Goal: Task Accomplishment & Management: Use online tool/utility

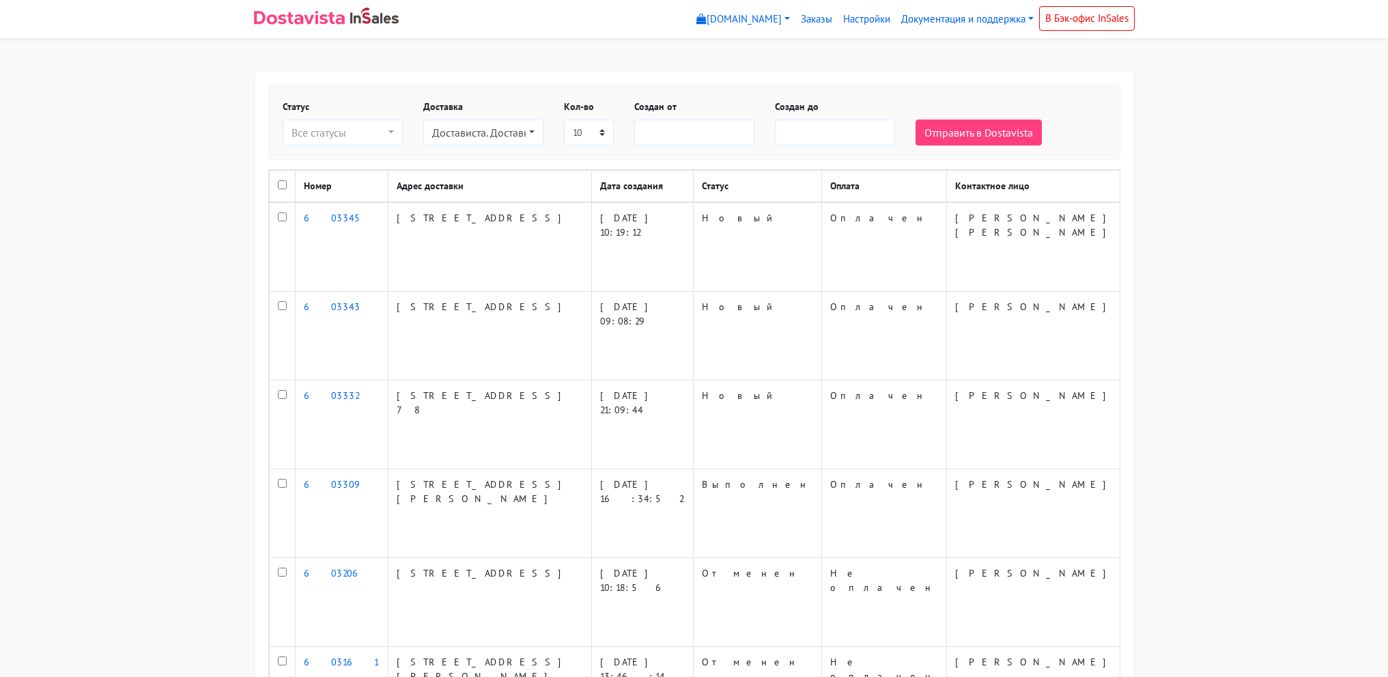
select select
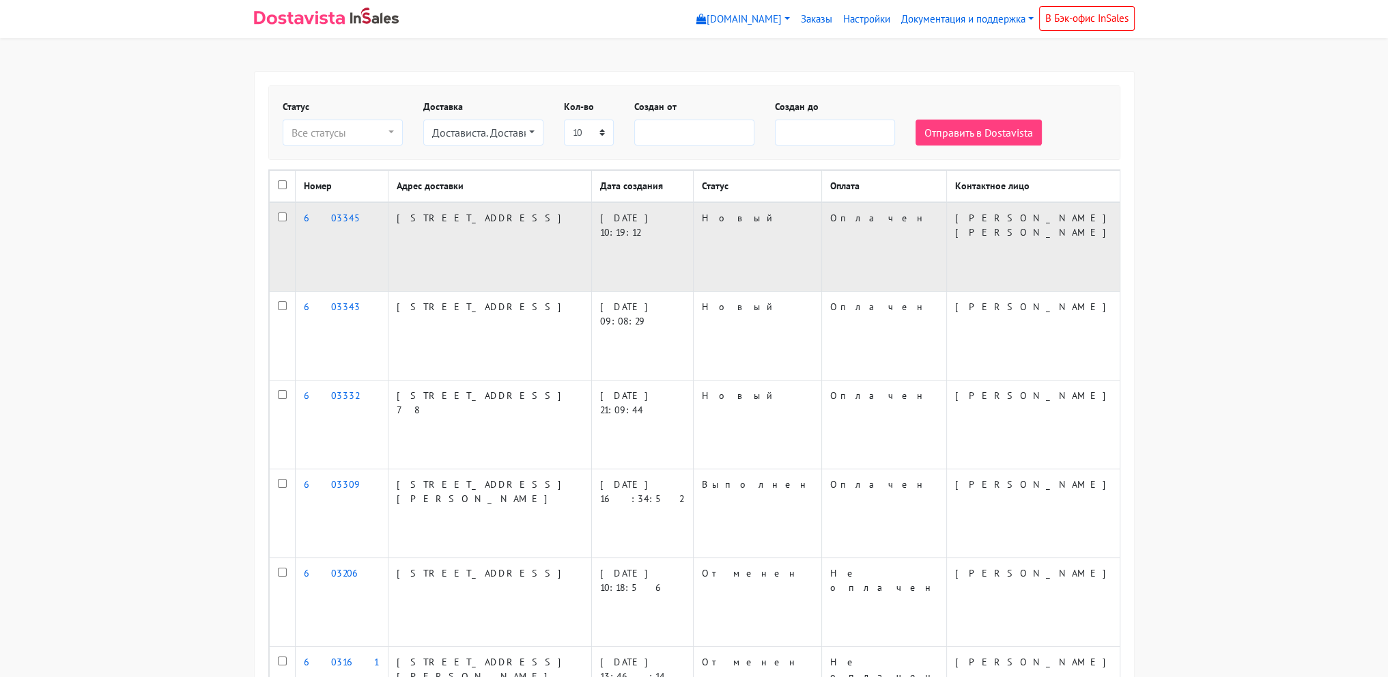
click at [281, 221] on input "checkbox" at bounding box center [282, 216] width 9 height 9
checkbox input "true"
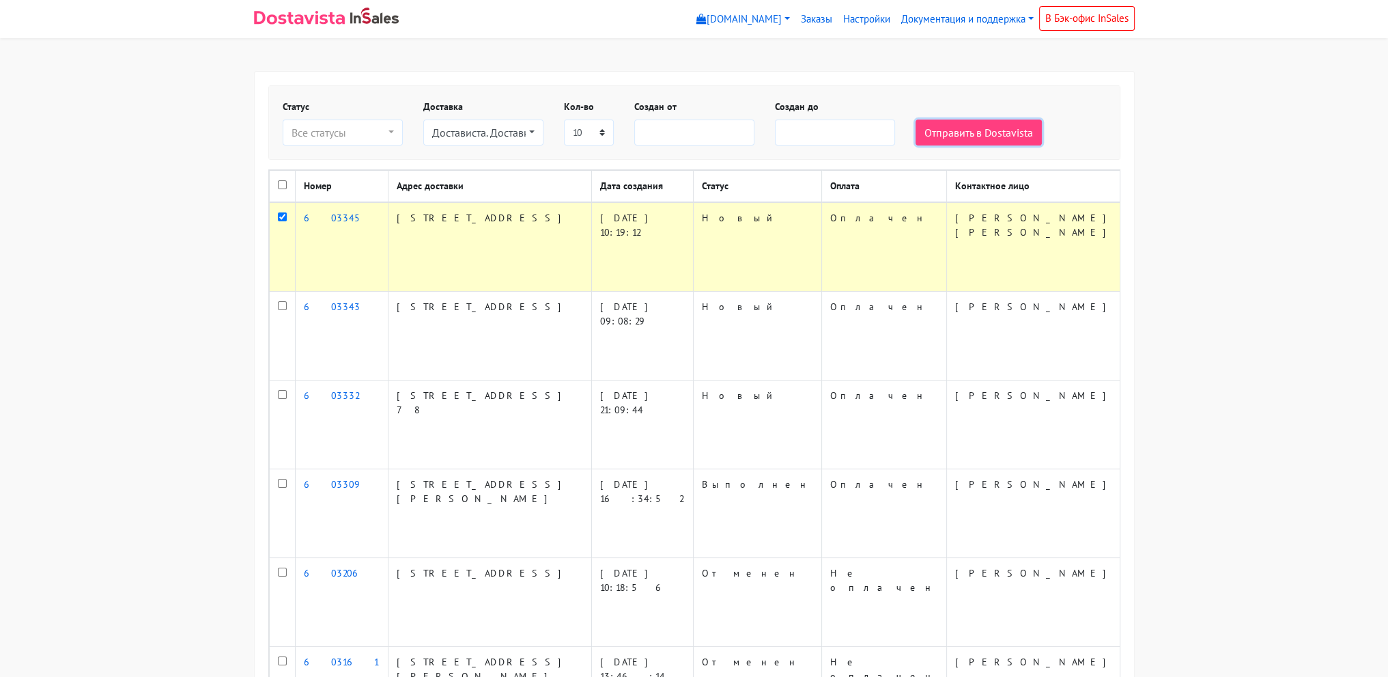
click at [1022, 134] on button "Отправить в Dostavista" at bounding box center [979, 132] width 126 height 26
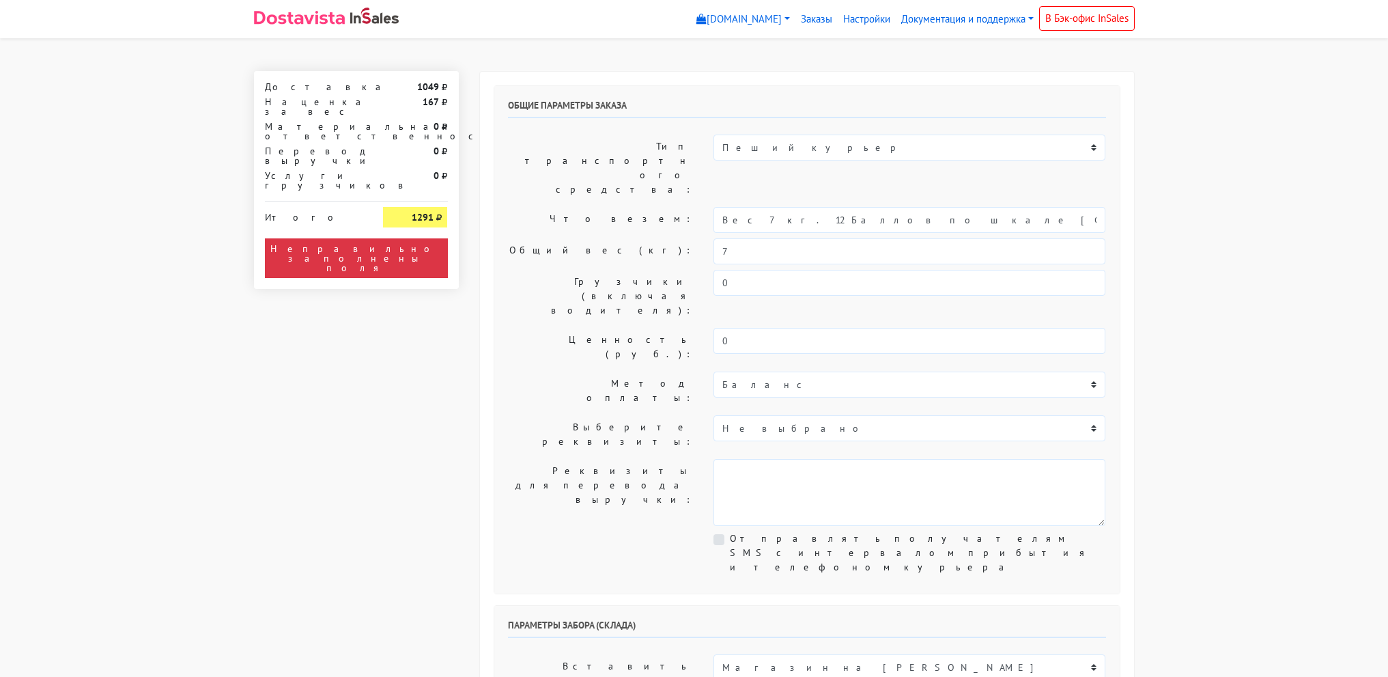
select select "12:00"
drag, startPoint x: 755, startPoint y: 182, endPoint x: 1215, endPoint y: 199, distance: 460.6
click at [744, 207] on input "Вес 7кг." at bounding box center [910, 220] width 392 height 26
type input "Вес 7кг."
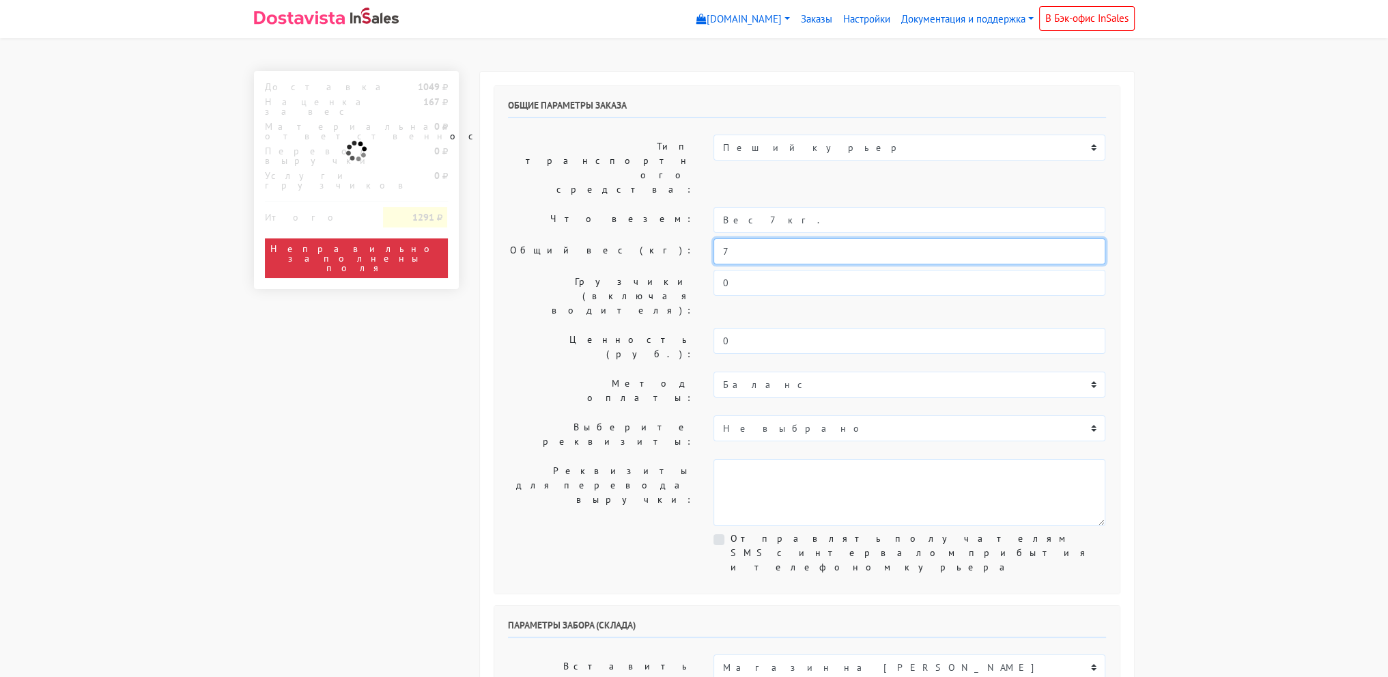
click at [733, 238] on input "7" at bounding box center [910, 251] width 392 height 26
drag, startPoint x: 734, startPoint y: 217, endPoint x: 642, endPoint y: 223, distance: 92.4
click at [642, 223] on div "Общие параметры заказа Тип транспортного средства: Пеший курьер Легковой автомо…" at bounding box center [806, 339] width 625 height 507
type input "3"
drag, startPoint x: 1278, startPoint y: 305, endPoint x: 1019, endPoint y: 259, distance: 262.9
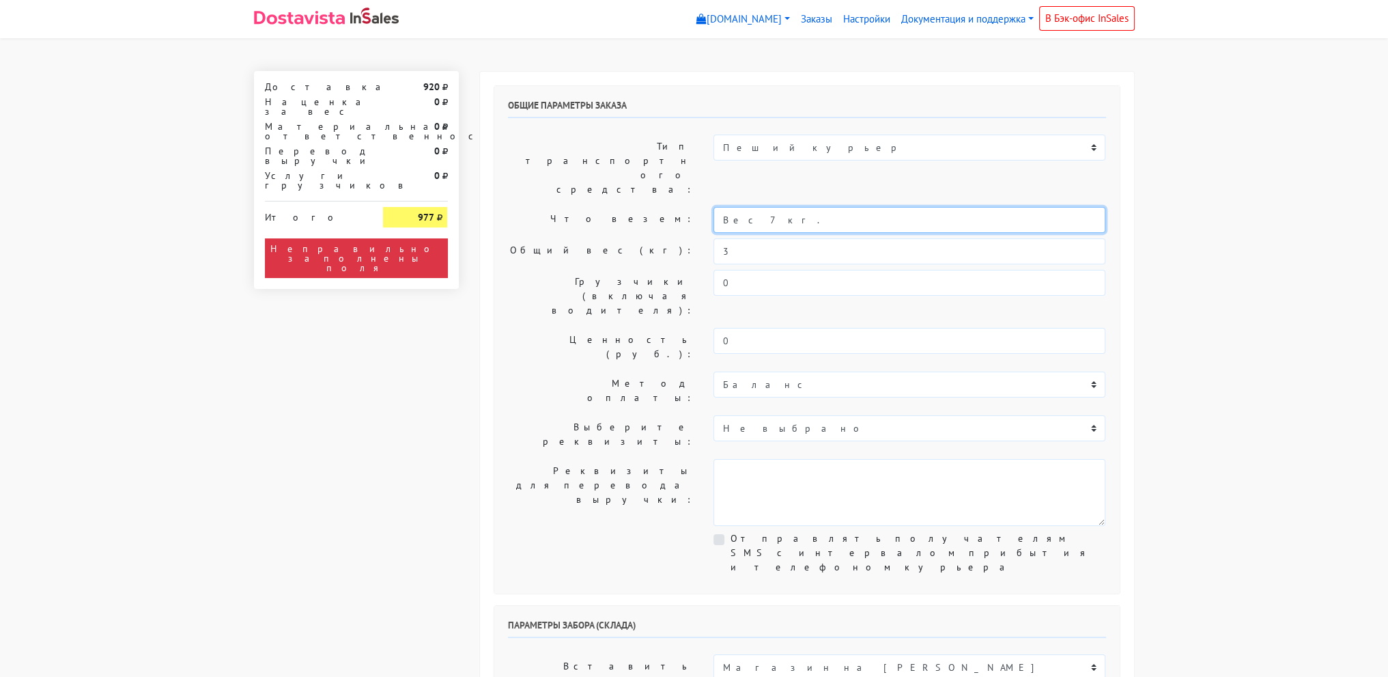
click at [740, 207] on input "Вес 7кг." at bounding box center [910, 220] width 392 height 26
type input "Вес 3 кг."
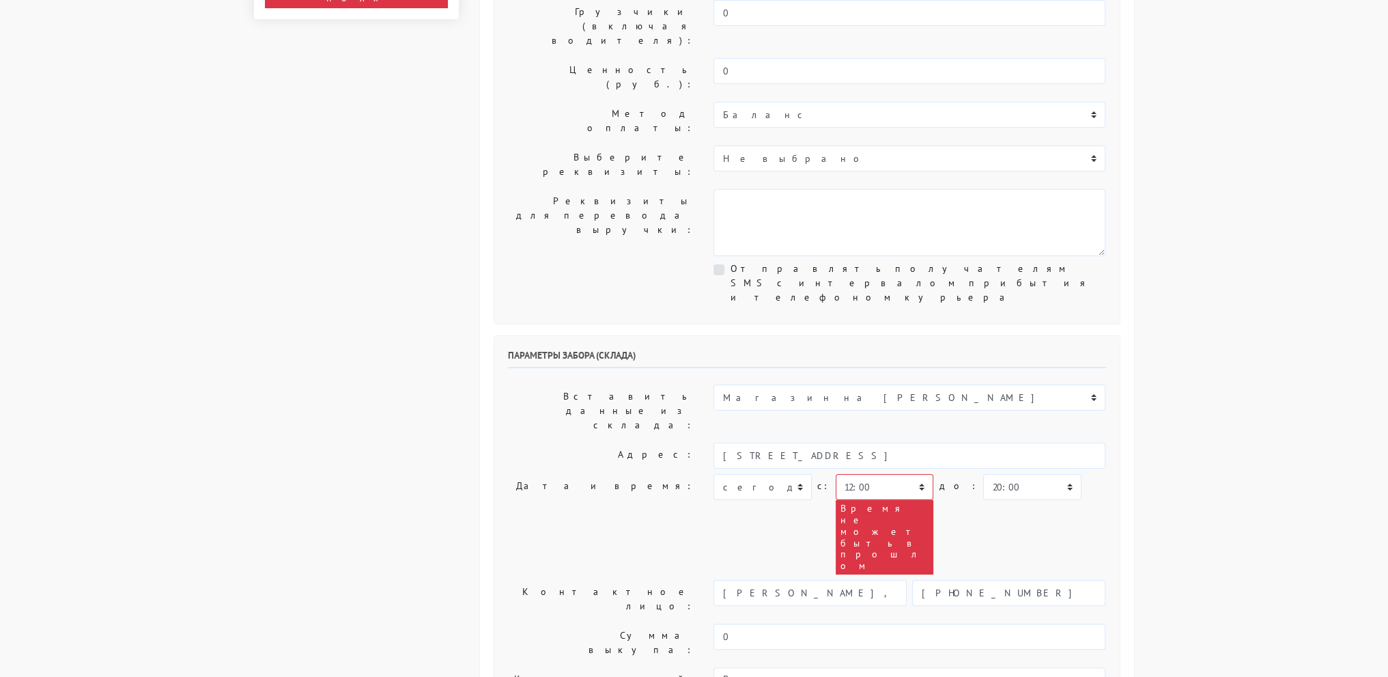
scroll to position [273, 0]
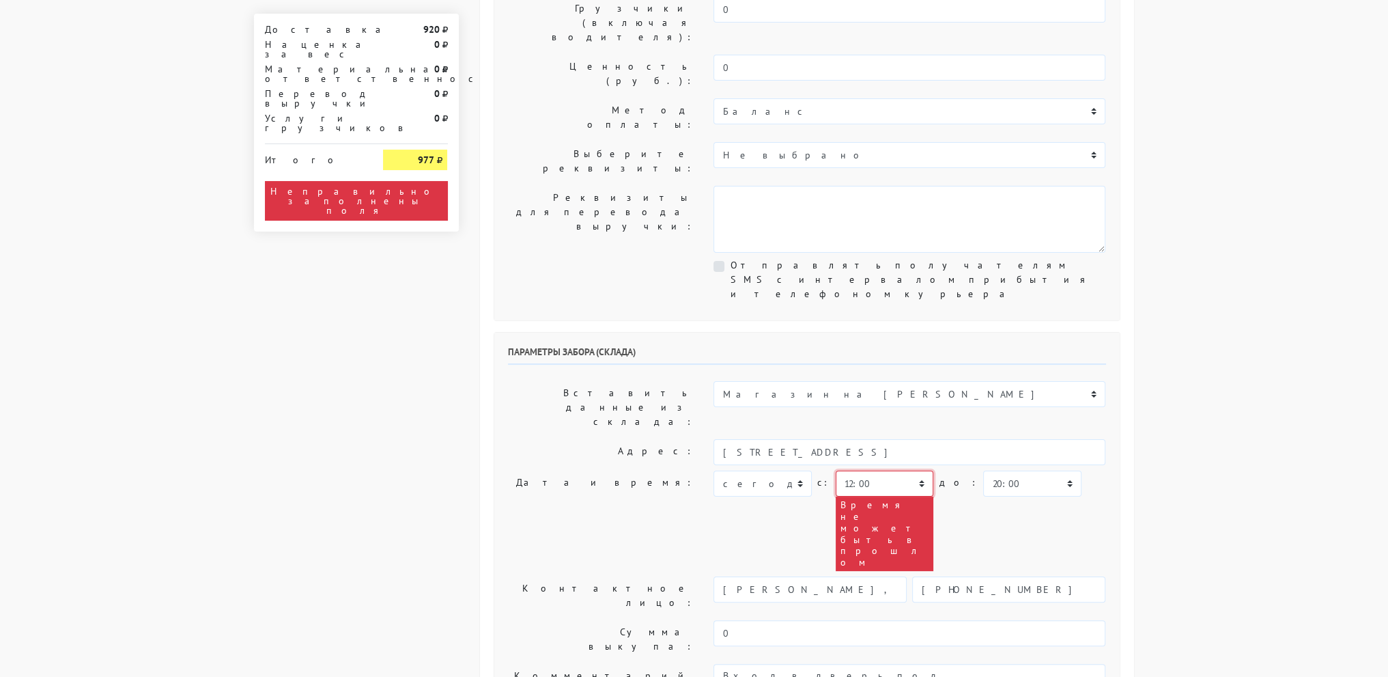
drag, startPoint x: 878, startPoint y: 318, endPoint x: 888, endPoint y: 313, distance: 11.3
click at [878, 470] on select "00:00 00:30 01:00 01:30 02:00 02:30 03:00 03:30 04:00 04:30 05:00 05:30 06:00 0…" at bounding box center [885, 483] width 98 height 26
select select "13:30"
click at [836, 470] on select "00:00 00:30 01:00 01:30 02:00 02:30 03:00 03:30 04:00 04:30 05:00 05:30 06:00 0…" at bounding box center [885, 483] width 98 height 26
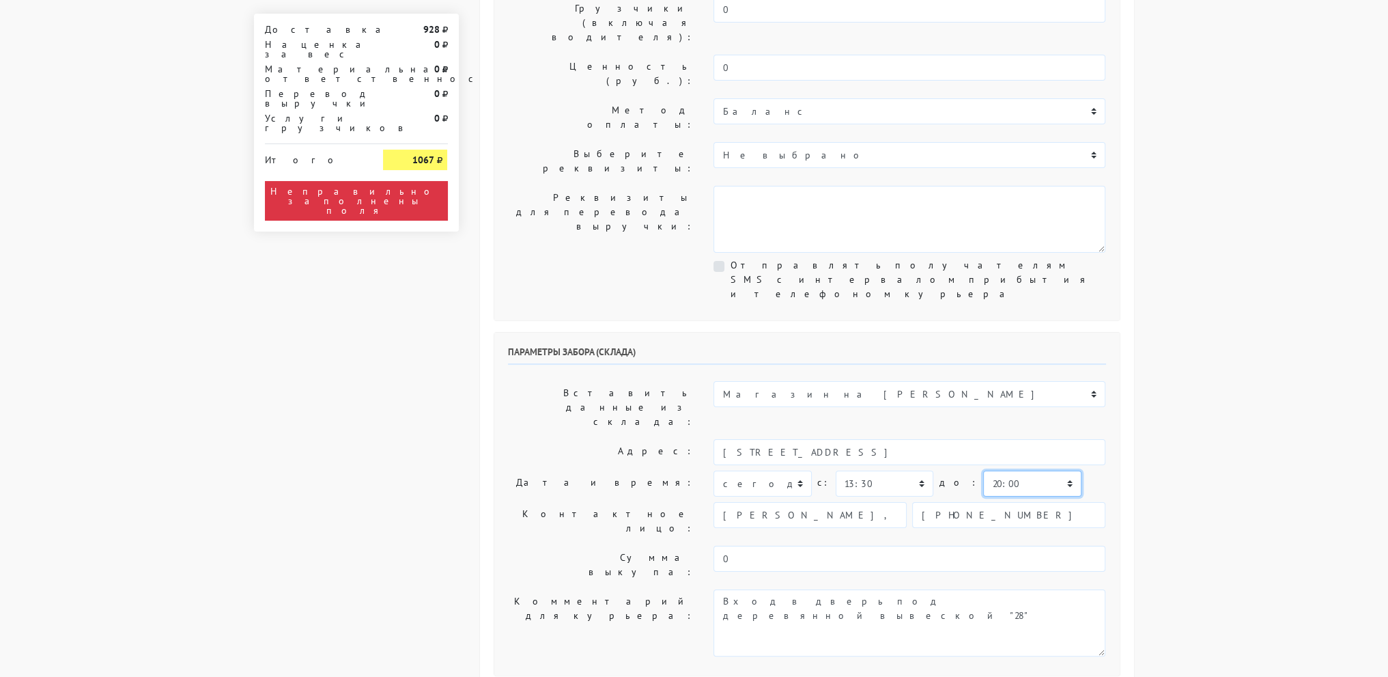
click at [983, 470] on select "00:00 00:30 01:00 01:30 02:00 02:30 03:00 03:30 04:00 04:30 05:00 05:30 06:00 0…" at bounding box center [1032, 483] width 98 height 26
select select "14:30"
click at [983, 470] on select "00:00 00:30 01:00 01:30 02:00 02:30 03:00 03:30 04:00 04:30 05:00 05:30 06:00 0…" at bounding box center [1032, 483] width 98 height 26
drag, startPoint x: 1252, startPoint y: 249, endPoint x: 1177, endPoint y: 271, distance: 78.2
click at [1251, 247] on body "myshop-tx960.myinsales.ru myshop-tx960.myinsales.ru Выйти Заказы Настройки 928" at bounding box center [694, 562] width 1388 height 1671
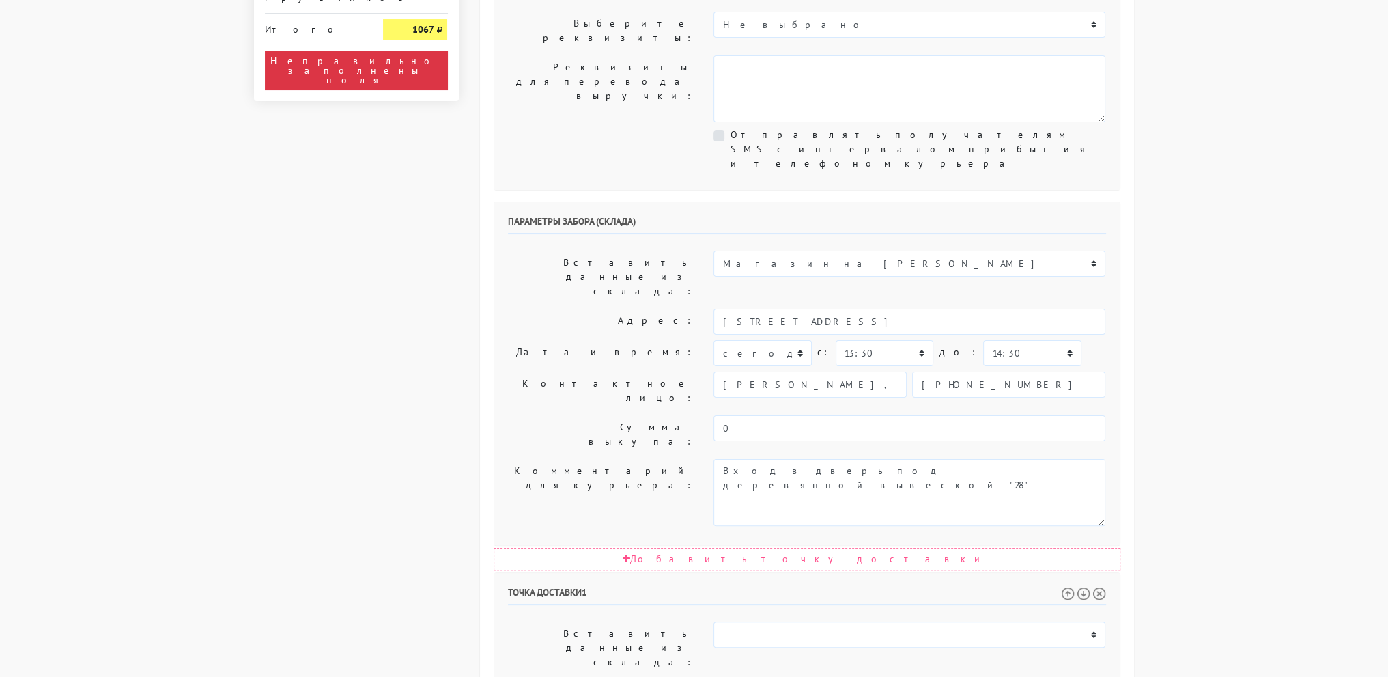
scroll to position [478, 0]
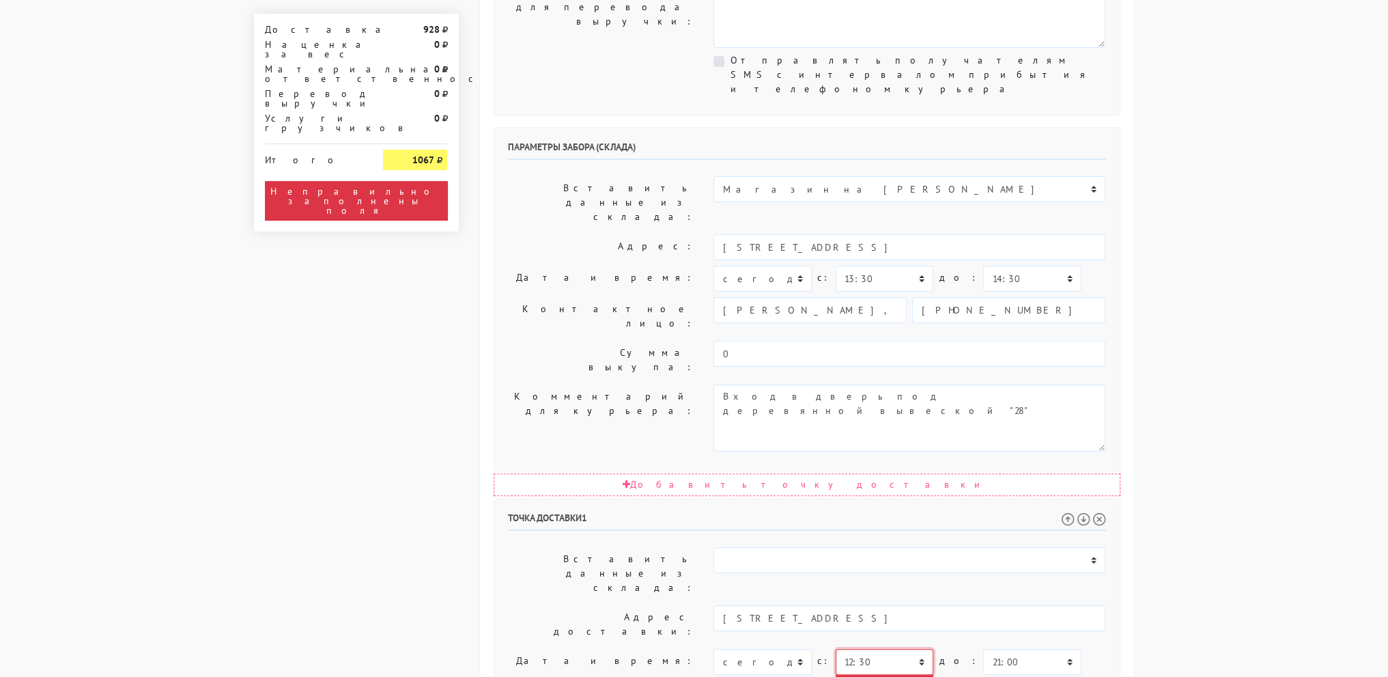
click at [873, 649] on select "00:00 00:30 01:00 01:30 02:00 02:30 03:00 03:30 04:00 04:30 05:00 05:30 06:00 0…" at bounding box center [885, 662] width 98 height 26
select select "14:00"
click at [836, 649] on select "00:00 00:30 01:00 01:30 02:00 02:30 03:00 03:30 04:00 04:30 05:00 05:30 06:00 0…" at bounding box center [885, 662] width 98 height 26
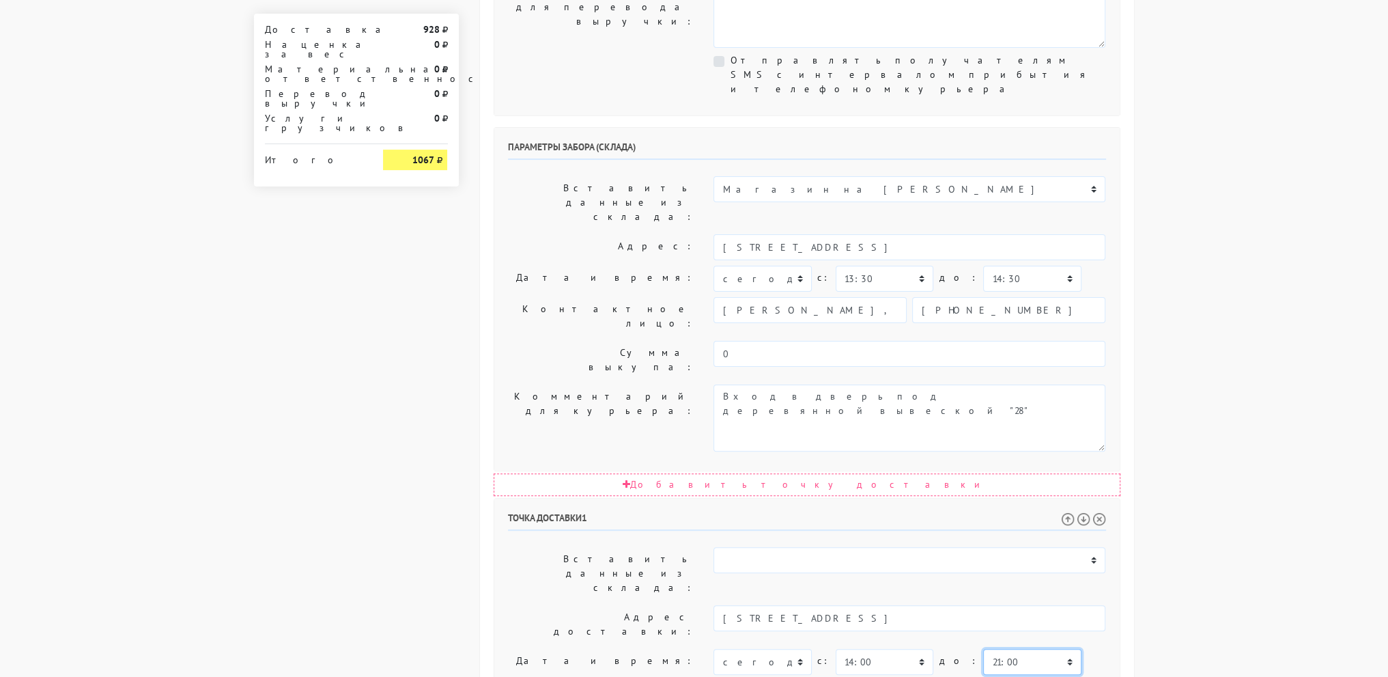
click at [986, 649] on select "00:00 00:30 01:00 01:30 02:00 02:30 03:00 03:30 04:00 04:30 05:00 05:30 06:00 0…" at bounding box center [1032, 662] width 98 height 26
select select "16:00"
click at [983, 649] on select "00:00 00:30 01:00 01:30 02:00 02:30 03:00 03:30 04:00 04:30 05:00 05:30 06:00 0…" at bounding box center [1032, 662] width 98 height 26
click at [1267, 231] on body "myshop-tx960.myinsales.ru myshop-tx960.myinsales.ru Выйти Заказы Настройки 928" at bounding box center [694, 286] width 1388 height 1528
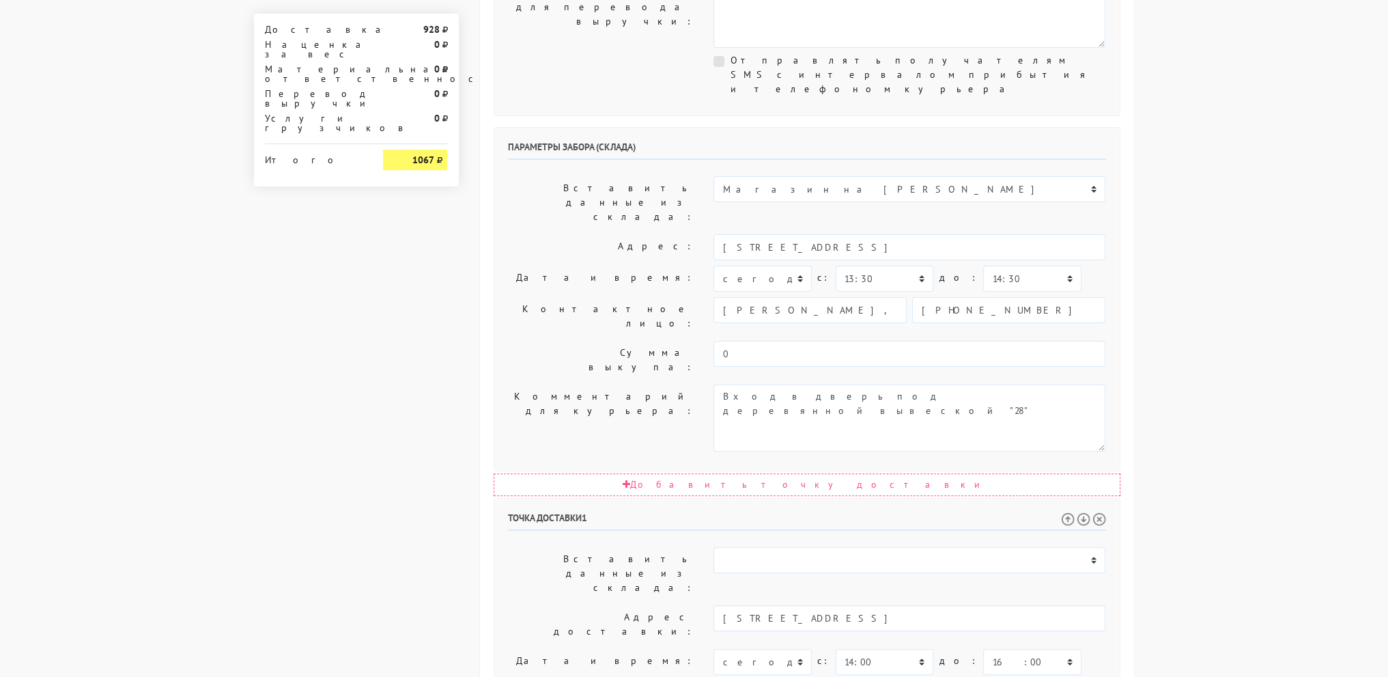
drag, startPoint x: 711, startPoint y: 552, endPoint x: 426, endPoint y: 570, distance: 286.0
click at [426, 570] on div "Доставка 928 Наценка за вес 0 Материальная ответственность 0 Перевод выручки 0 …" at bounding box center [694, 321] width 901 height 1457
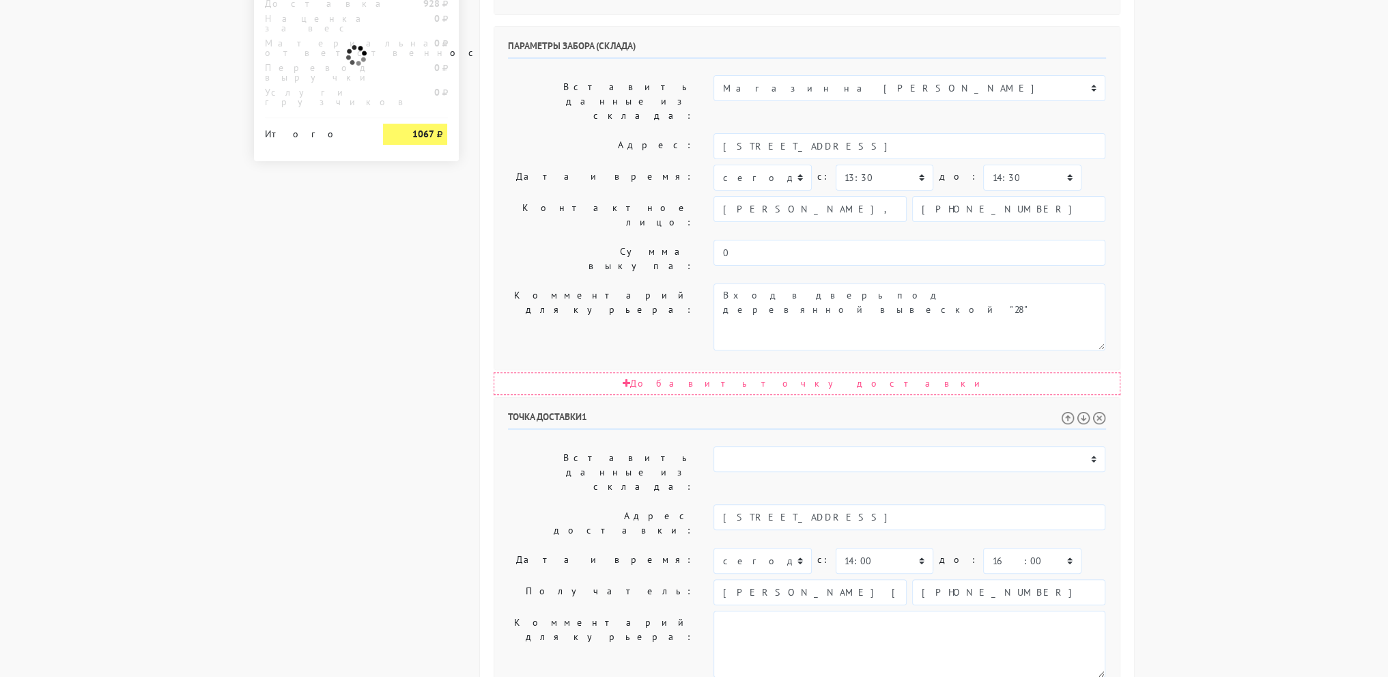
click at [1203, 463] on body "myshop-tx960.myinsales.ru myshop-tx960.myinsales.ru Выйти Заказы Настройки 928" at bounding box center [694, 185] width 1388 height 1528
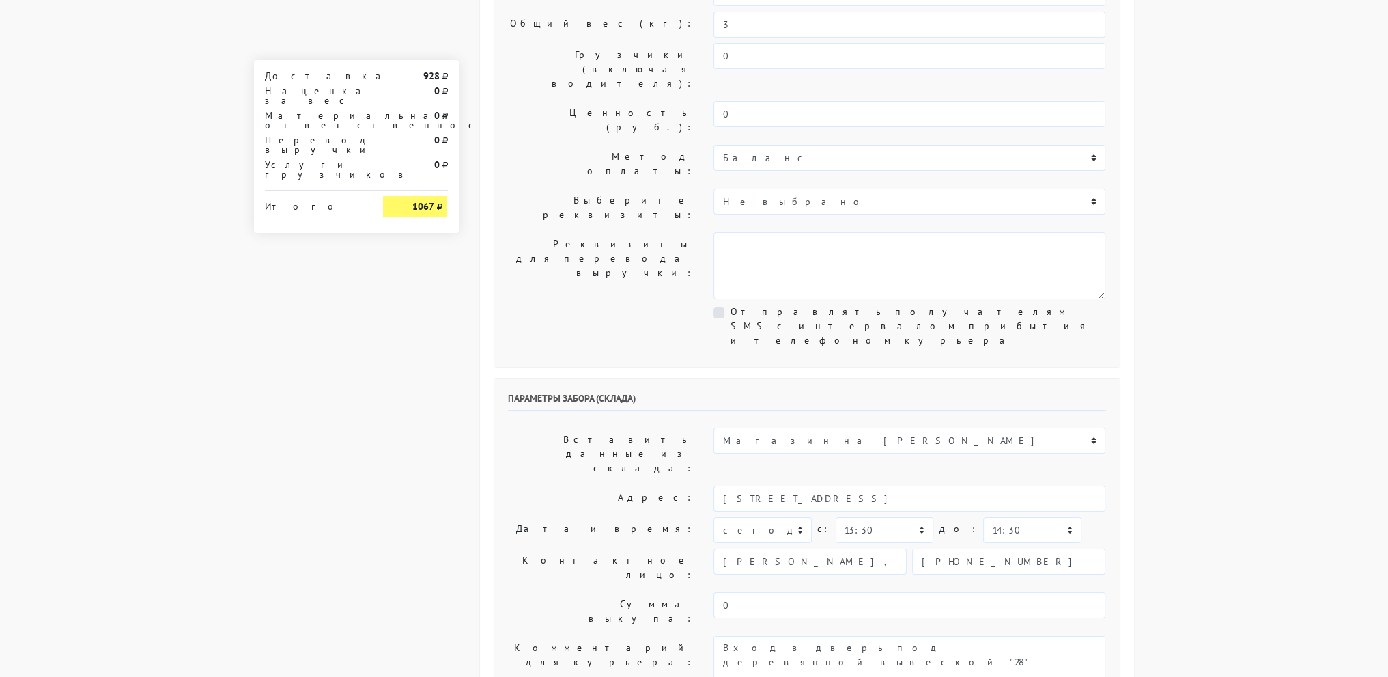
scroll to position [205, 0]
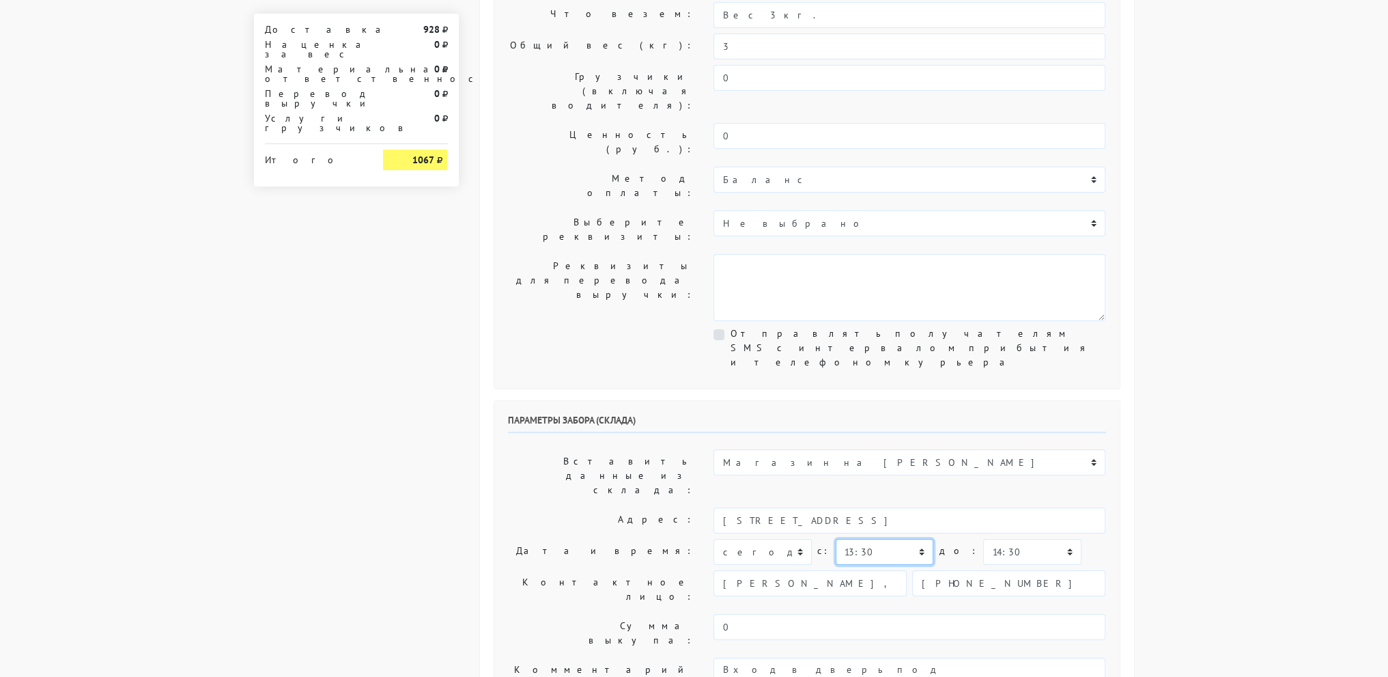
click at [892, 539] on select "00:00 00:30 01:00 01:30 02:00 02:30 03:00 03:30 04:00 04:30 05:00 05:30 06:00 0…" at bounding box center [885, 552] width 98 height 26
click at [1013, 539] on select "00:00 00:30 01:00 01:30 02:00 02:30 03:00 03:30 04:00 04:30 05:00 05:30 06:00 0…" at bounding box center [1032, 552] width 98 height 26
select select "15:00"
click at [983, 539] on select "00:00 00:30 01:00 01:30 02:00 02:30 03:00 03:30 04:00 04:30 05:00 05:30 06:00 0…" at bounding box center [1032, 552] width 98 height 26
drag, startPoint x: 1189, startPoint y: 293, endPoint x: 1175, endPoint y: 302, distance: 16.3
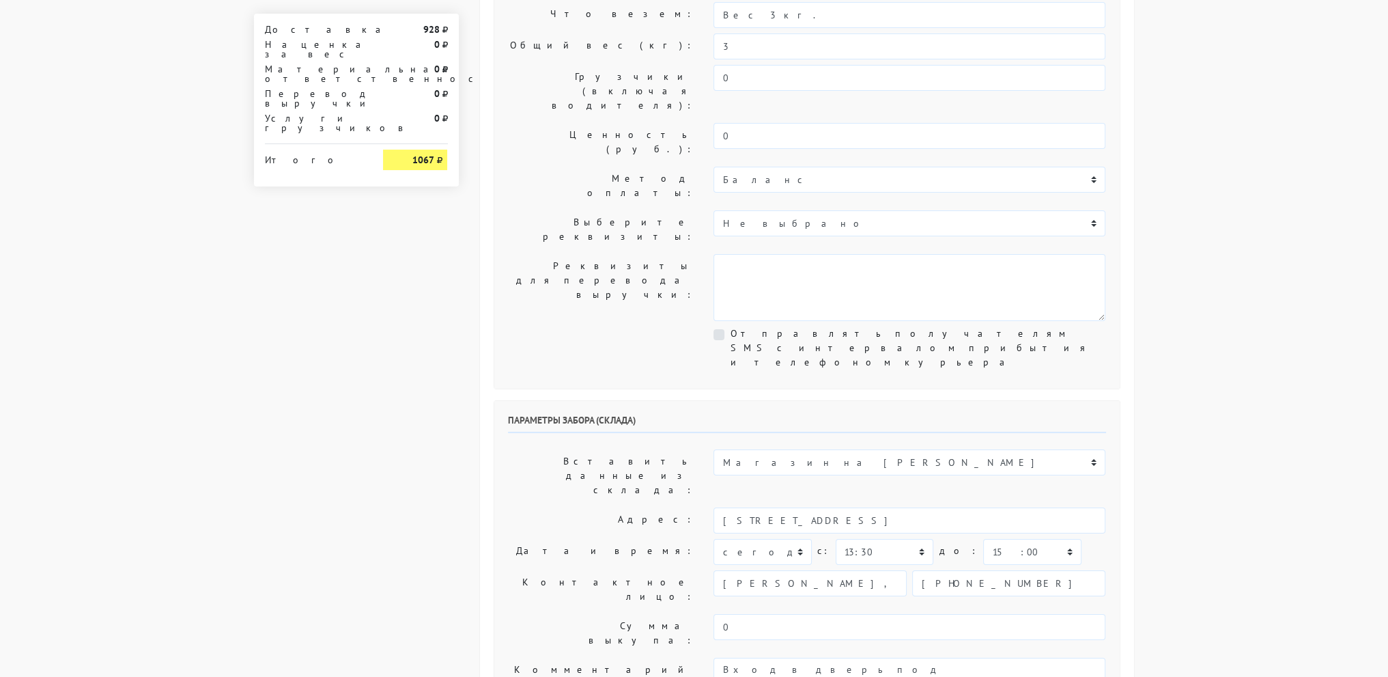
click at [1188, 294] on body "myshop-tx960.myinsales.ru myshop-tx960.myinsales.ru Выйти Заказы Настройки 928" at bounding box center [694, 559] width 1388 height 1528
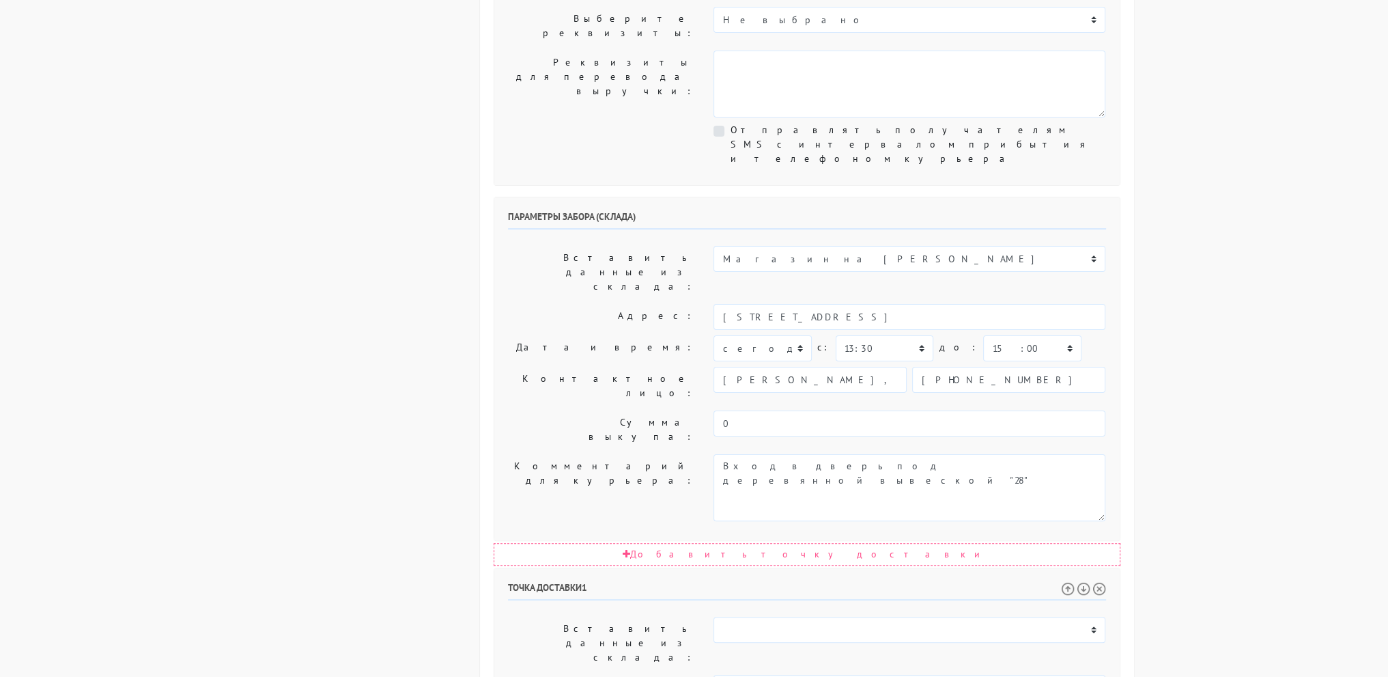
scroll to position [410, 0]
select select "16:00"
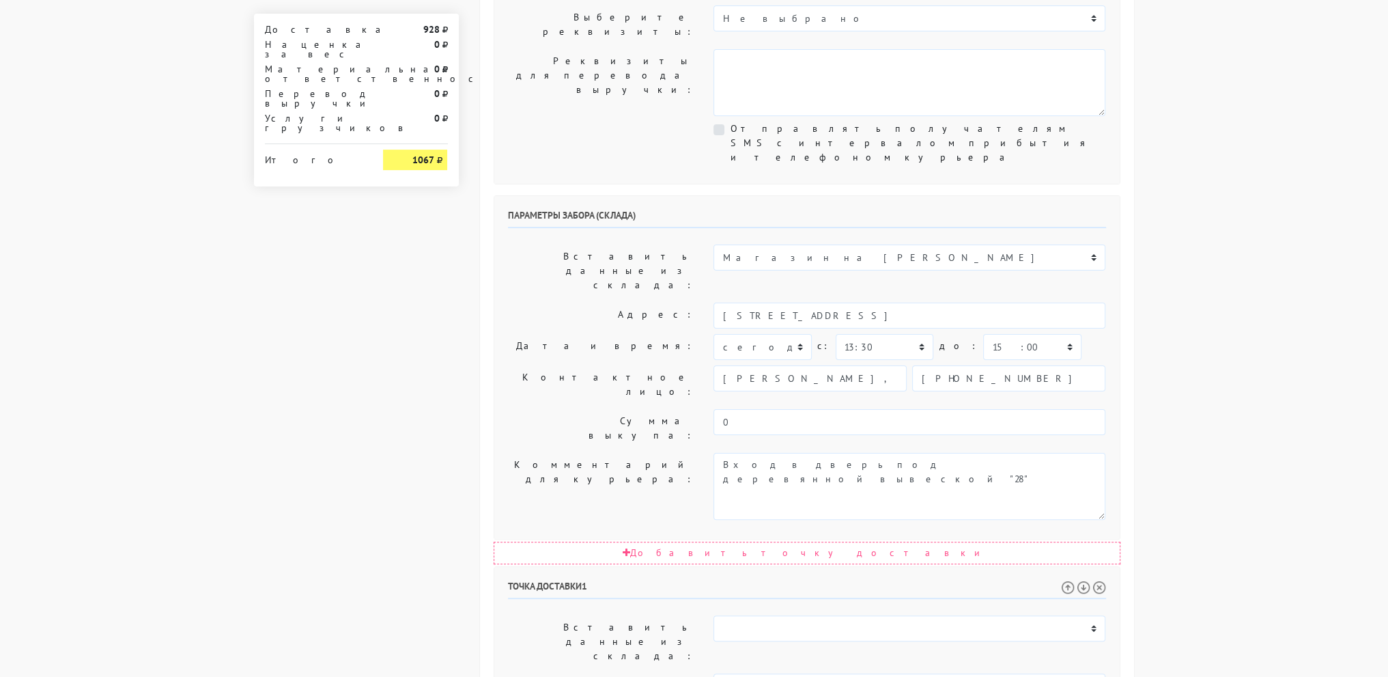
click at [1004, 334] on select "00:00 00:30 01:00 01:30 02:00 02:30 03:00 03:30 04:00 04:30 05:00 05:30 06:00 0…" at bounding box center [1032, 347] width 98 height 26
select select "14:30"
click at [983, 334] on select "00:00 00:30 01:00 01:30 02:00 02:30 03:00 03:30 04:00 04:30 05:00 05:30 06:00 0…" at bounding box center [1032, 347] width 98 height 26
click at [1196, 81] on body "myshop-tx960.myinsales.ru myshop-tx960.myinsales.ru Выйти Заказы Настройки 928" at bounding box center [694, 354] width 1388 height 1528
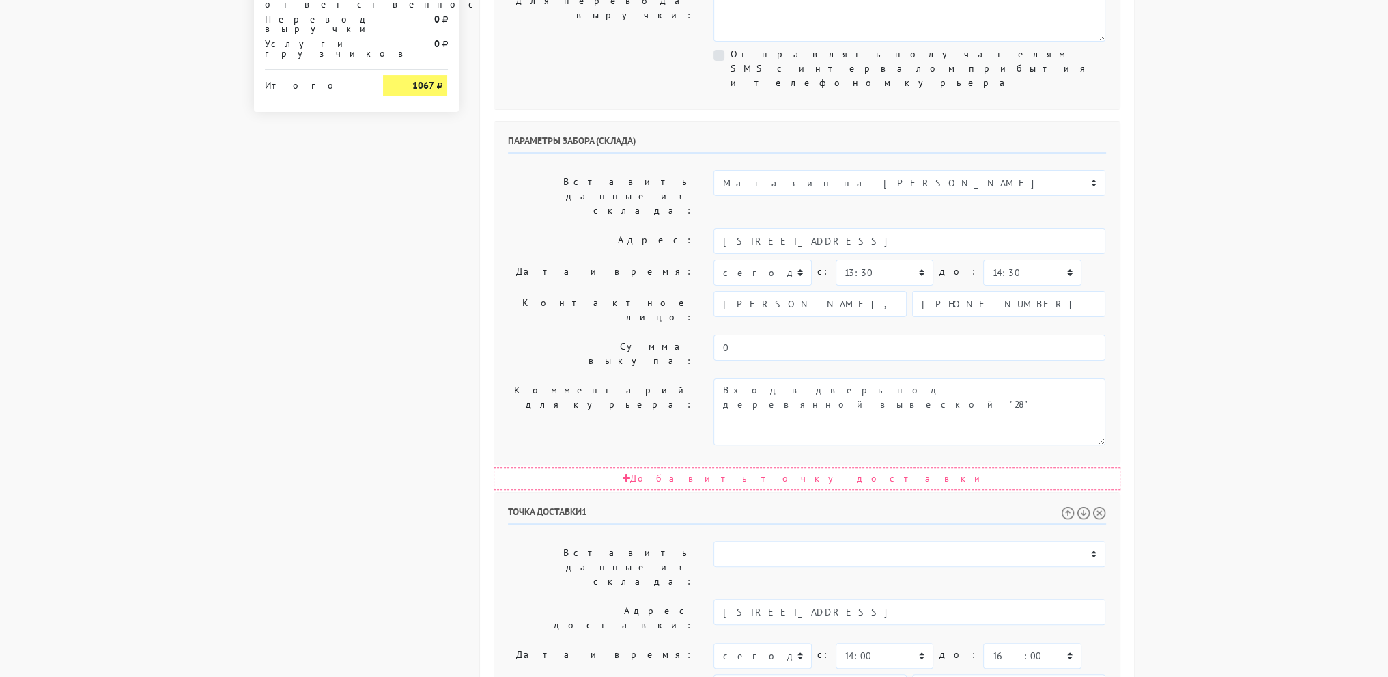
scroll to position [579, 0]
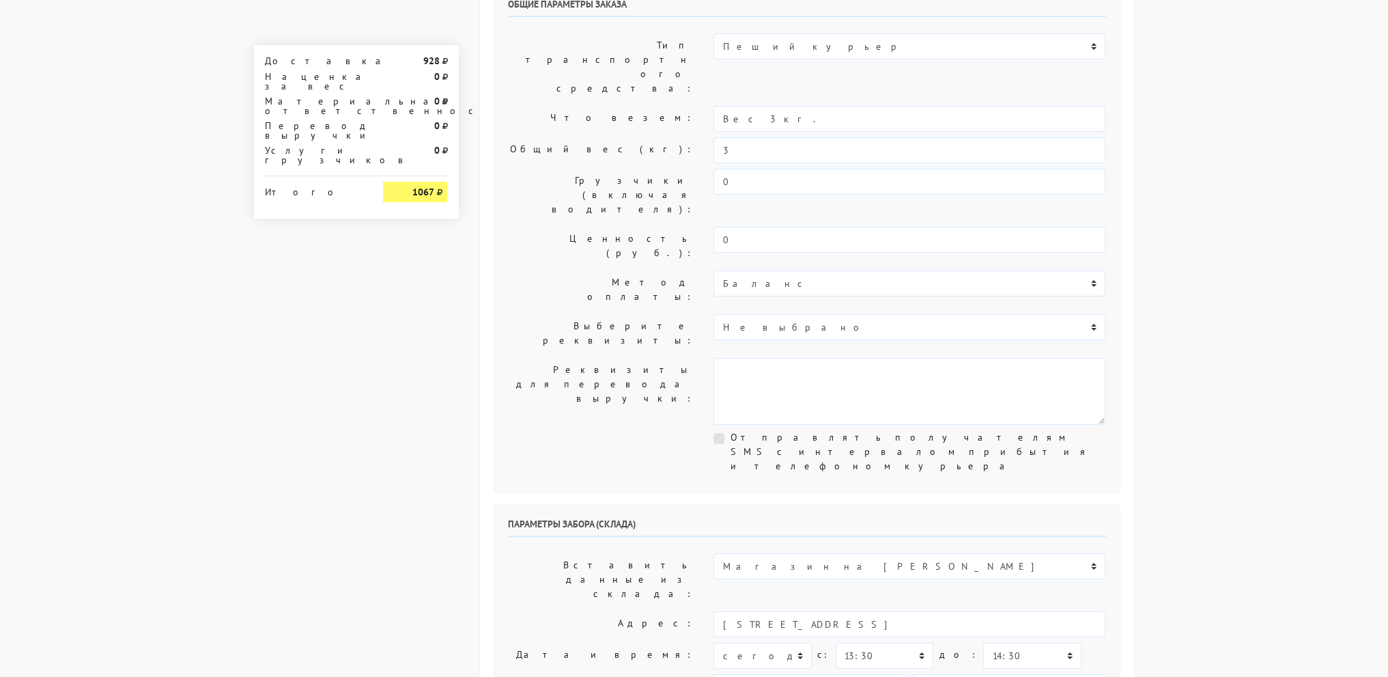
click at [1257, 125] on body "myshop-tx960.myinsales.ru myshop-tx960.myinsales.ru Выйти Заказы Настройки 928" at bounding box center [694, 663] width 1388 height 1528
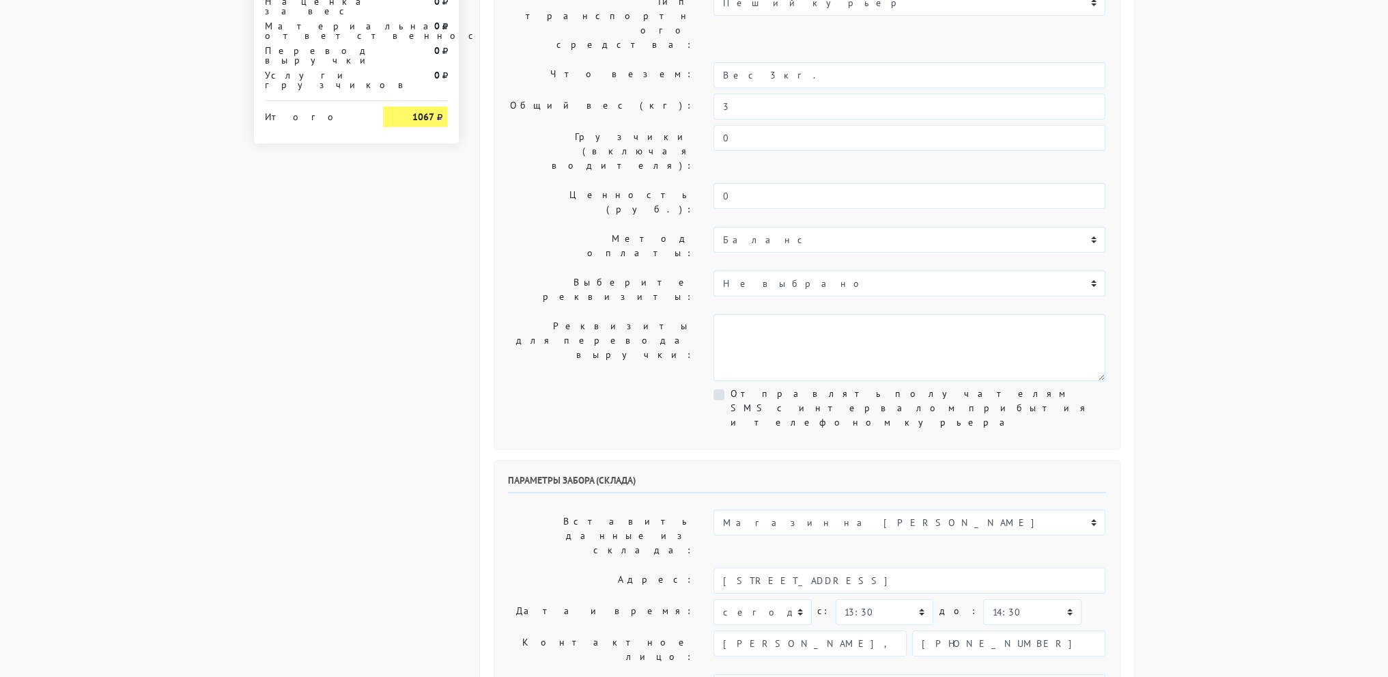
scroll to position [0, 0]
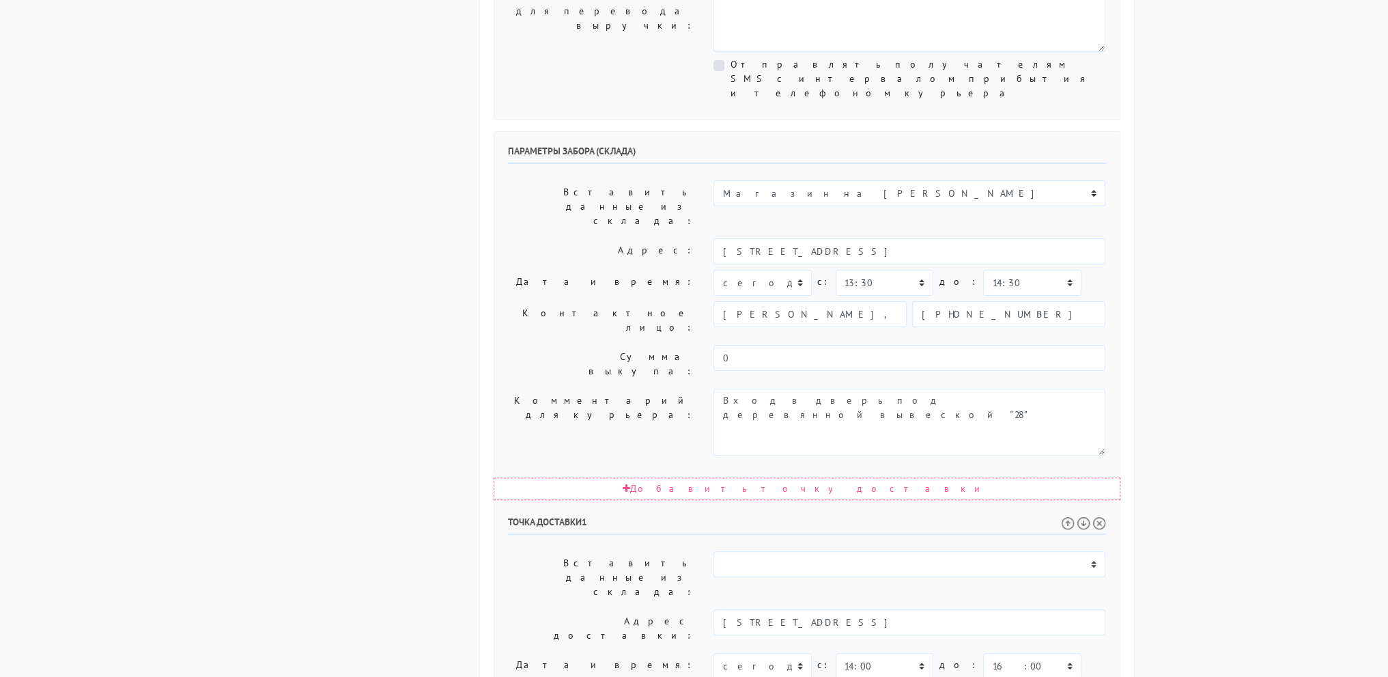
scroll to position [478, 0]
click at [1251, 141] on body "myshop-tx960.myinsales.ru myshop-tx960.myinsales.ru Выйти Заказы Настройки 928" at bounding box center [694, 286] width 1388 height 1528
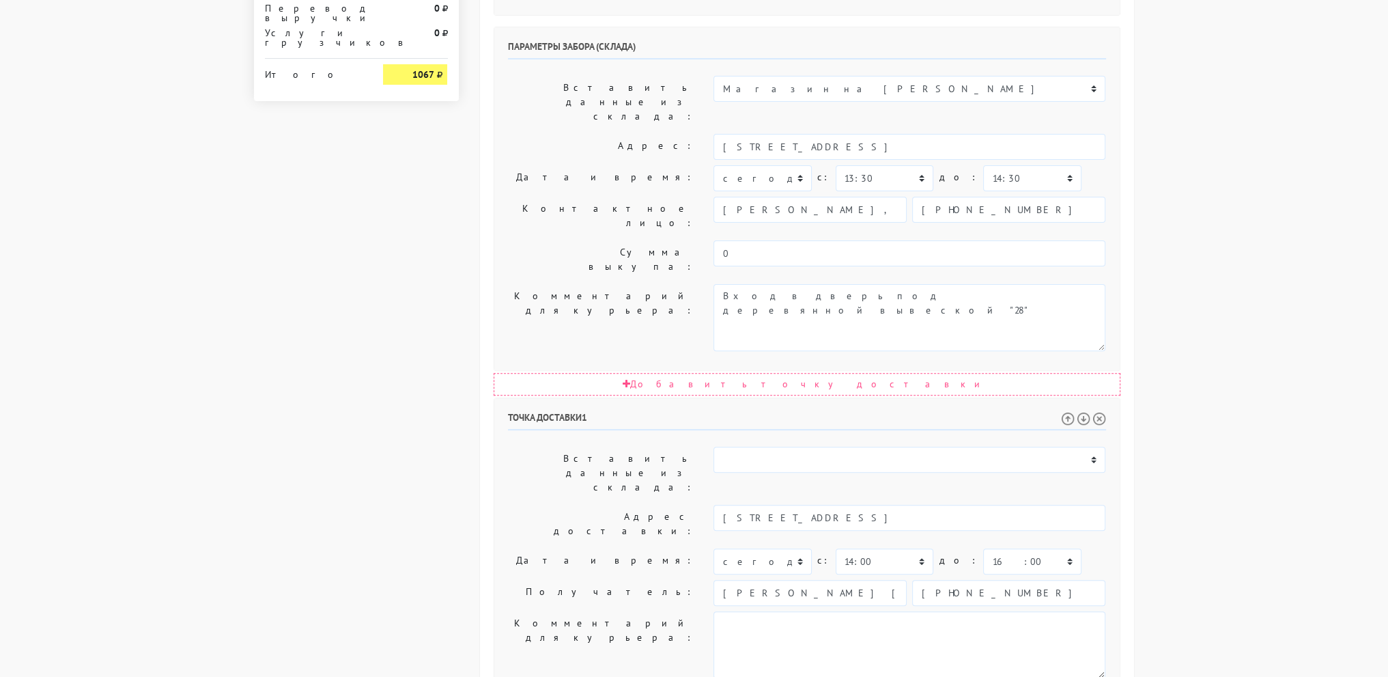
scroll to position [579, 0]
click at [1250, 136] on body "myshop-tx960.myinsales.ru myshop-tx960.myinsales.ru Выйти Заказы Настройки 928" at bounding box center [694, 185] width 1388 height 1528
click at [1217, 167] on body "myshop-tx960.myinsales.ru myshop-tx960.myinsales.ru Выйти Заказы Настройки 928" at bounding box center [694, 185] width 1388 height 1528
click at [1194, 210] on body "myshop-tx960.myinsales.ru myshop-tx960.myinsales.ru Выйти Заказы Настройки 928" at bounding box center [694, 185] width 1388 height 1528
click at [1295, 368] on body "myshop-tx960.myinsales.ru myshop-tx960.myinsales.ru Выйти Заказы Настройки 928" at bounding box center [694, 185] width 1388 height 1528
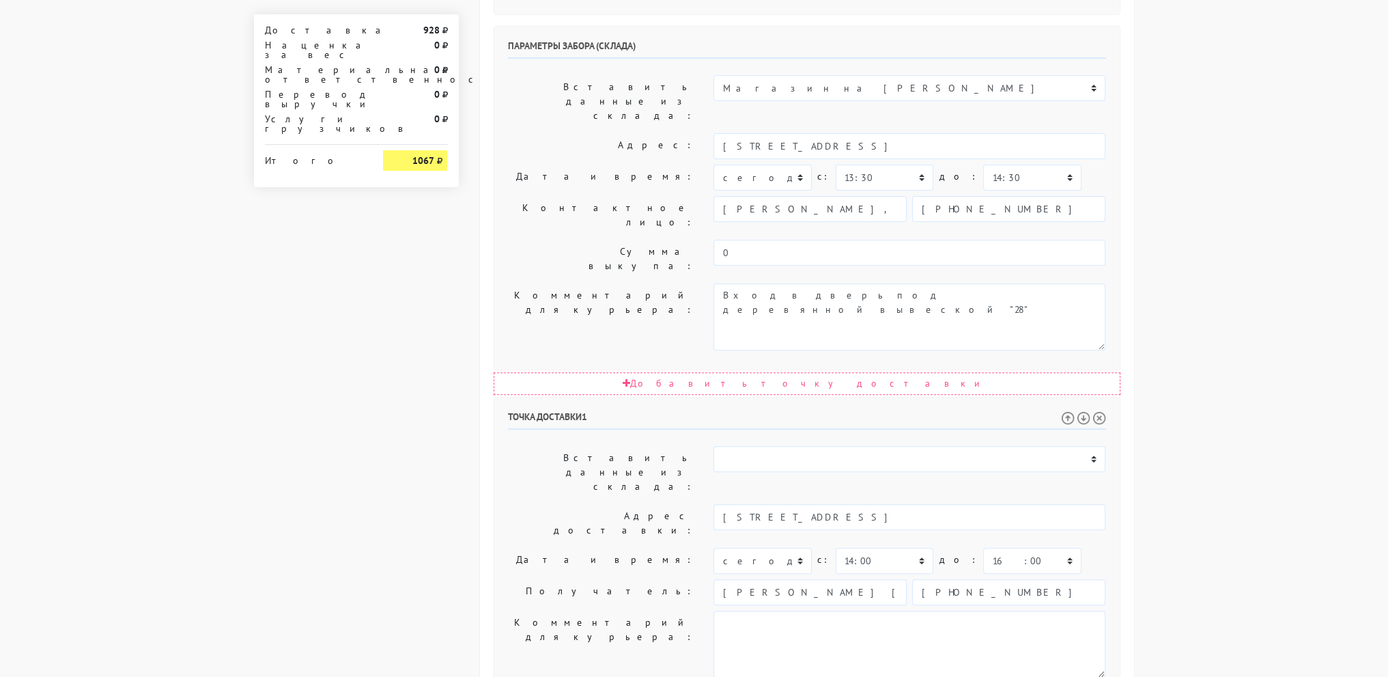
drag, startPoint x: 1295, startPoint y: 368, endPoint x: 1303, endPoint y: 373, distance: 8.9
click at [1300, 368] on body "myshop-tx960.myinsales.ru myshop-tx960.myinsales.ru Выйти Заказы Настройки 928" at bounding box center [694, 185] width 1388 height 1528
click at [1313, 343] on body "myshop-tx960.myinsales.ru myshop-tx960.myinsales.ru Выйти Заказы Настройки 928" at bounding box center [694, 185] width 1388 height 1528
click at [1286, 325] on body "myshop-tx960.myinsales.ru myshop-tx960.myinsales.ru Выйти Заказы Настройки 928" at bounding box center [694, 185] width 1388 height 1528
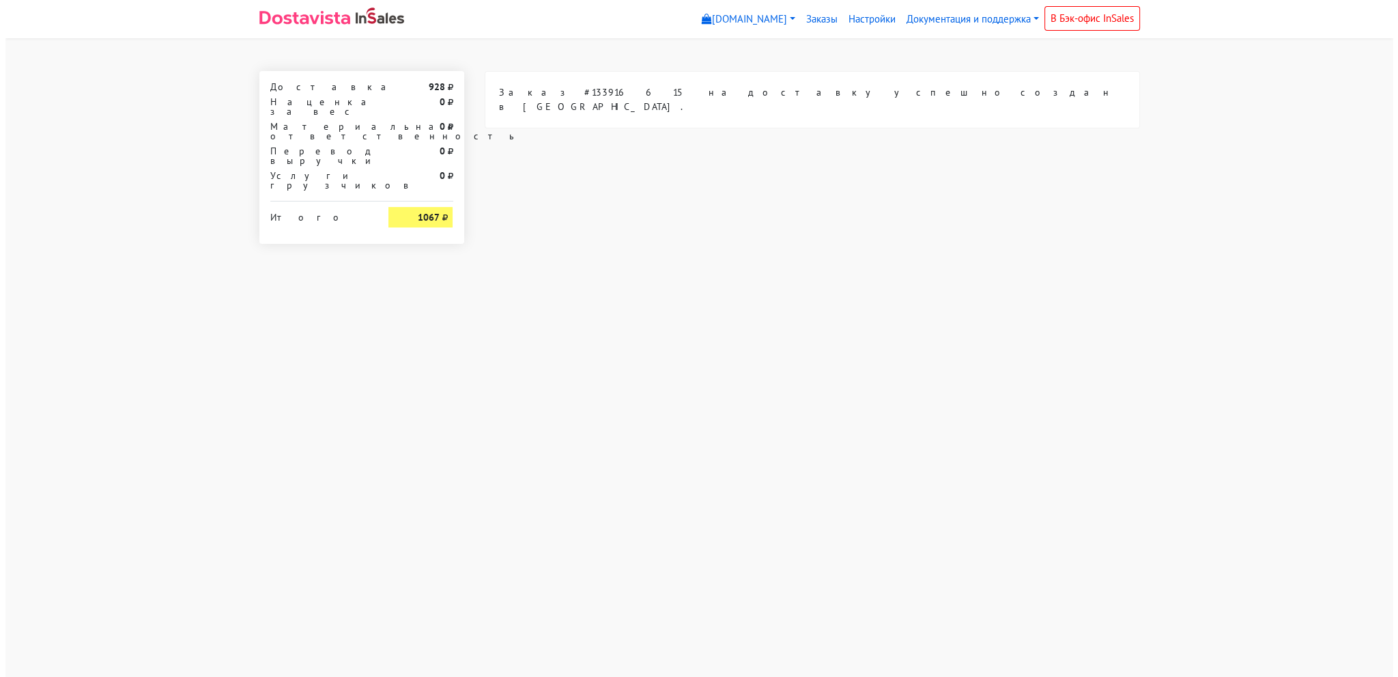
scroll to position [0, 0]
drag, startPoint x: 526, startPoint y: 200, endPoint x: 513, endPoint y: 188, distance: 18.4
click at [519, 193] on div "Заказ #133916615 на доставку успешно создан в Dostavista." at bounding box center [812, 157] width 676 height 173
drag, startPoint x: 601, startPoint y: 139, endPoint x: 913, endPoint y: 56, distance: 322.8
click at [601, 136] on div "Заказ #133916615 на доставку успешно создан в Dostavista." at bounding box center [812, 157] width 676 height 173
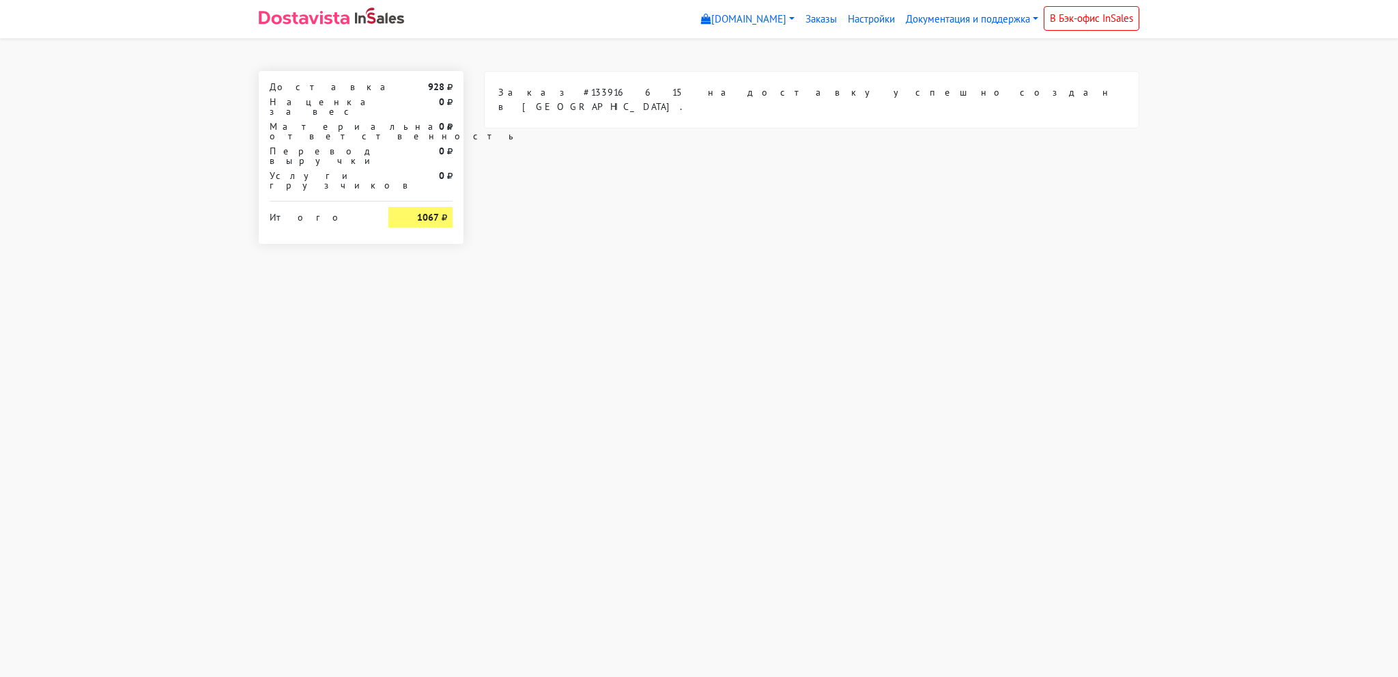
click at [313, 24] on img at bounding box center [304, 18] width 91 height 14
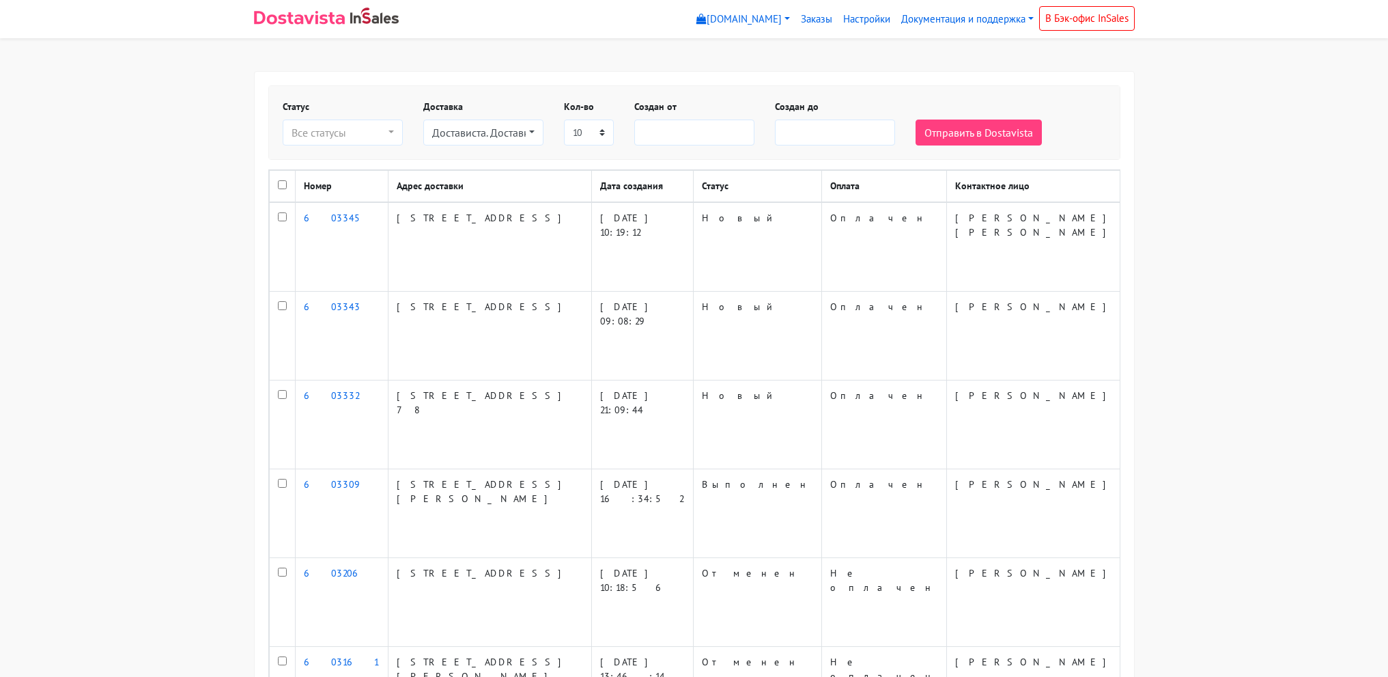
select select
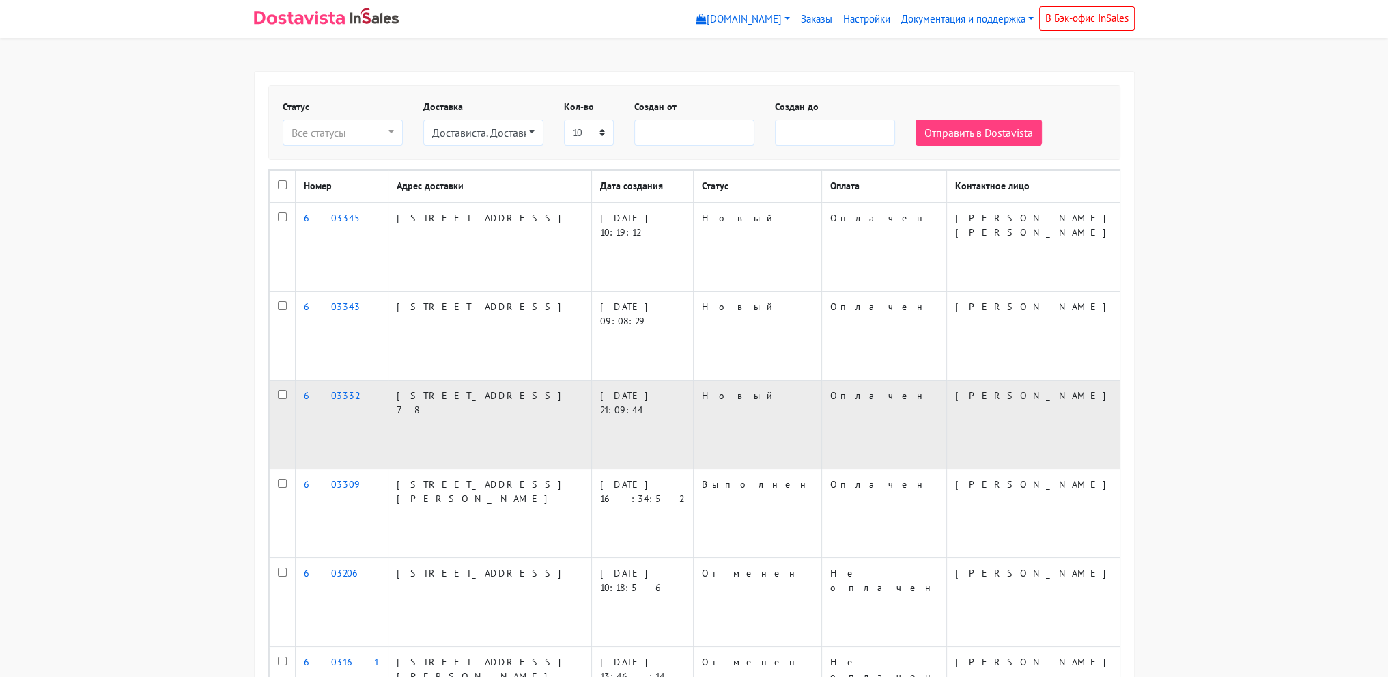
click at [283, 394] on input "checkbox" at bounding box center [282, 394] width 9 height 9
checkbox input "true"
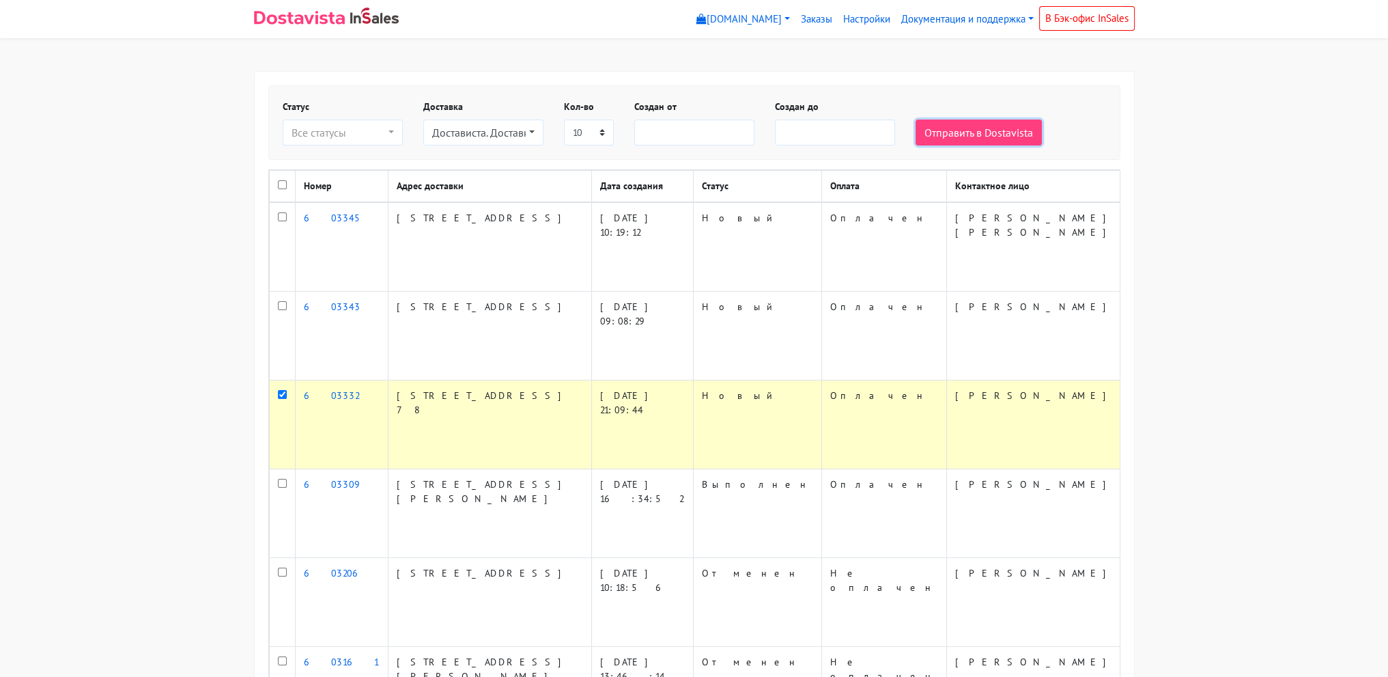
click at [996, 123] on button "Отправить в Dostavista" at bounding box center [979, 132] width 126 height 26
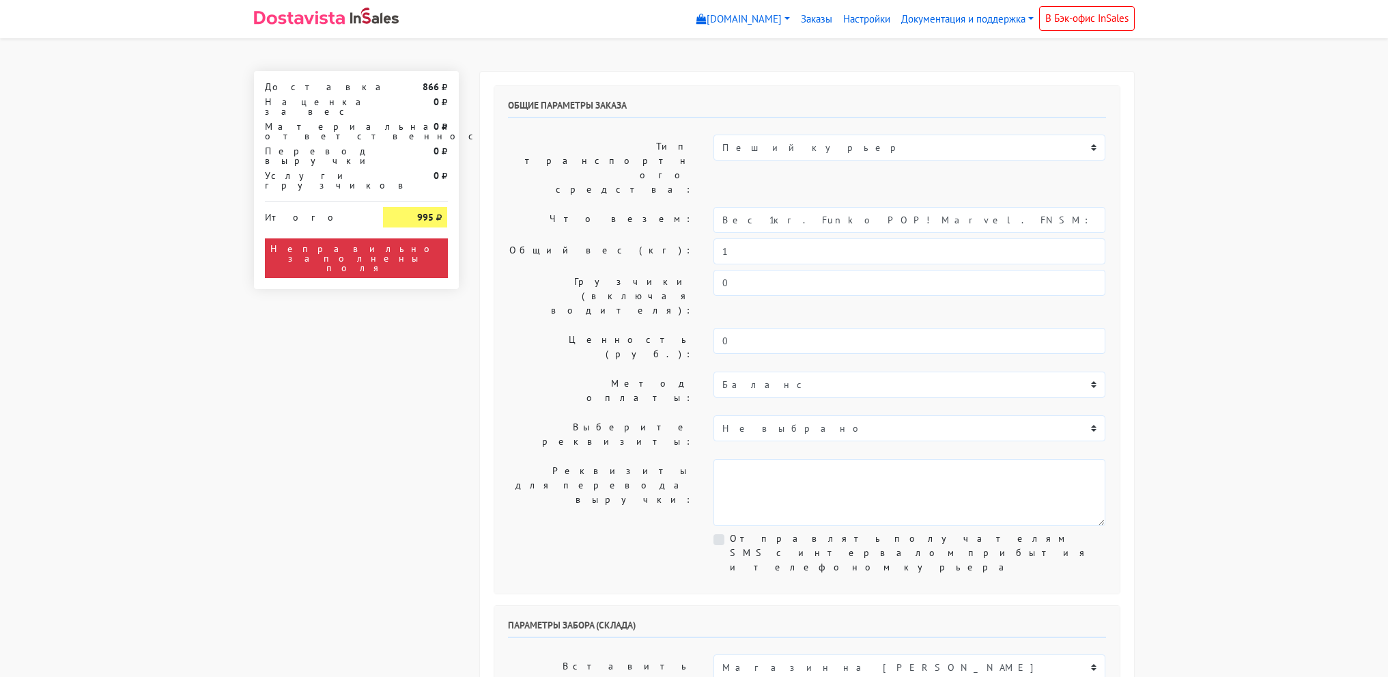
select select "12:00"
drag, startPoint x: 758, startPoint y: 177, endPoint x: 1220, endPoint y: 179, distance: 462.3
type input "Вес 1кг."
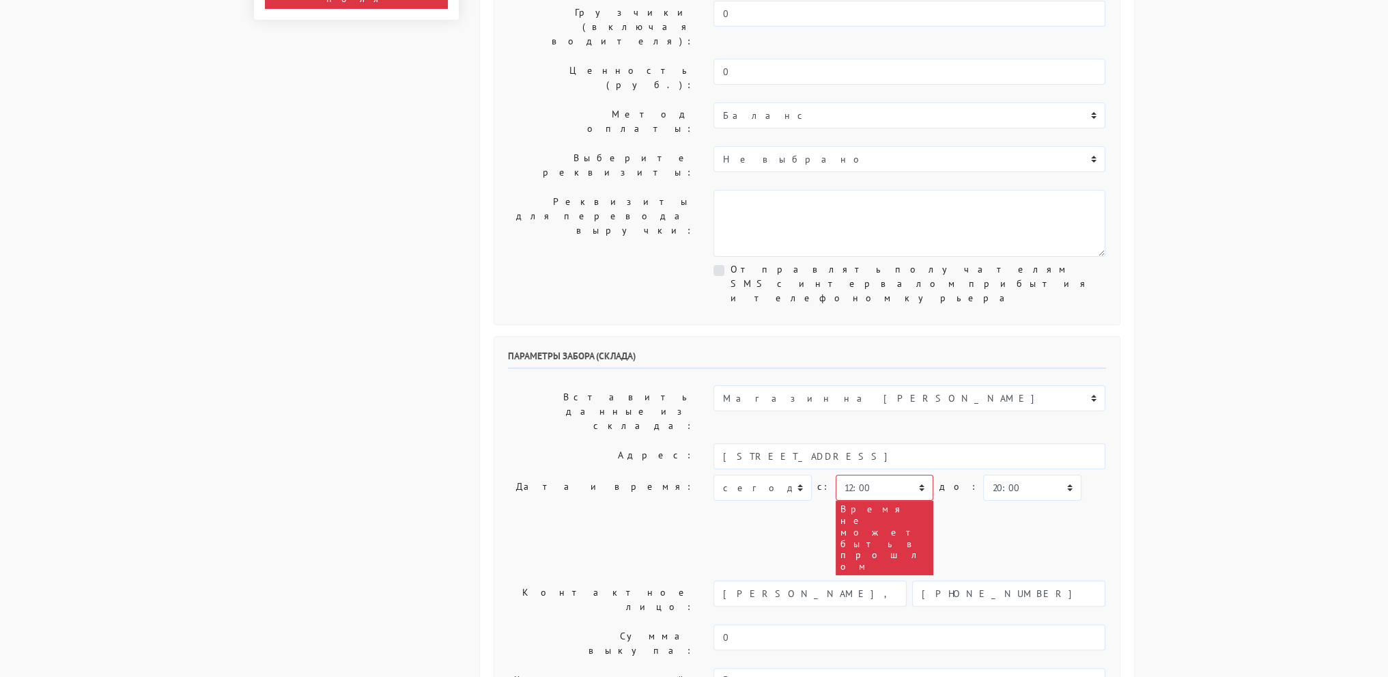
scroll to position [273, 0]
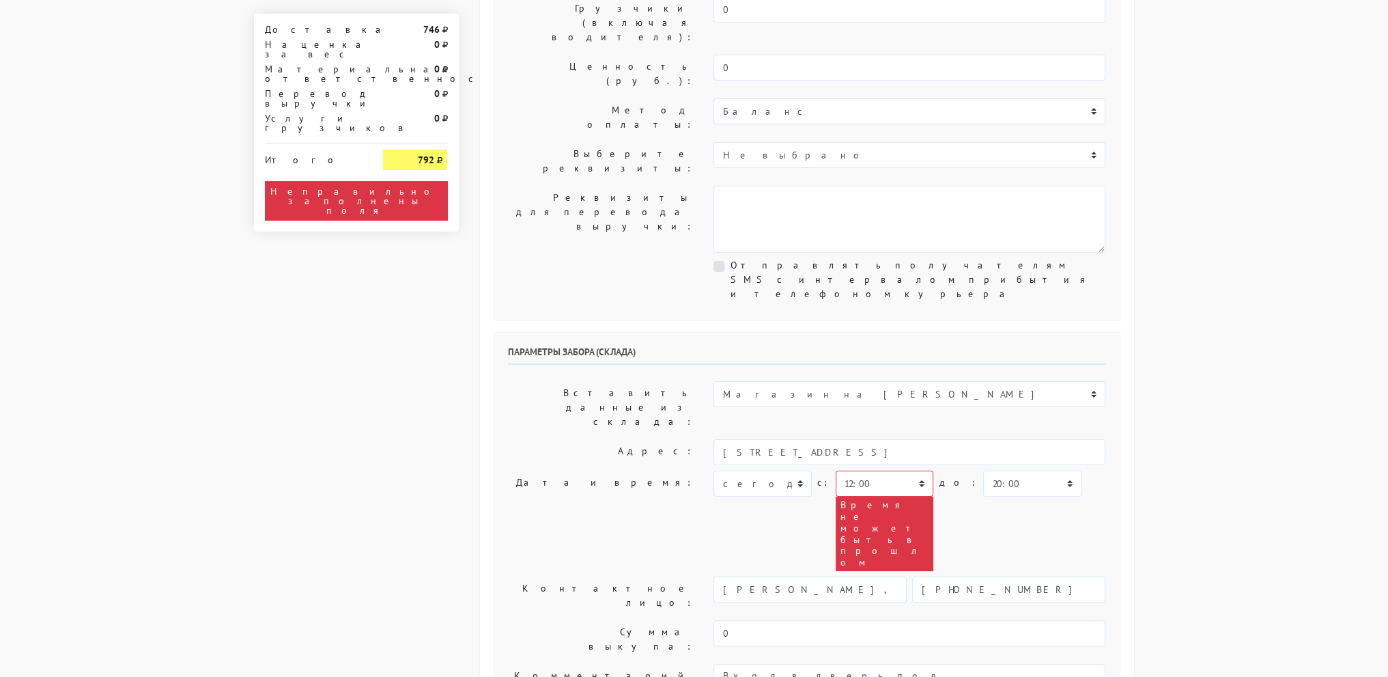
click at [885, 333] on div "Параметры забора (склада) Вставить данные из склада: Магазин на Боровой Адрес: …" at bounding box center [806, 541] width 625 height 417
click at [886, 470] on select "00:00 00:30 01:00 01:30 02:00 02:30 03:00 03:30 04:00 04:30 05:00 05:30 06:00 0…" at bounding box center [885, 483] width 98 height 26
select select "14:00"
click at [836, 470] on select "00:00 00:30 01:00 01:30 02:00 02:30 03:00 03:30 04:00 04:30 05:00 05:30 06:00 0…" at bounding box center [885, 483] width 98 height 26
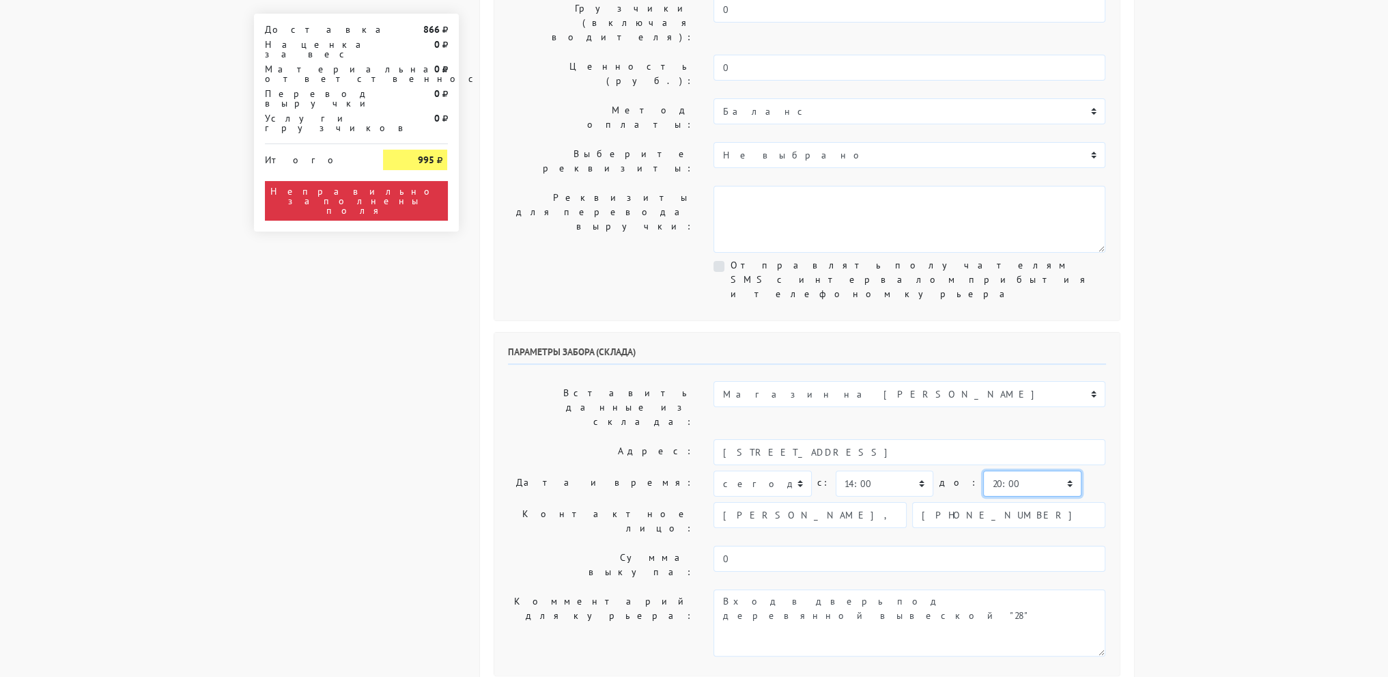
click at [1019, 470] on select "00:00 00:30 01:00 01:30 02:00 02:30 03:00 03:30 04:00 04:30 05:00 05:30 06:00 0…" at bounding box center [1032, 483] width 98 height 26
select select "15:00"
click at [983, 470] on select "00:00 00:30 01:00 01:30 02:00 02:30 03:00 03:30 04:00 04:30 05:00 05:30 06:00 0…" at bounding box center [1032, 483] width 98 height 26
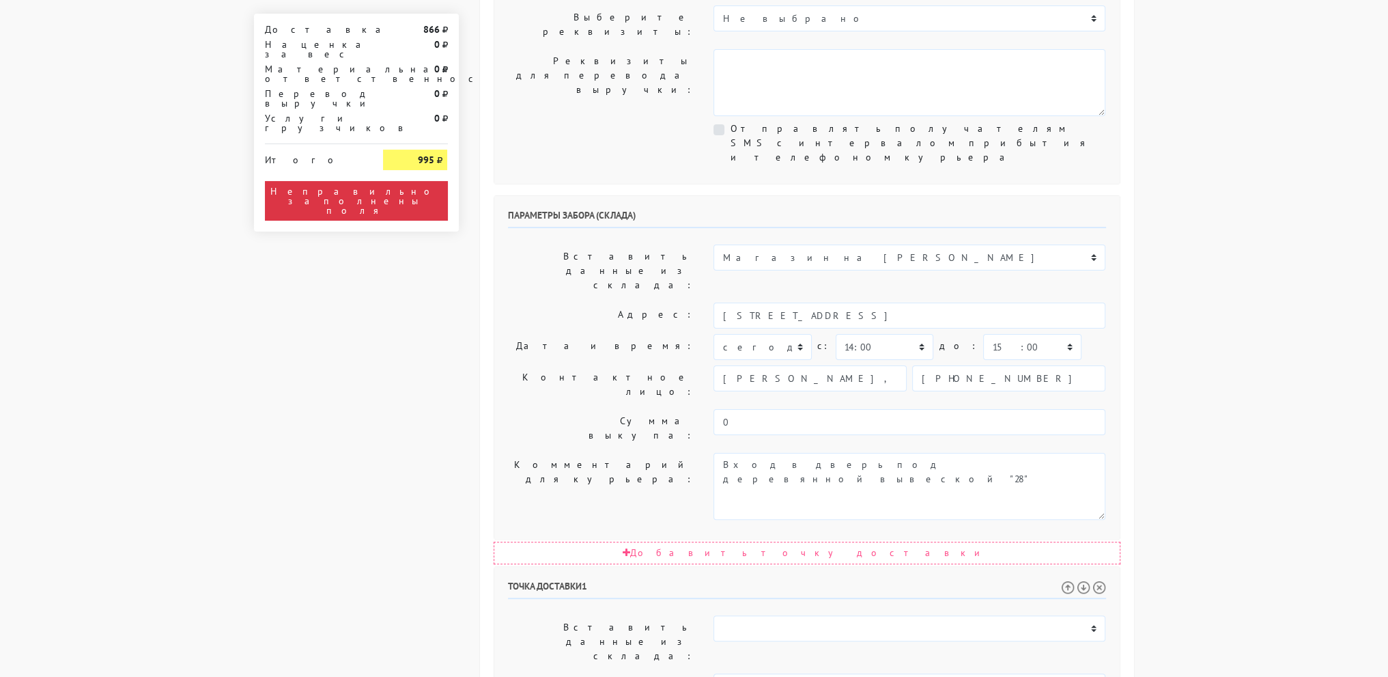
select select "15:30"
select select "17:30"
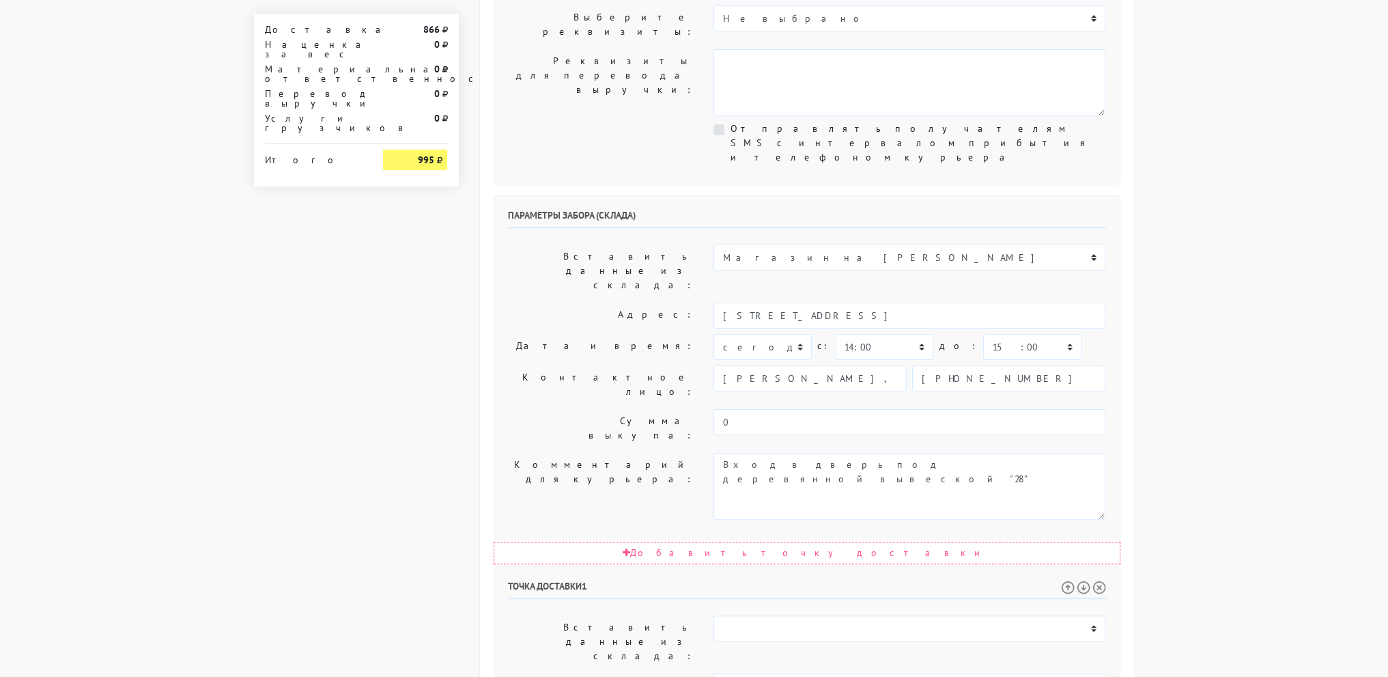
click at [1248, 367] on body "myshop-tx960.myinsales.ru myshop-tx960.myinsales.ru Выйти Заказы Настройки 866" at bounding box center [694, 354] width 1388 height 1528
drag, startPoint x: 1006, startPoint y: 568, endPoint x: 991, endPoint y: 572, distance: 15.4
drag, startPoint x: 991, startPoint y: 572, endPoint x: 438, endPoint y: 547, distance: 554.3
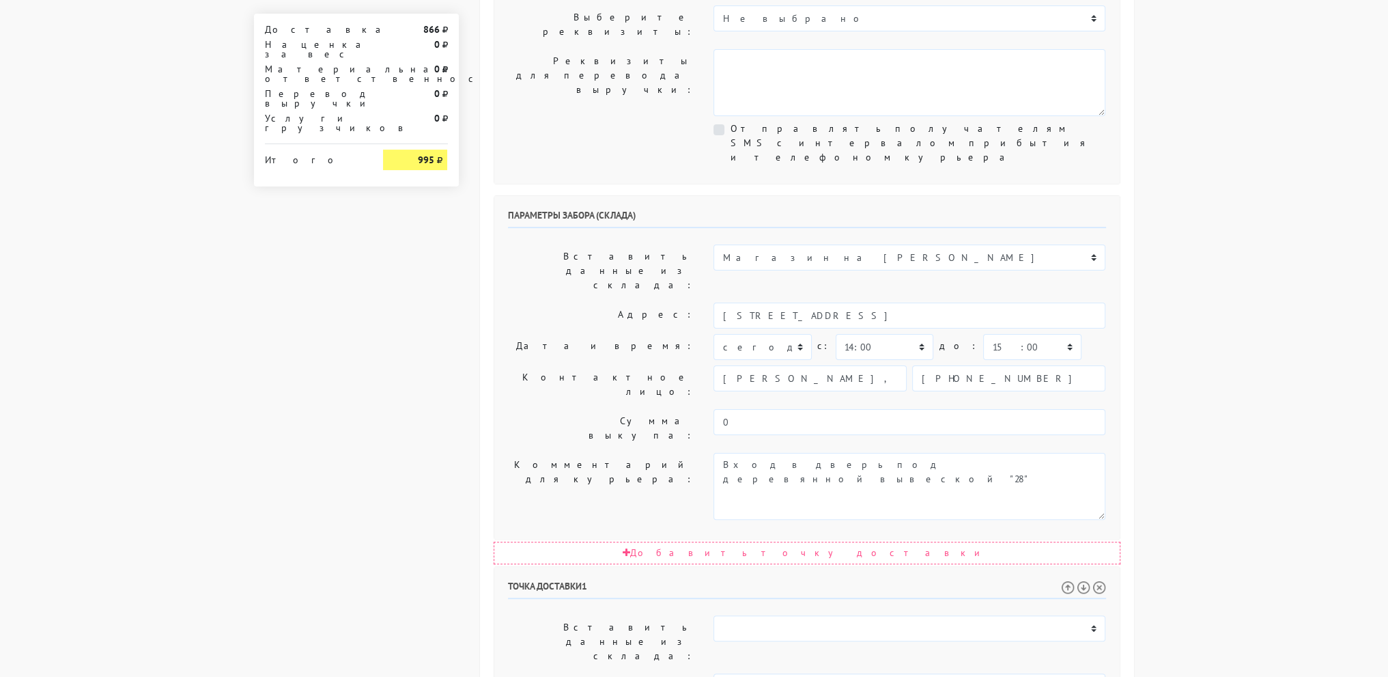
click at [438, 548] on div "Доставка 866 Наценка за вес 0 Материальная ответственность 0 Перевод выручки 0 …" at bounding box center [694, 389] width 901 height 1457
drag, startPoint x: 1257, startPoint y: 395, endPoint x: 1194, endPoint y: 363, distance: 71.5
click at [1256, 393] on body "myshop-tx960.myinsales.ru myshop-tx960.myinsales.ru Выйти Заказы Настройки 866" at bounding box center [694, 354] width 1388 height 1528
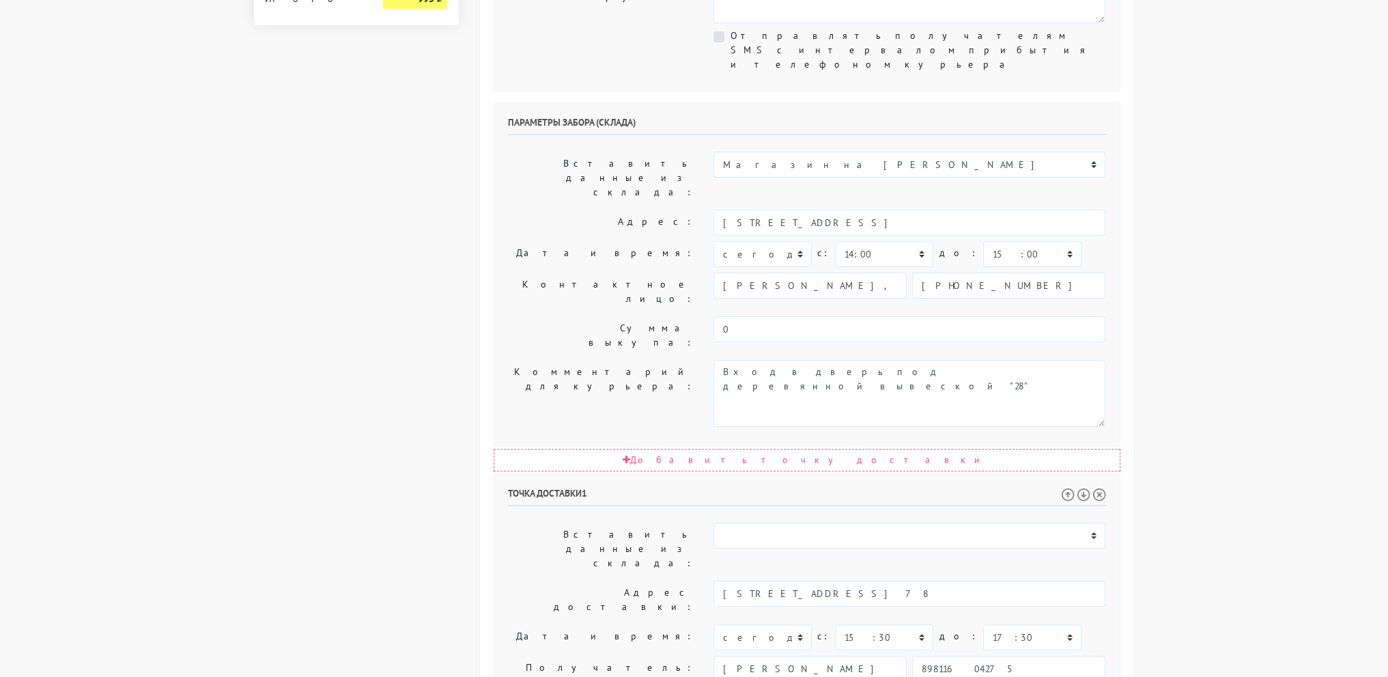
scroll to position [579, 0]
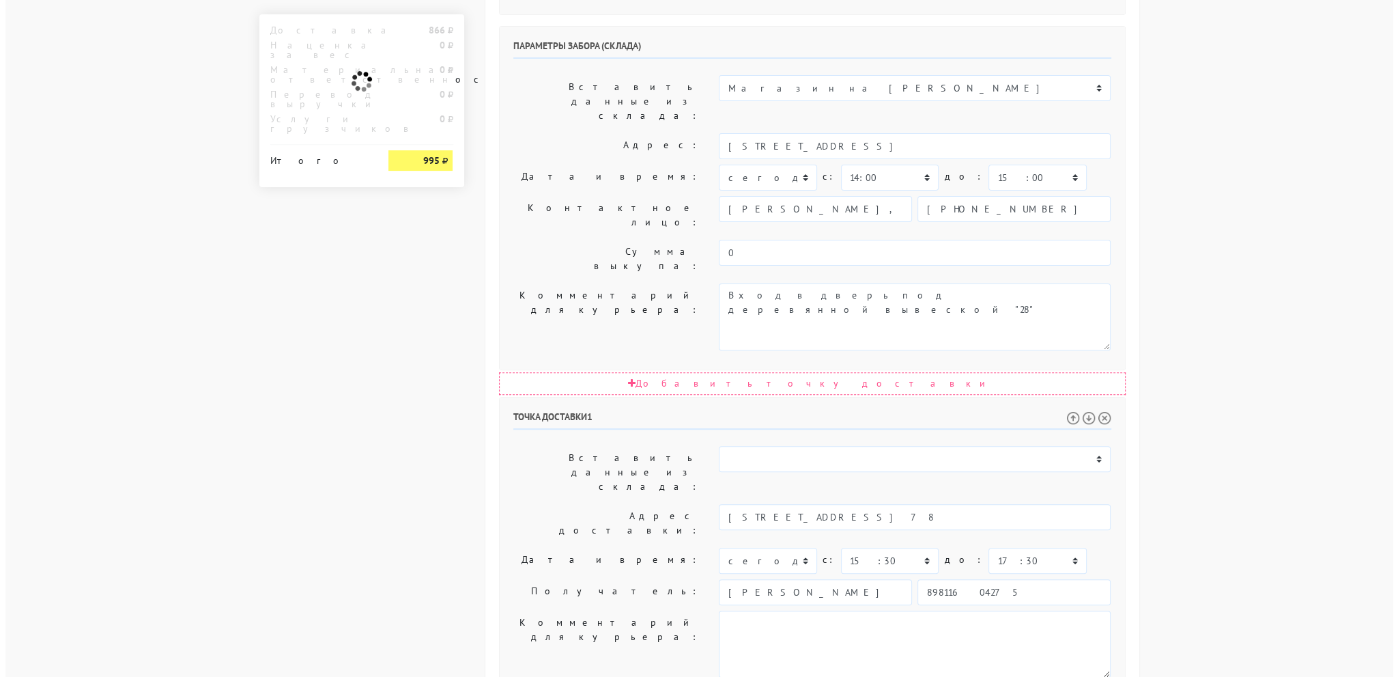
scroll to position [0, 0]
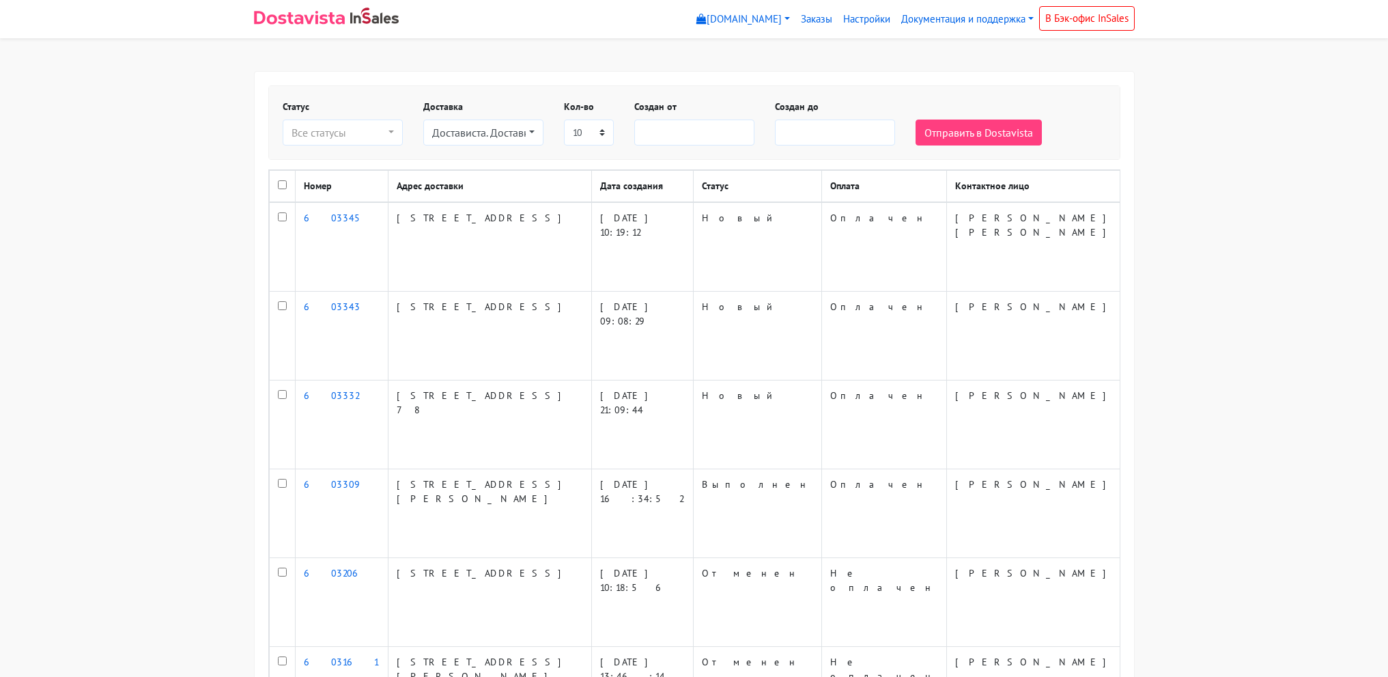
select select
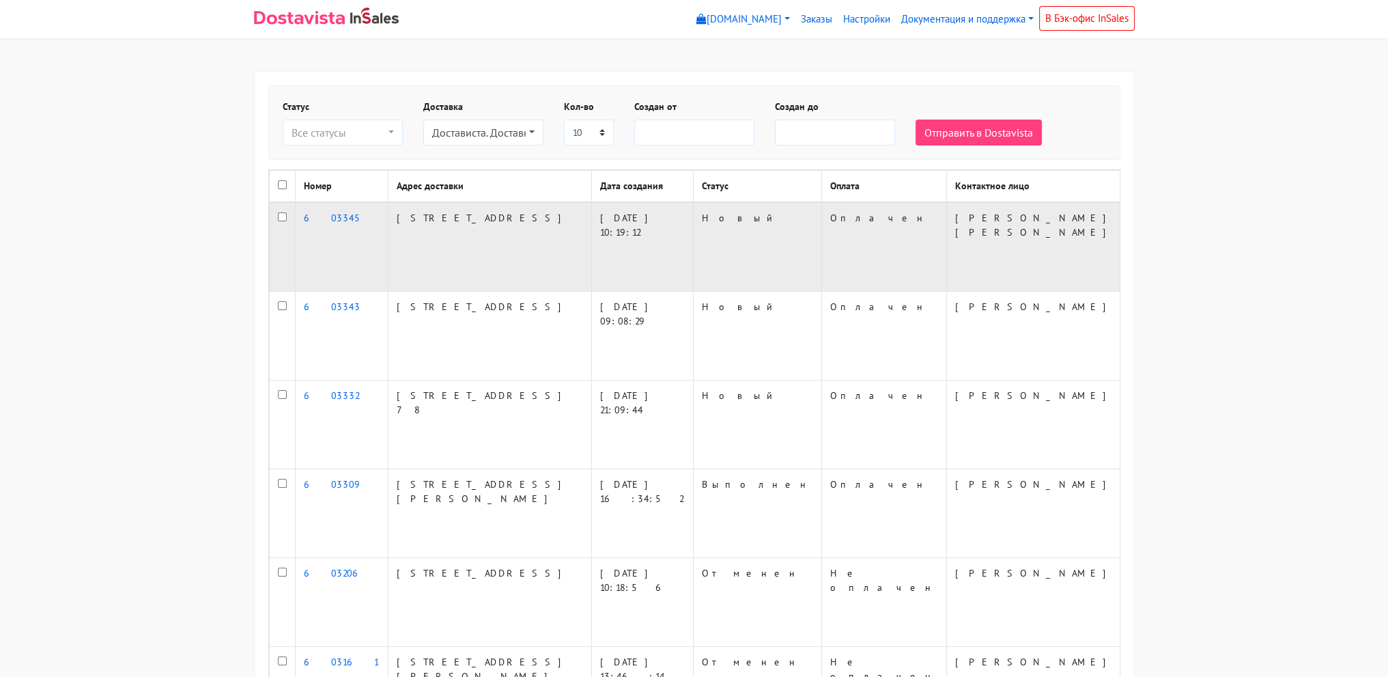
click at [283, 221] on input "checkbox" at bounding box center [282, 216] width 9 height 9
checkbox input "true"
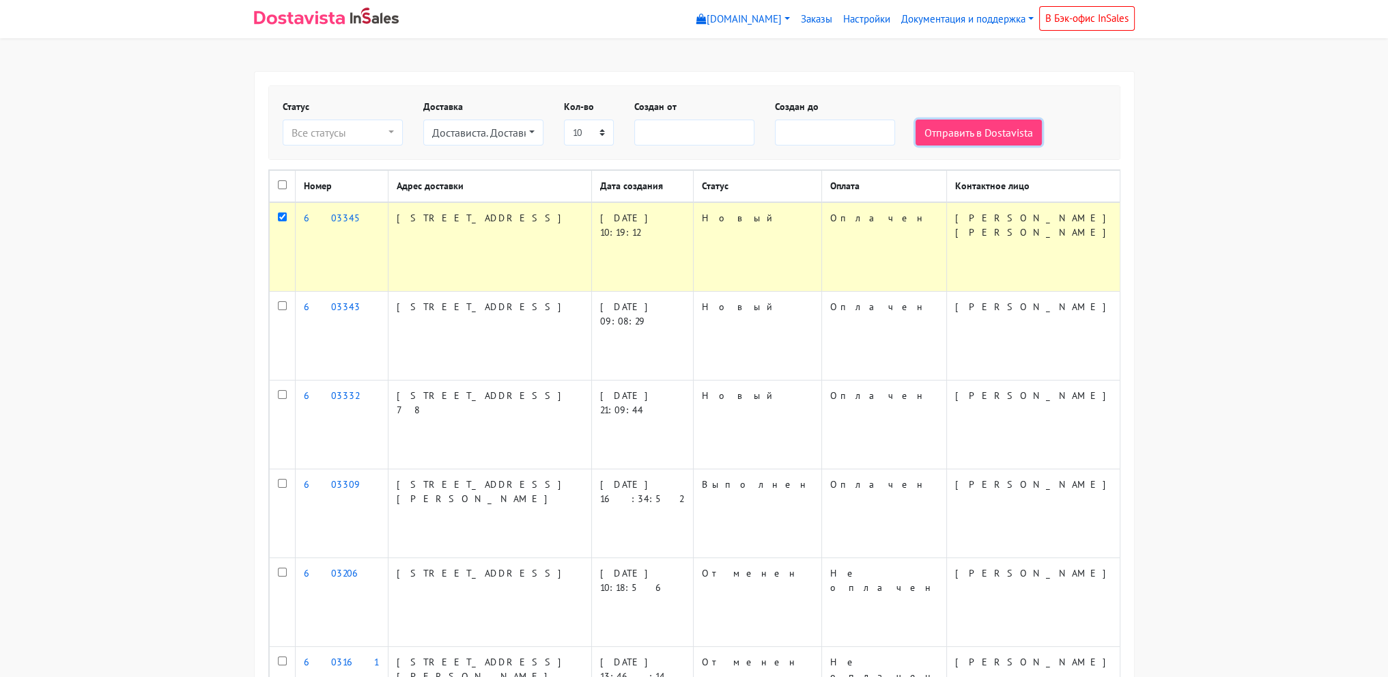
click at [986, 130] on button "Отправить в Dostavista" at bounding box center [979, 132] width 126 height 26
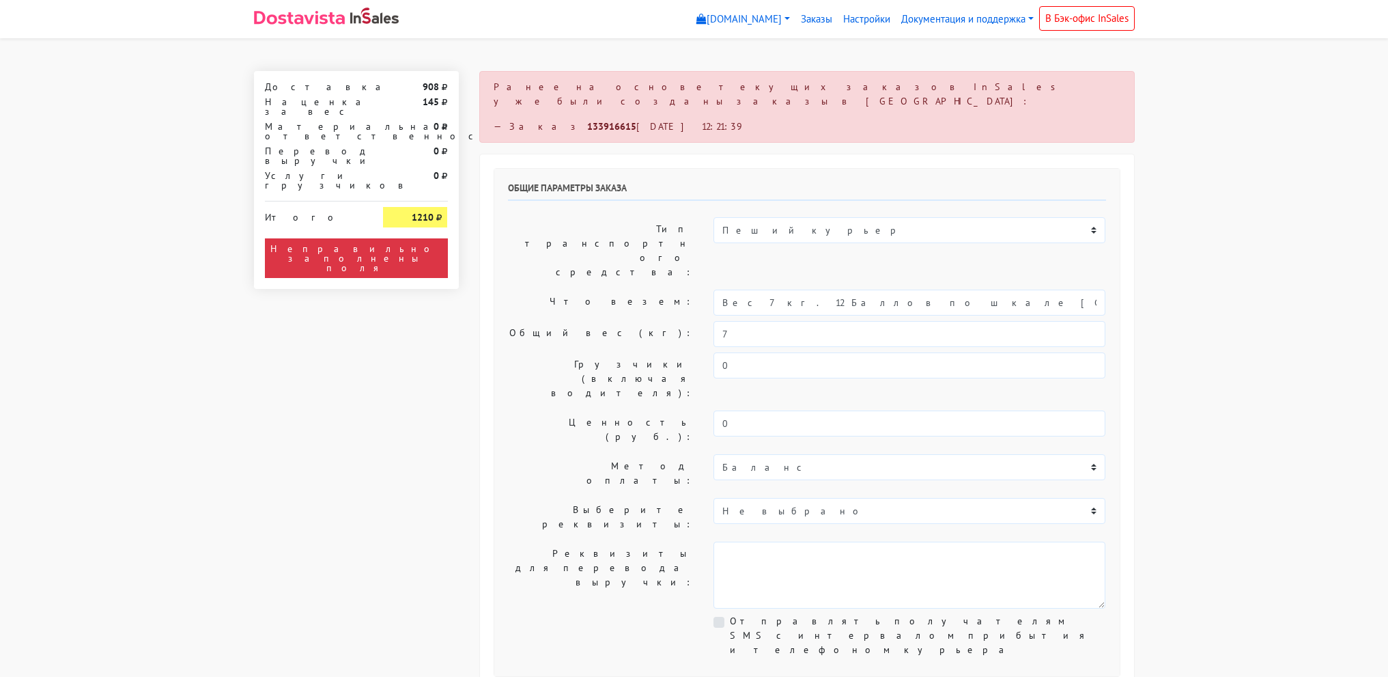
select select "12:00"
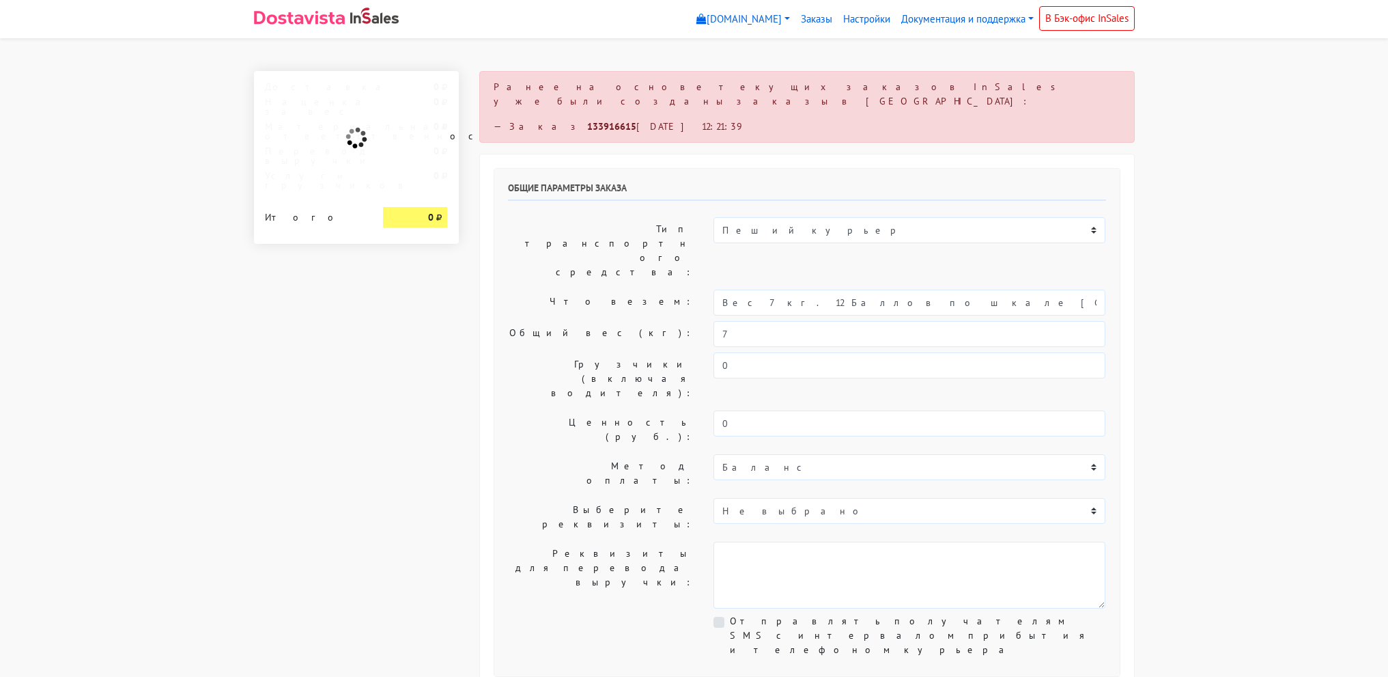
select select "12:00"
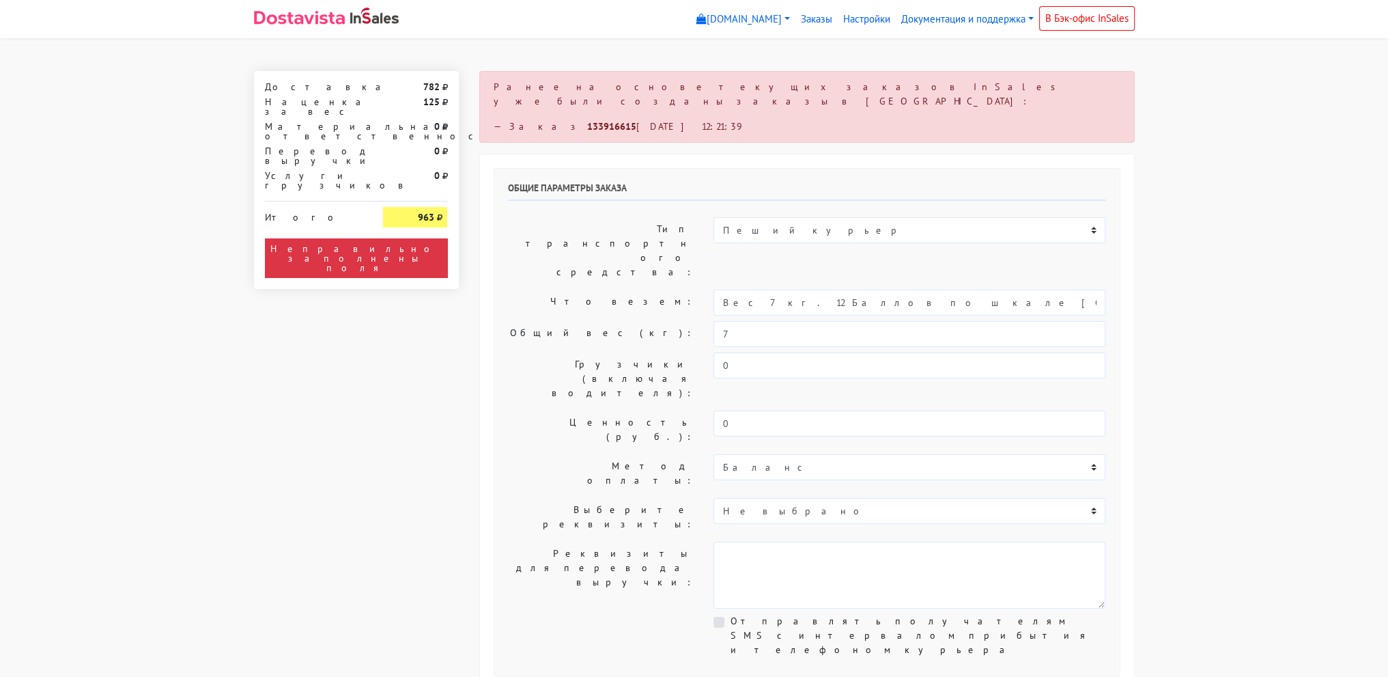
click at [616, 81] on p "Ранее на основе текущих заказов InSales уже были созданы заказы в [GEOGRAPHIC_D…" at bounding box center [807, 94] width 627 height 29
drag, startPoint x: 609, startPoint y: 92, endPoint x: 608, endPoint y: 103, distance: 11.0
click at [609, 92] on p "Ранее на основе текущих заказов InSales уже были созданы заказы в Dostavista:" at bounding box center [807, 94] width 627 height 29
click at [587, 120] on strong "133916615" at bounding box center [611, 126] width 49 height 12
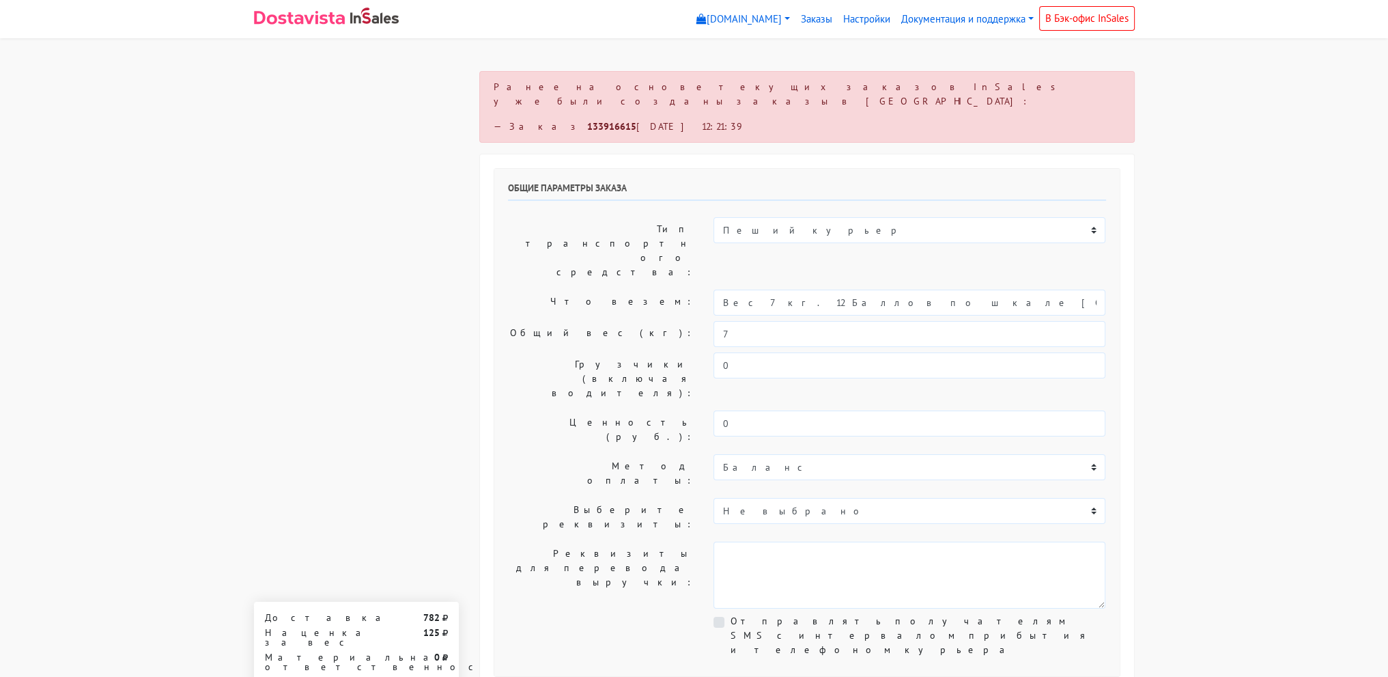
drag, startPoint x: 1285, startPoint y: 475, endPoint x: 1233, endPoint y: 63, distance: 415.0
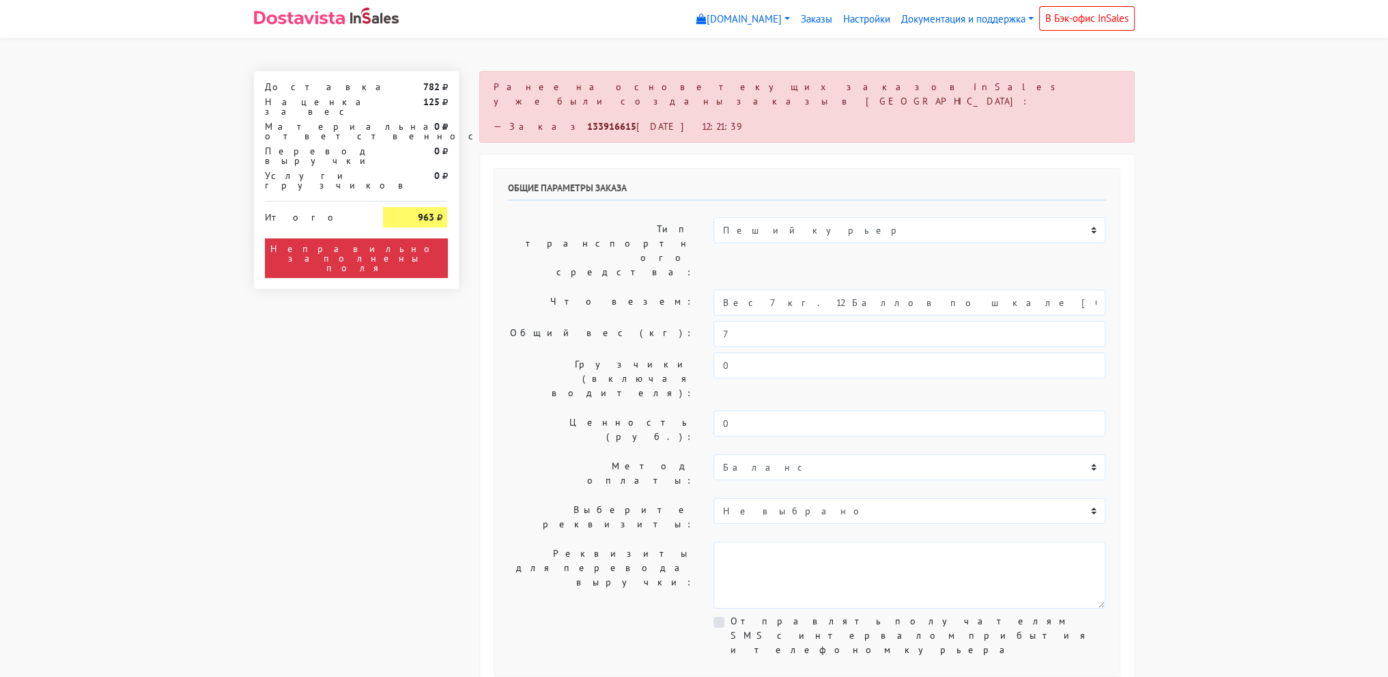
drag, startPoint x: 757, startPoint y: 248, endPoint x: 1050, endPoint y: 246, distance: 293.6
click at [1050, 290] on input "Вес 7кг. 12 Баллов по шкале Бофорта (С автографом)" at bounding box center [910, 303] width 392 height 26
type input "Вес 7кг."
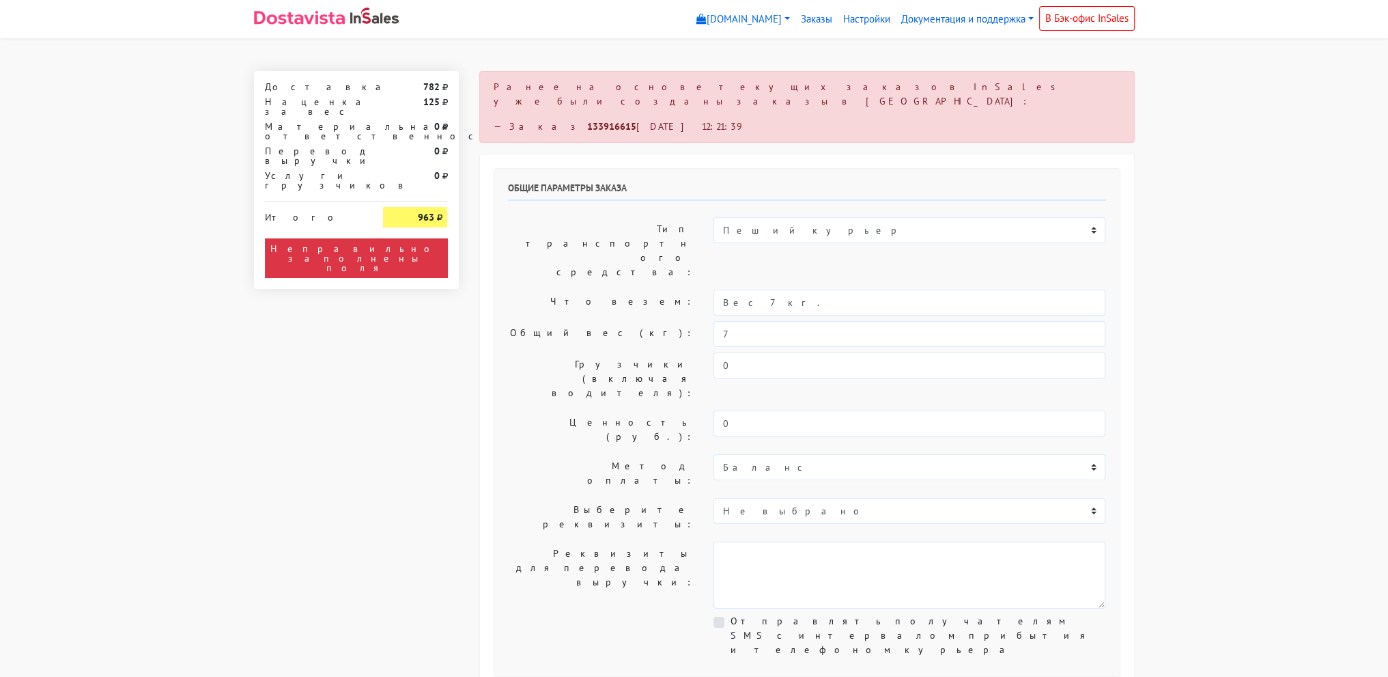
click at [863, 201] on div "Общие параметры заказа Тип транспортного средства: Пеший курьер Легковой автомо…" at bounding box center [806, 422] width 625 height 507
click at [852, 217] on select "Пеший курьер Легковой автомобиль Каблук (до 700 кг) Микроавтобус / портер (до 1…" at bounding box center [910, 230] width 392 height 26
select select "7"
click at [714, 217] on select "Пеший курьер Легковой автомобиль Каблук (до 700 кг) Микроавтобус / портер (до 1…" at bounding box center [910, 230] width 392 height 26
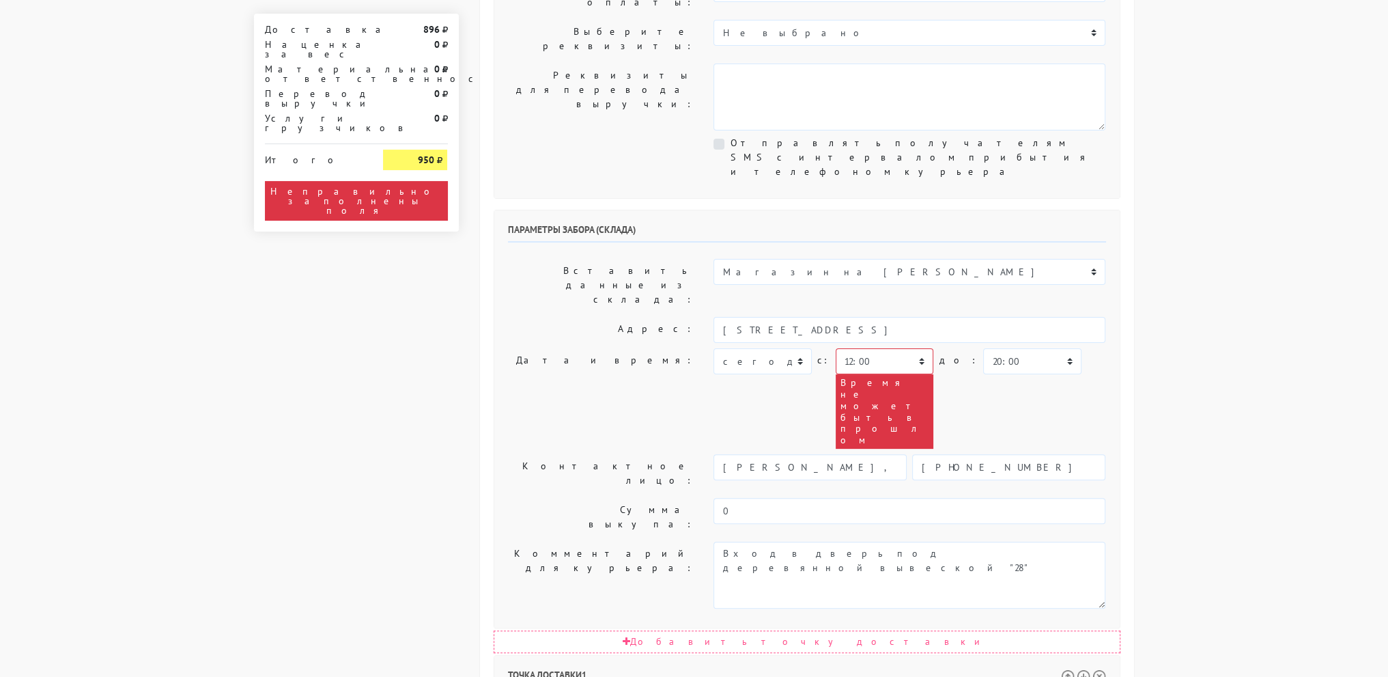
drag, startPoint x: 889, startPoint y: 207, endPoint x: 888, endPoint y: 186, distance: 21.2
click at [888, 374] on div "Время не может быть в прошлом" at bounding box center [885, 411] width 98 height 74
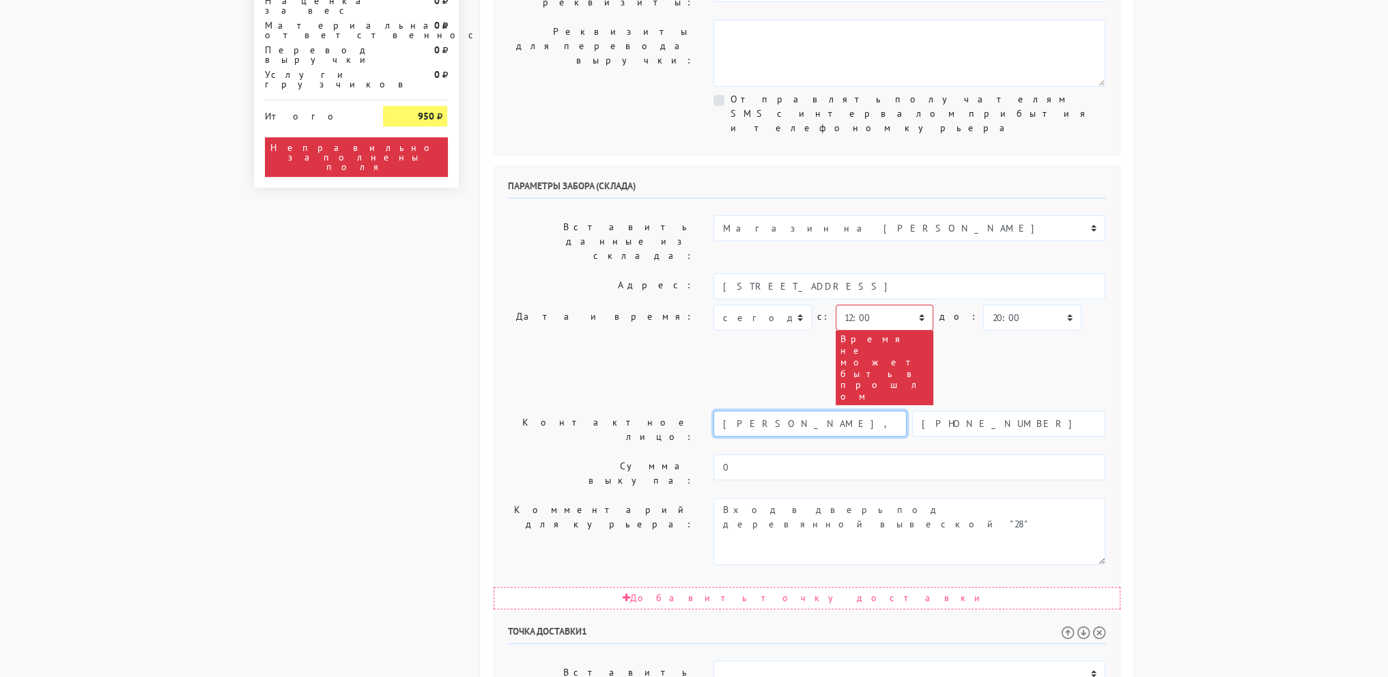
scroll to position [546, 0]
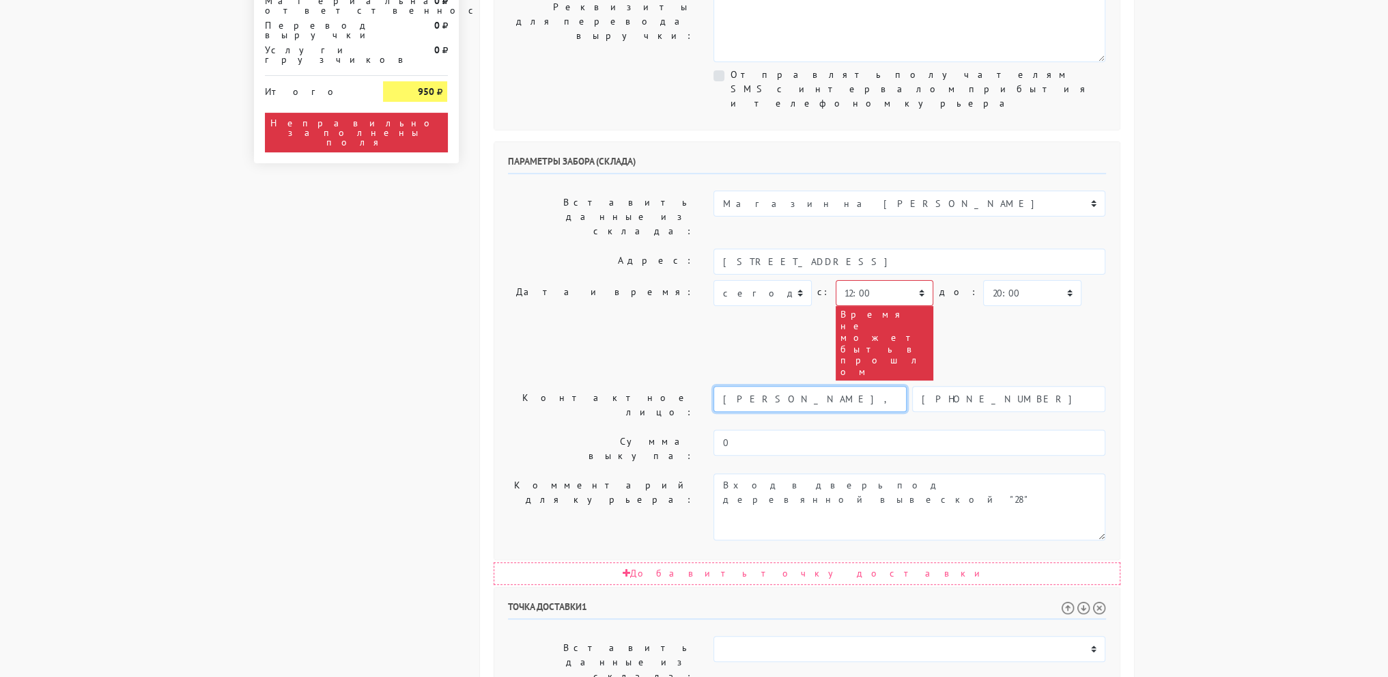
click at [888, 386] on input "Владислав, Алексей" at bounding box center [810, 399] width 193 height 26
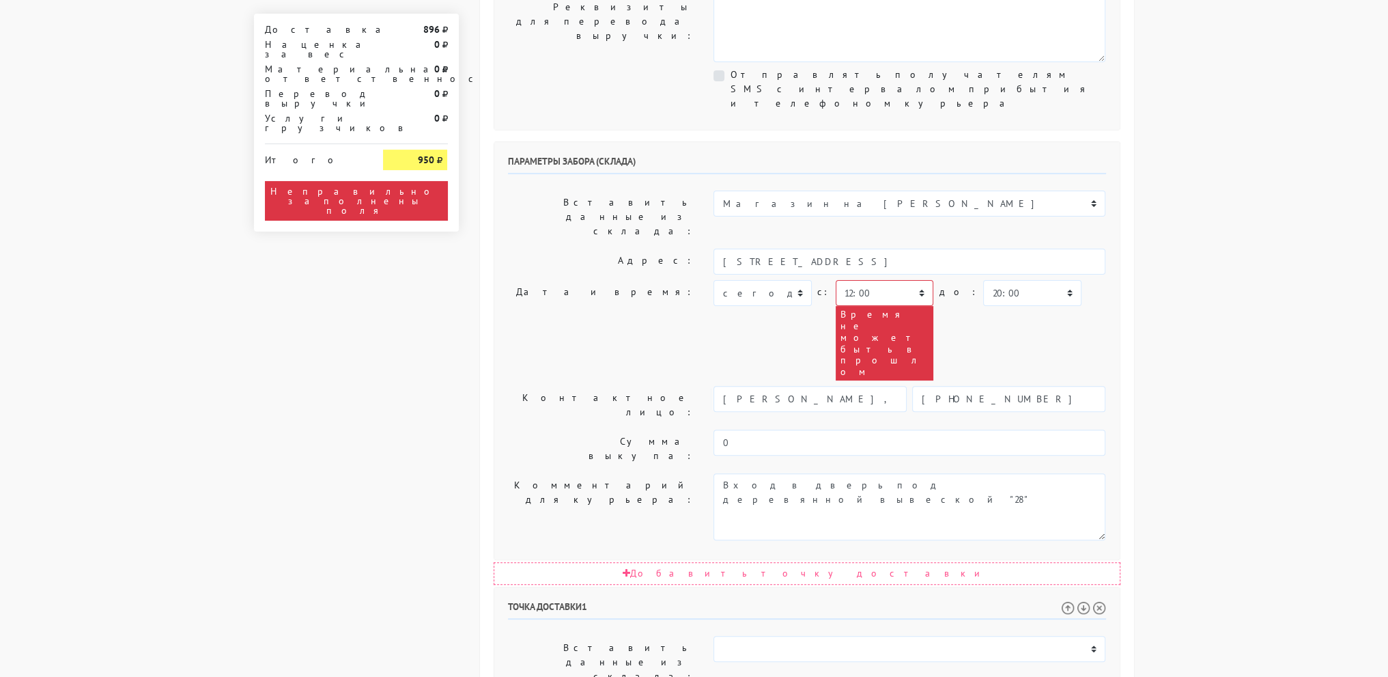
click at [899, 280] on div "00:00 00:30 01:00 01:30 02:00 02:30 03:00 03:30 04:00 04:30" at bounding box center [885, 330] width 98 height 100
click at [897, 280] on select "00:00 00:30 01:00 01:30 02:00 02:30 03:00 03:30 04:00 04:30 05:00 05:30 06:00 0…" at bounding box center [885, 293] width 98 height 26
select select "14:00"
click at [836, 280] on select "00:00 00:30 01:00 01:30 02:00 02:30 03:00 03:30 04:00 04:30 05:00 05:30 06:00 0…" at bounding box center [885, 293] width 98 height 26
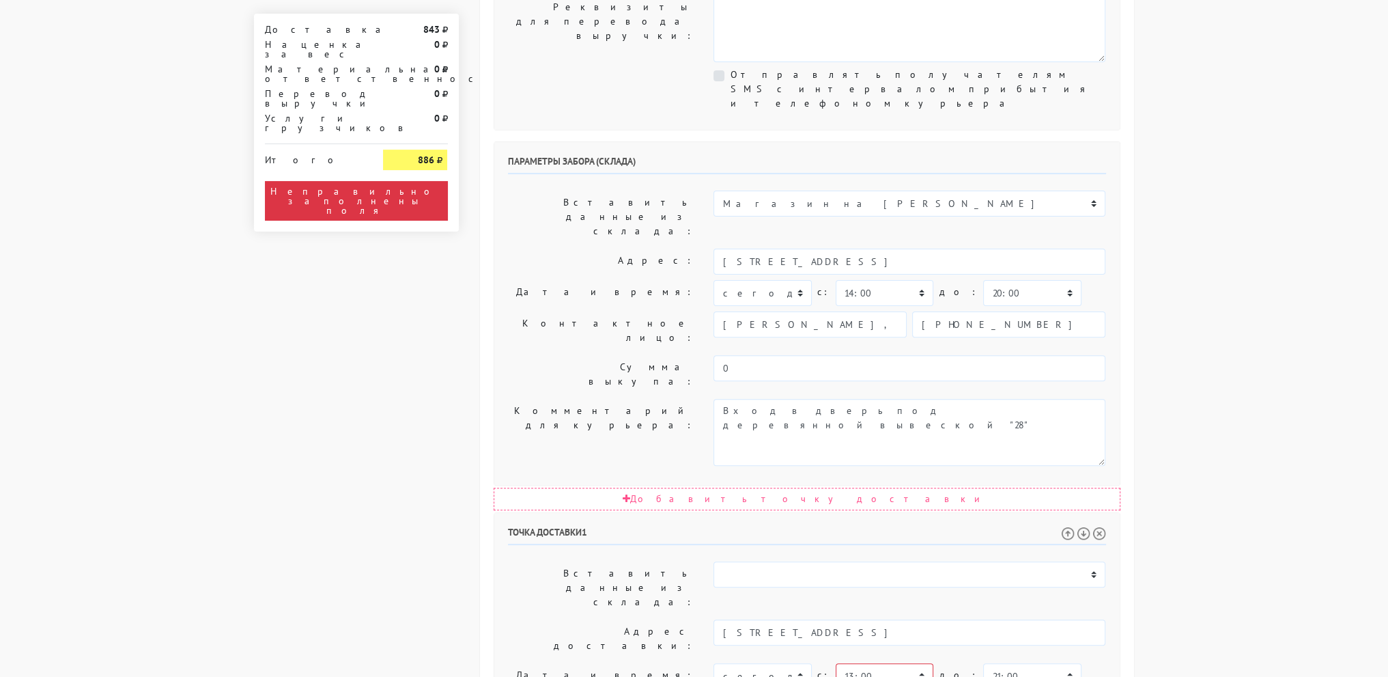
drag, startPoint x: 994, startPoint y: 133, endPoint x: 992, endPoint y: 122, distance: 11.8
click at [993, 142] on div "Параметры забора (склада) Вставить данные из склада: Магазин на Боровой Адрес: …" at bounding box center [806, 313] width 625 height 343
click at [992, 280] on select "00:00 00:30 01:00 01:30 02:00 02:30 03:00 03:30 04:00 04:30 05:00 05:30 06:00 0…" at bounding box center [1032, 293] width 98 height 26
select select "15:00"
click at [983, 280] on select "00:00 00:30 01:00 01:30 02:00 02:30 03:00 03:30 04:00 04:30 05:00 05:30 06:00 0…" at bounding box center [1032, 293] width 98 height 26
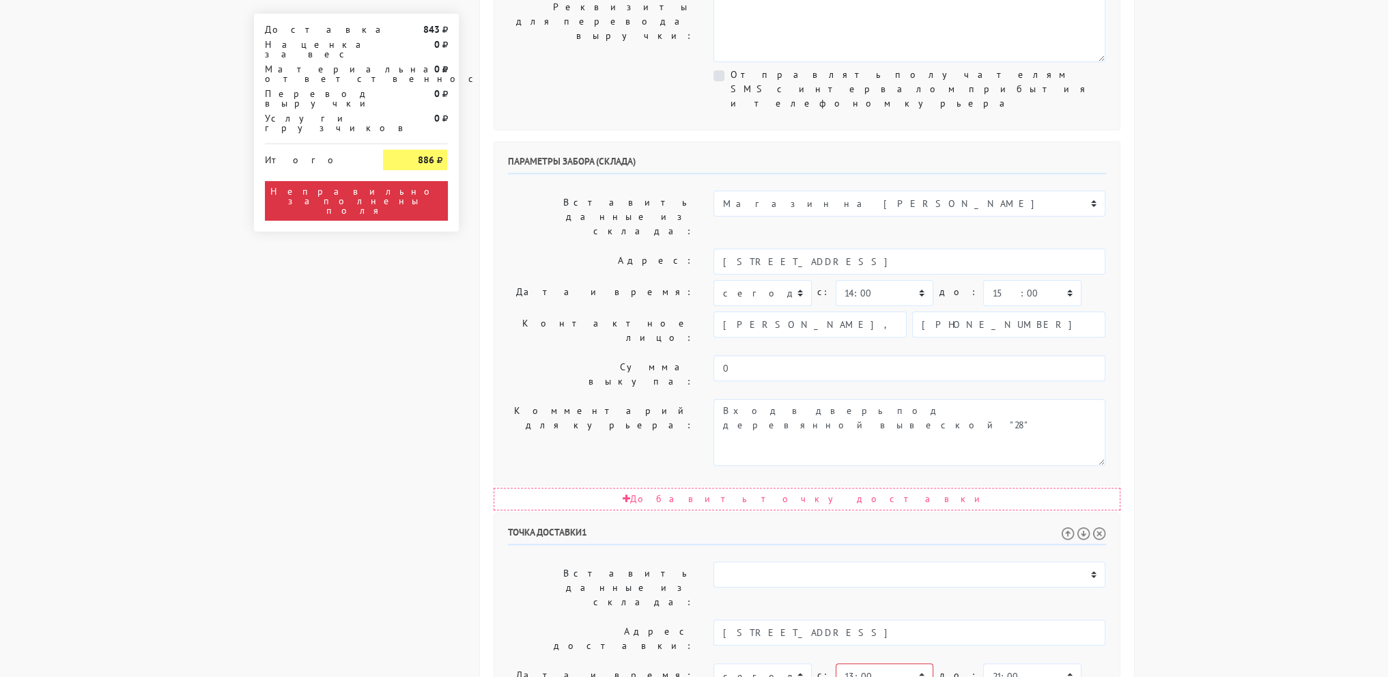
click at [1191, 158] on body "myshop-tx960.myinsales.ru myshop-tx960.myinsales.ru Выйти Заказы Настройки 843" at bounding box center [694, 330] width 1388 height 1753
click at [858, 663] on select "00:00 00:30 01:00 01:30 02:00 02:30 03:00 03:30 04:00 04:30 05:00 05:30 06:00 0…" at bounding box center [885, 676] width 98 height 26
select select "14:30"
click at [836, 663] on select "00:00 00:30 01:00 01:30 02:00 02:30 03:00 03:30 04:00 04:30 05:00 05:30 06:00 0…" at bounding box center [885, 676] width 98 height 26
click at [1000, 663] on select "00:00 00:30 01:00 01:30 02:00 02:30 03:00 03:30 04:00 04:30 05:00 05:30 06:00 0…" at bounding box center [1032, 676] width 98 height 26
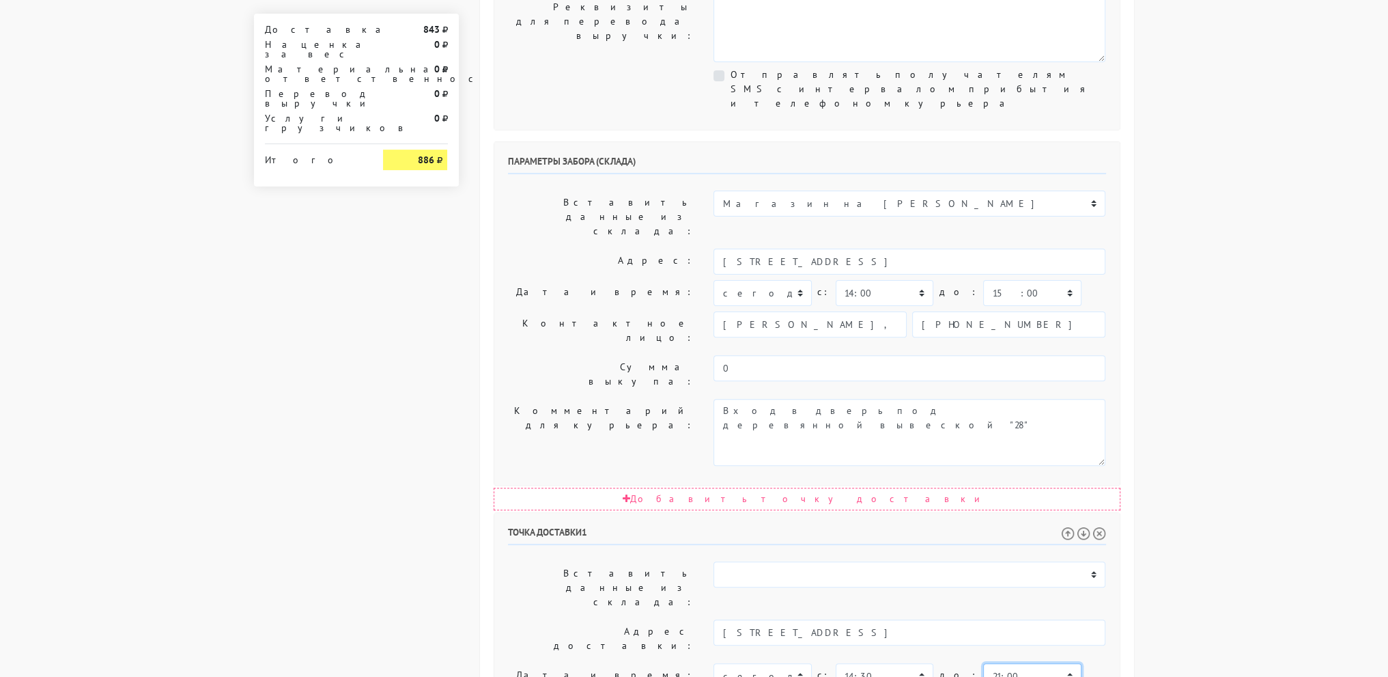
select select "16:30"
click at [983, 663] on select "00:00 00:30 01:00 01:30 02:00 02:30 03:00 03:30 04:00 04:30 05:00 05:30 06:00 0…" at bounding box center [1032, 676] width 98 height 26
click at [1240, 316] on body "myshop-tx960.myinsales.ru myshop-tx960.myinsales.ru Выйти Заказы Настройки 843" at bounding box center [694, 259] width 1388 height 1611
drag, startPoint x: 965, startPoint y: 508, endPoint x: 420, endPoint y: 498, distance: 545.0
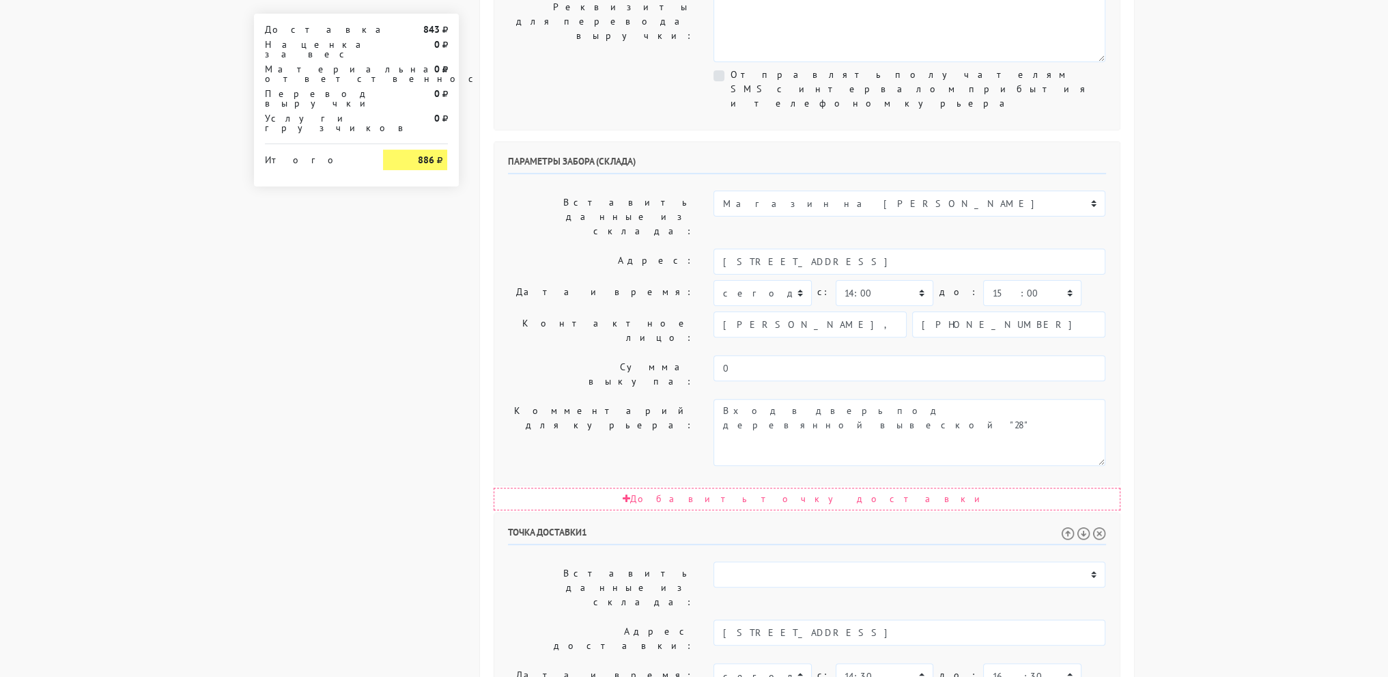
click at [419, 502] on div "Доставка 843 Наценка за вес 0 Материальная ответственность 0 Перевод выручки 0 …" at bounding box center [694, 295] width 901 height 1540
click at [1269, 339] on body "myshop-tx960.myinsales.ru myshop-tx960.myinsales.ru Выйти Заказы Настройки 843" at bounding box center [694, 259] width 1388 height 1611
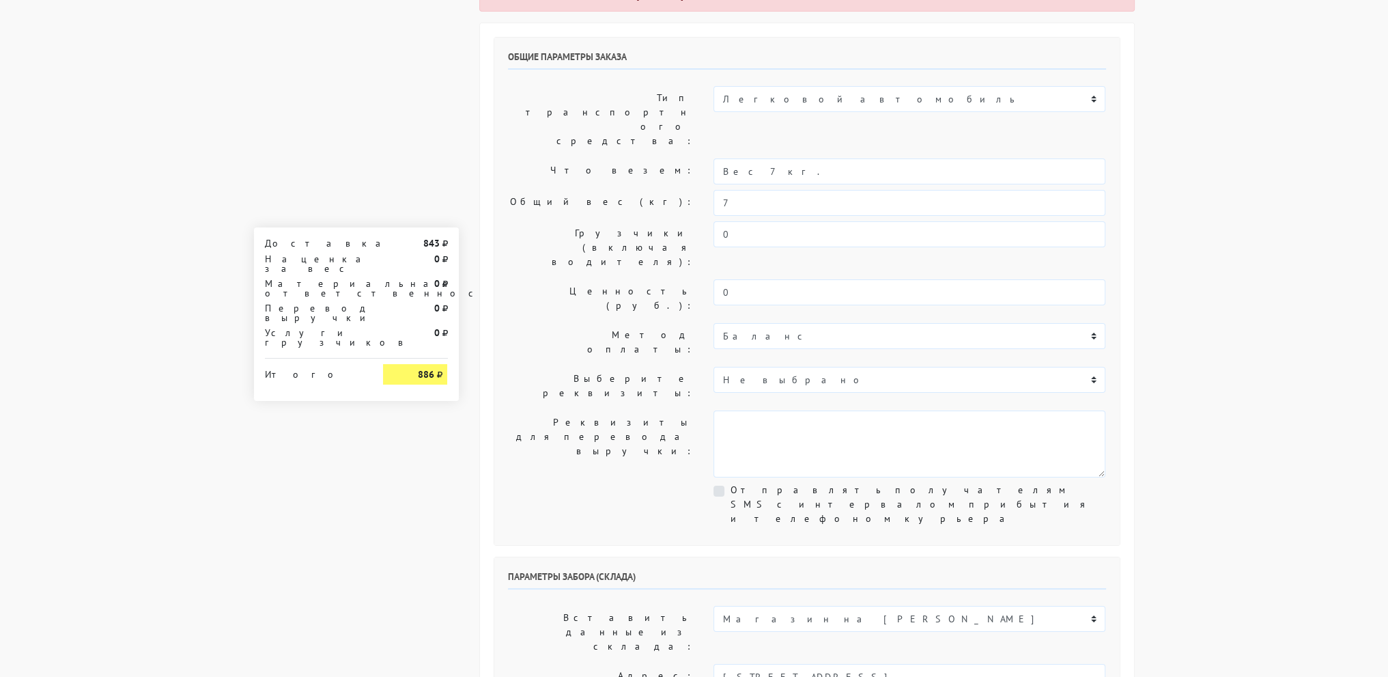
scroll to position [0, 0]
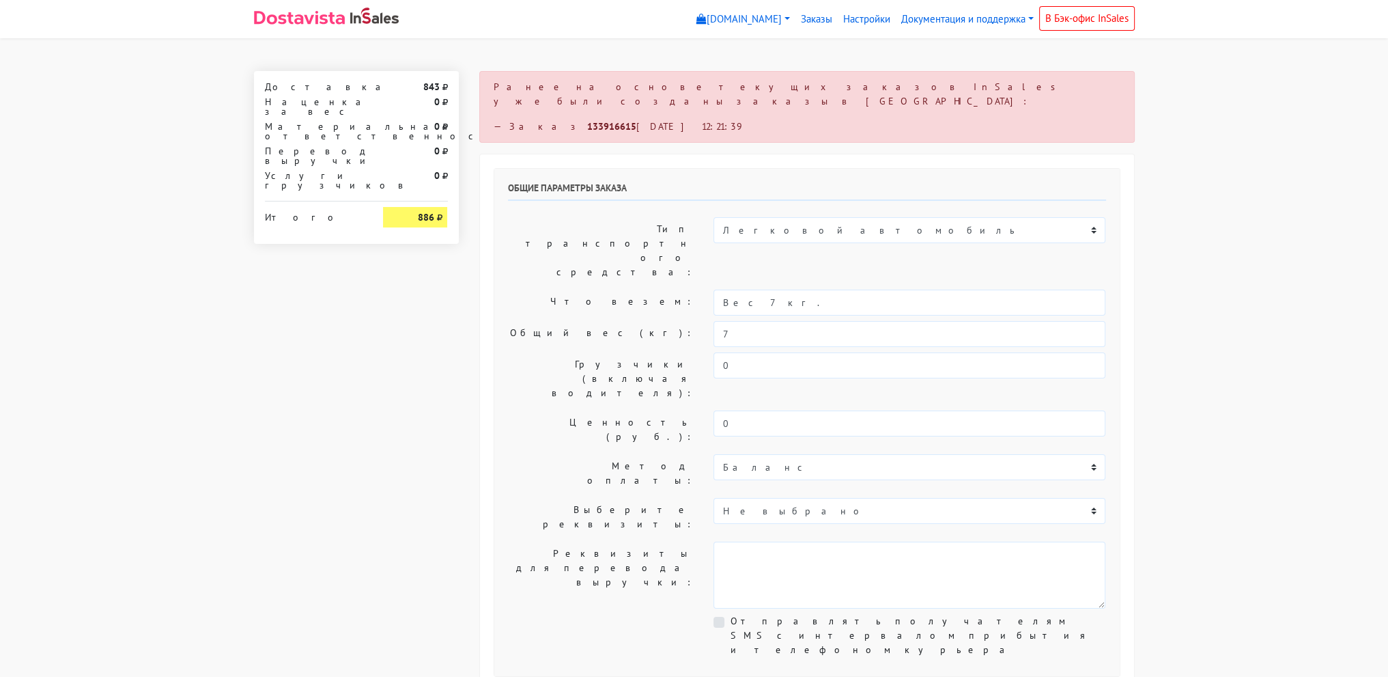
drag, startPoint x: 1266, startPoint y: 227, endPoint x: 1273, endPoint y: 222, distance: 8.9
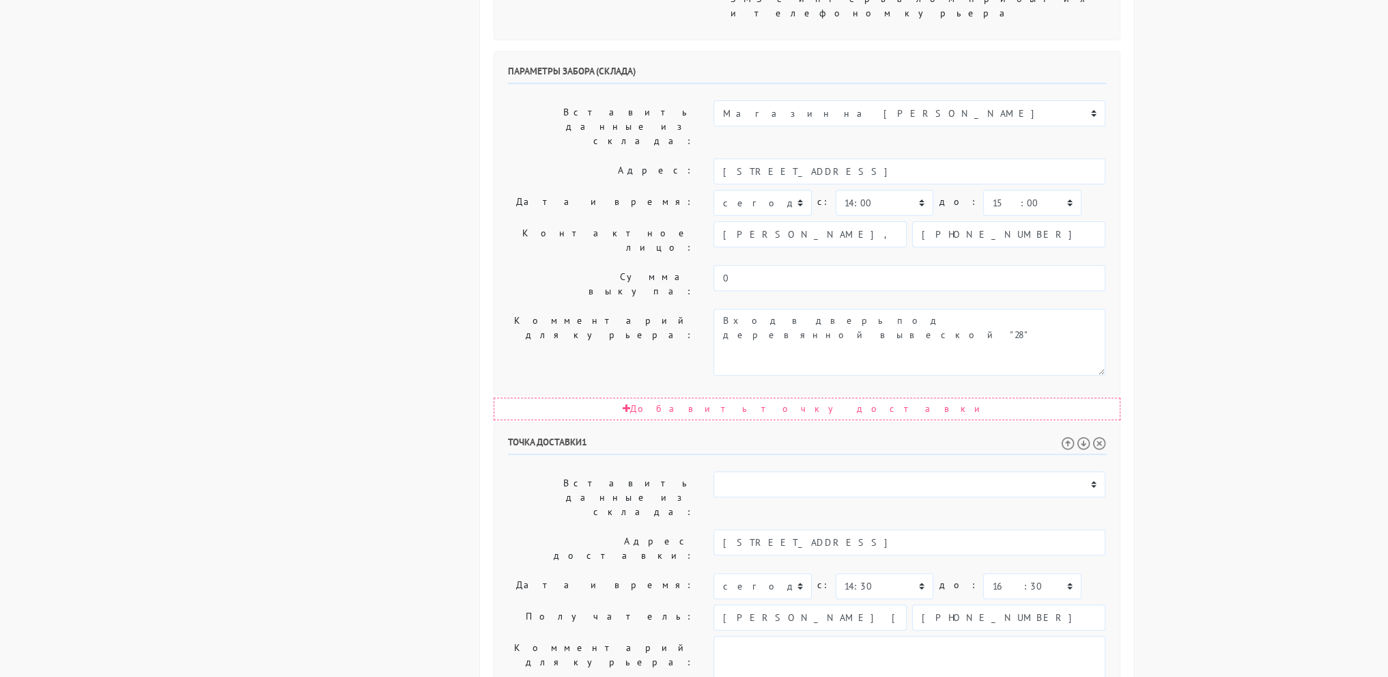
scroll to position [647, 0]
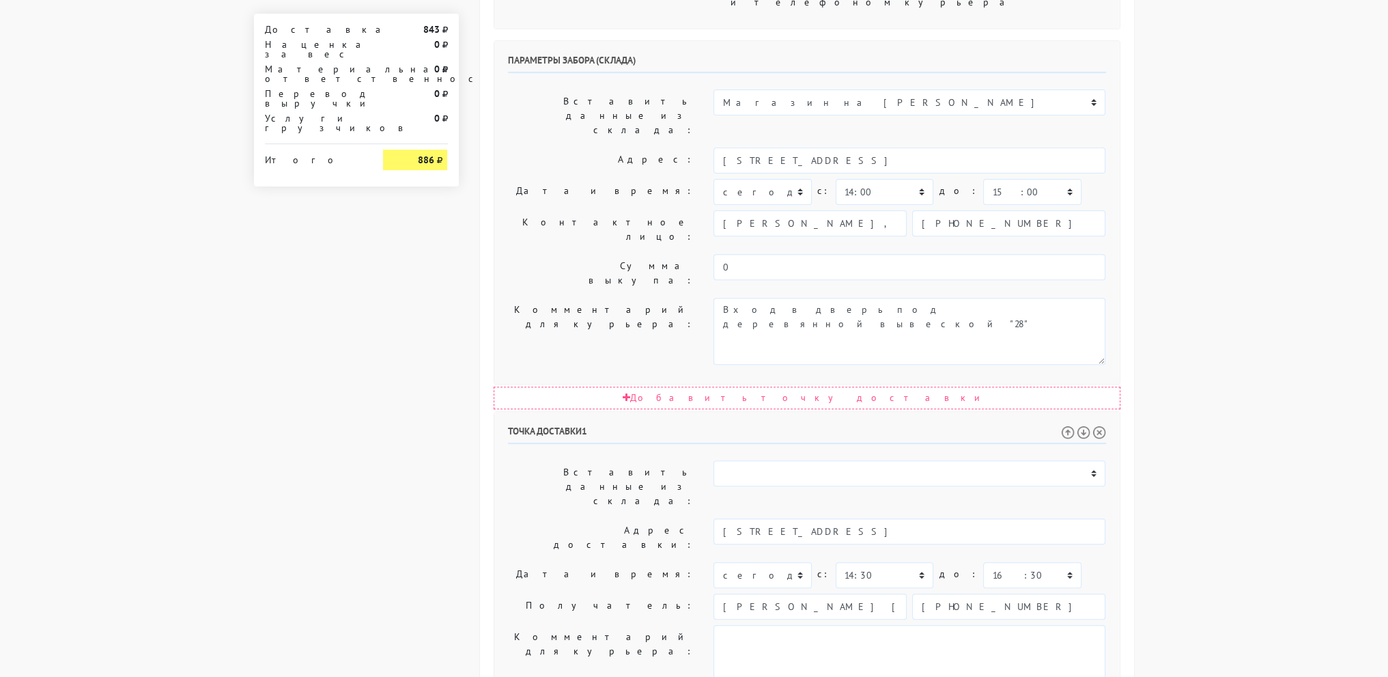
click at [1193, 458] on body "myshop-tx960.myinsales.ru myshop-tx960.myinsales.ru Выйти Заказы Настройки 843" at bounding box center [694, 158] width 1388 height 1611
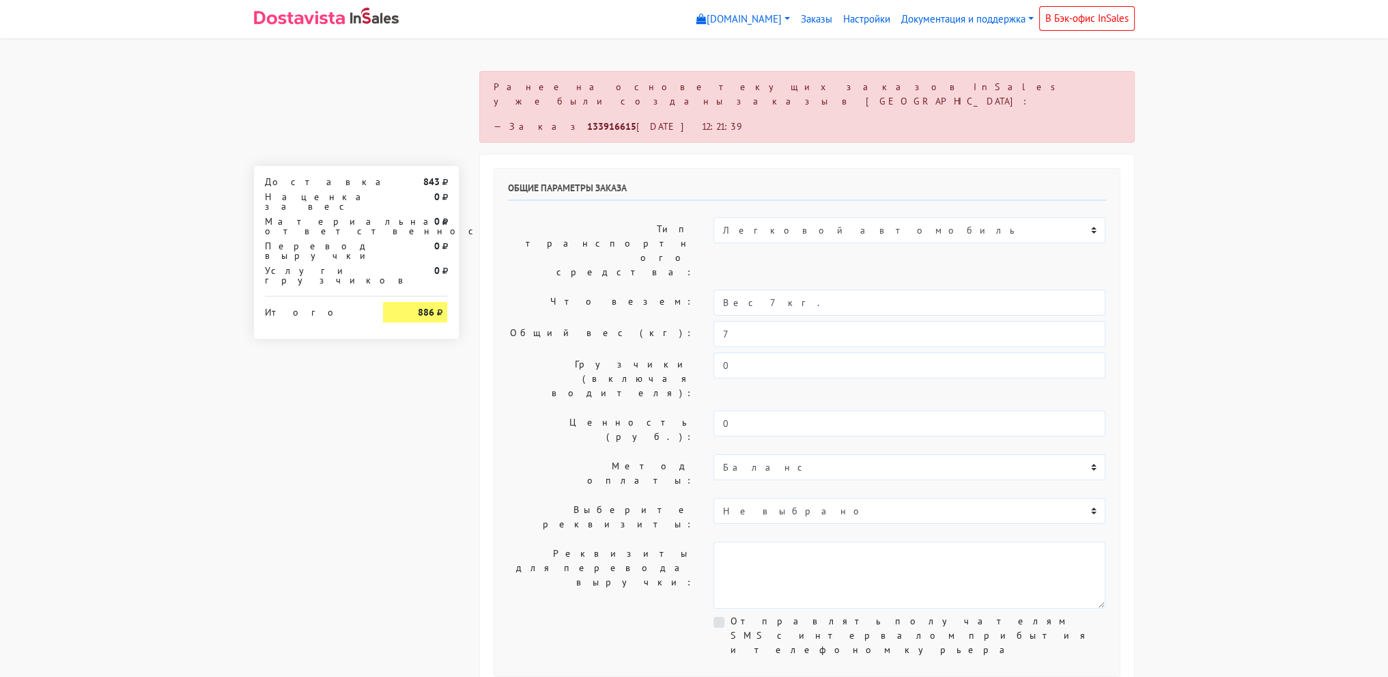
scroll to position [0, 0]
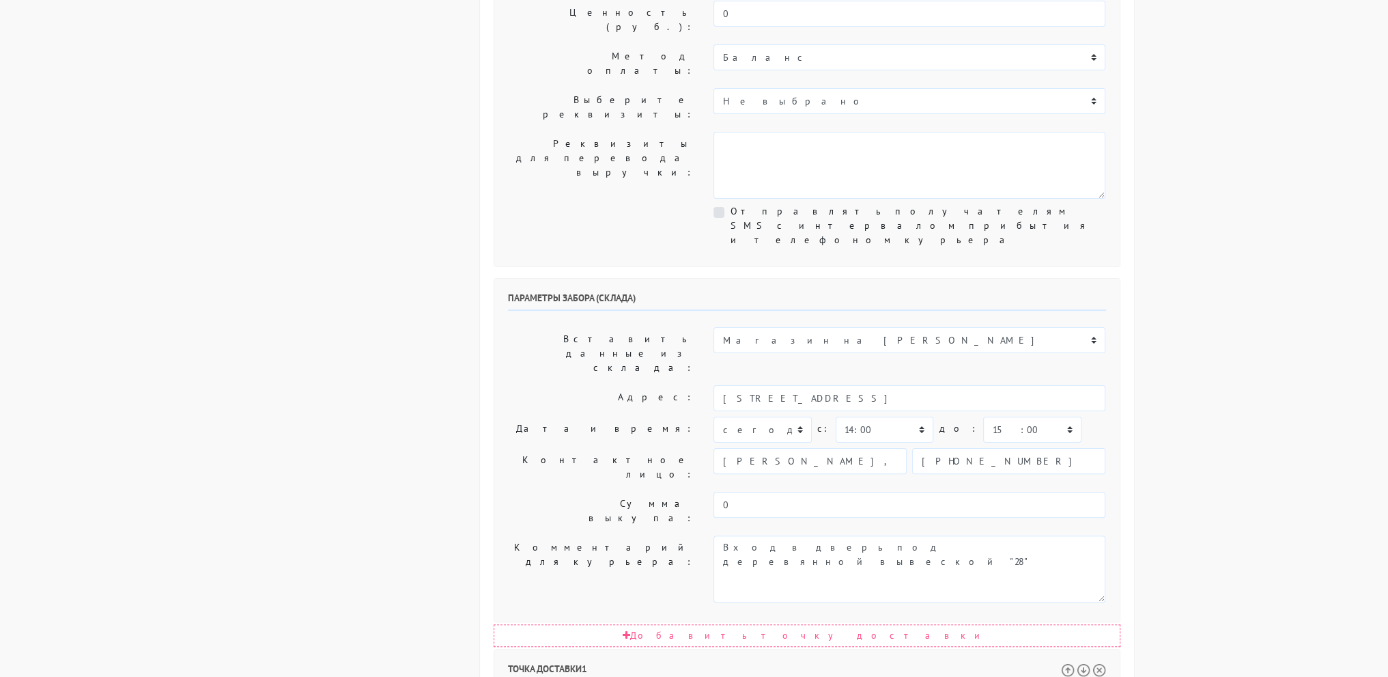
click at [1226, 324] on body "myshop-tx960.myinsales.ru myshop-tx960.myinsales.ru Выйти Заказы Настройки 843" at bounding box center [694, 395] width 1388 height 1611
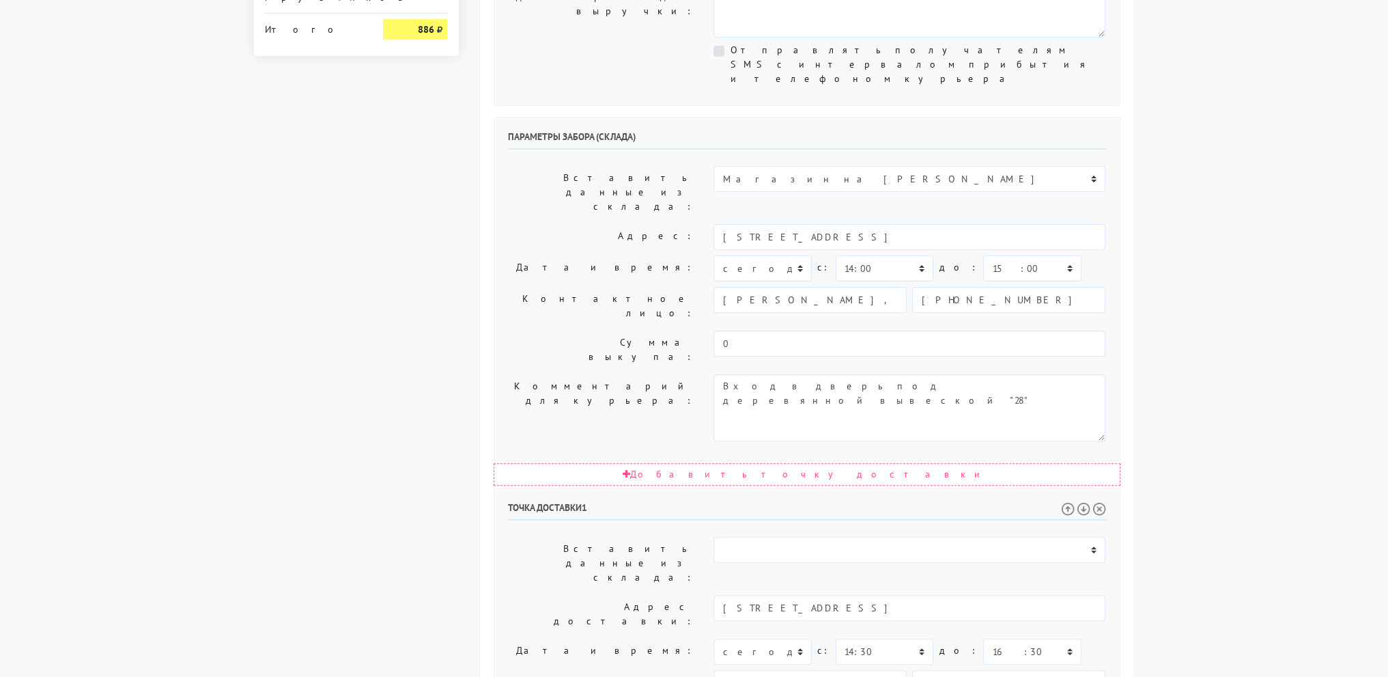
scroll to position [647, 0]
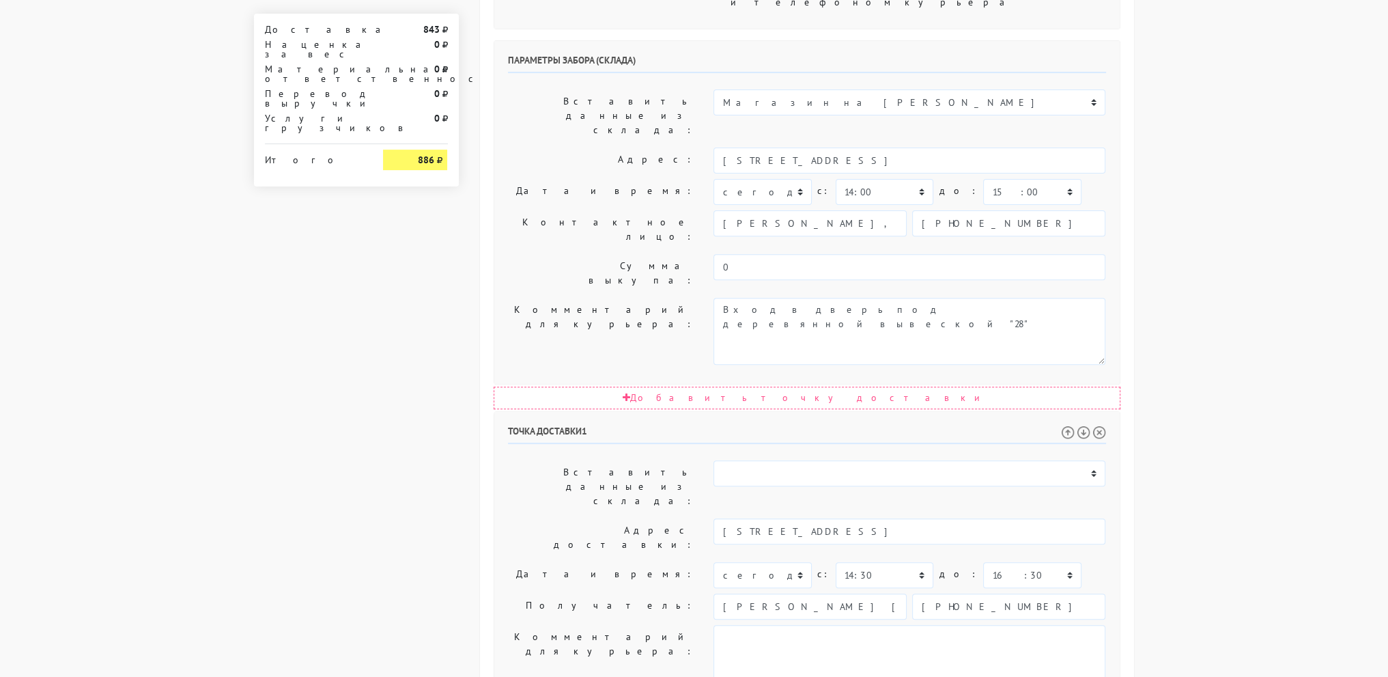
click at [1226, 321] on body "myshop-tx960.myinsales.ru myshop-tx960.myinsales.ru Выйти Заказы Настройки 843" at bounding box center [694, 158] width 1388 height 1611
drag, startPoint x: 1230, startPoint y: 189, endPoint x: 1268, endPoint y: 574, distance: 386.3
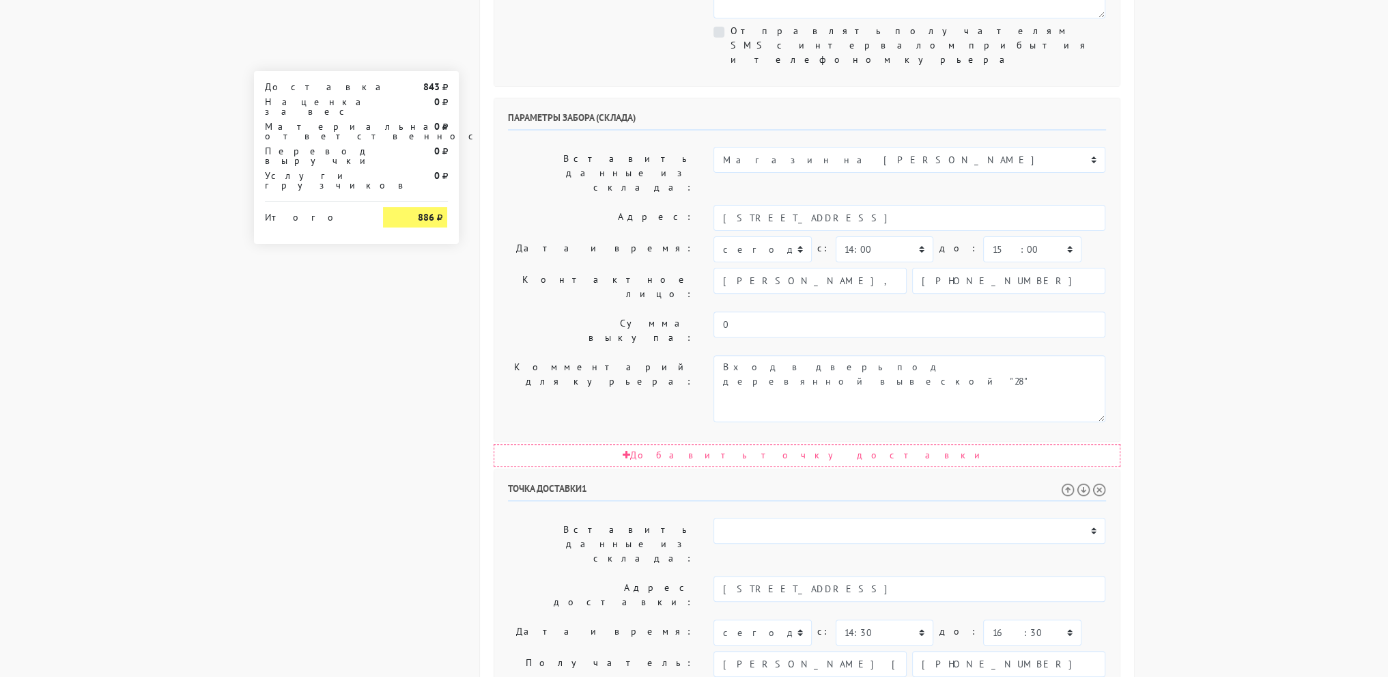
scroll to position [0, 0]
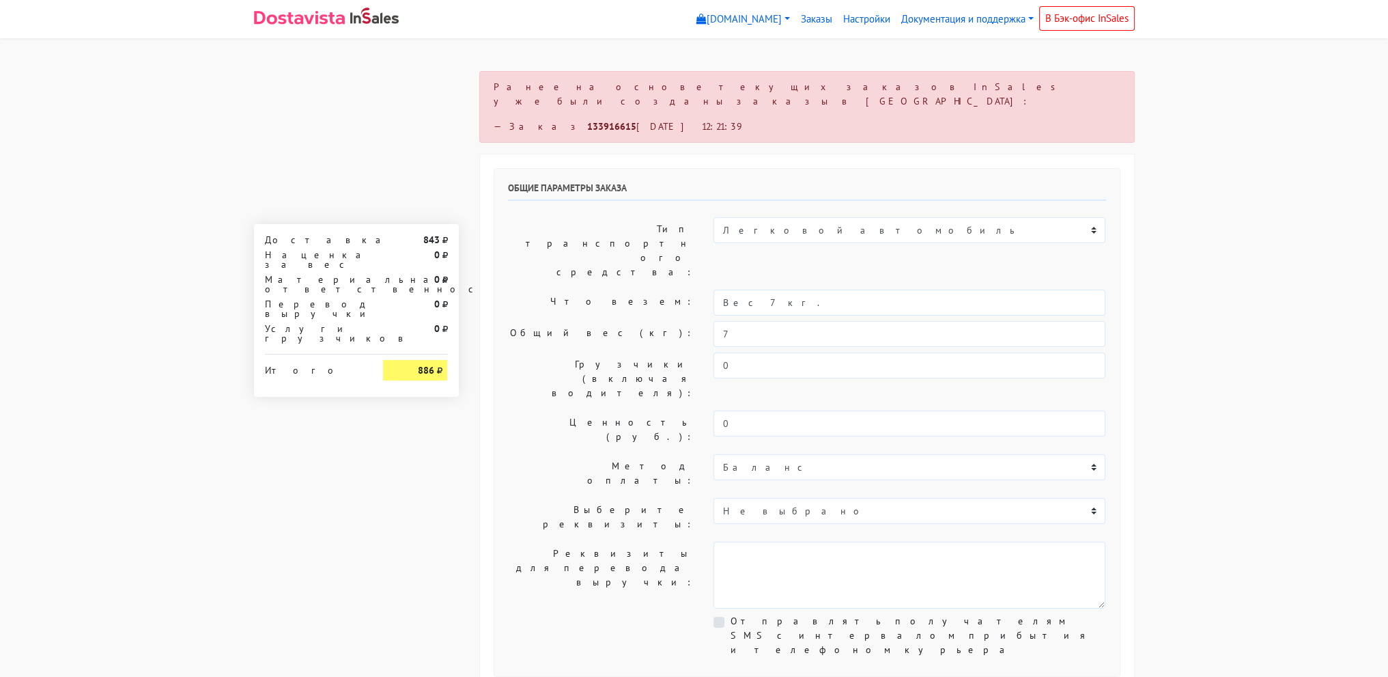
drag, startPoint x: 1226, startPoint y: 476, endPoint x: 1204, endPoint y: 13, distance: 463.5
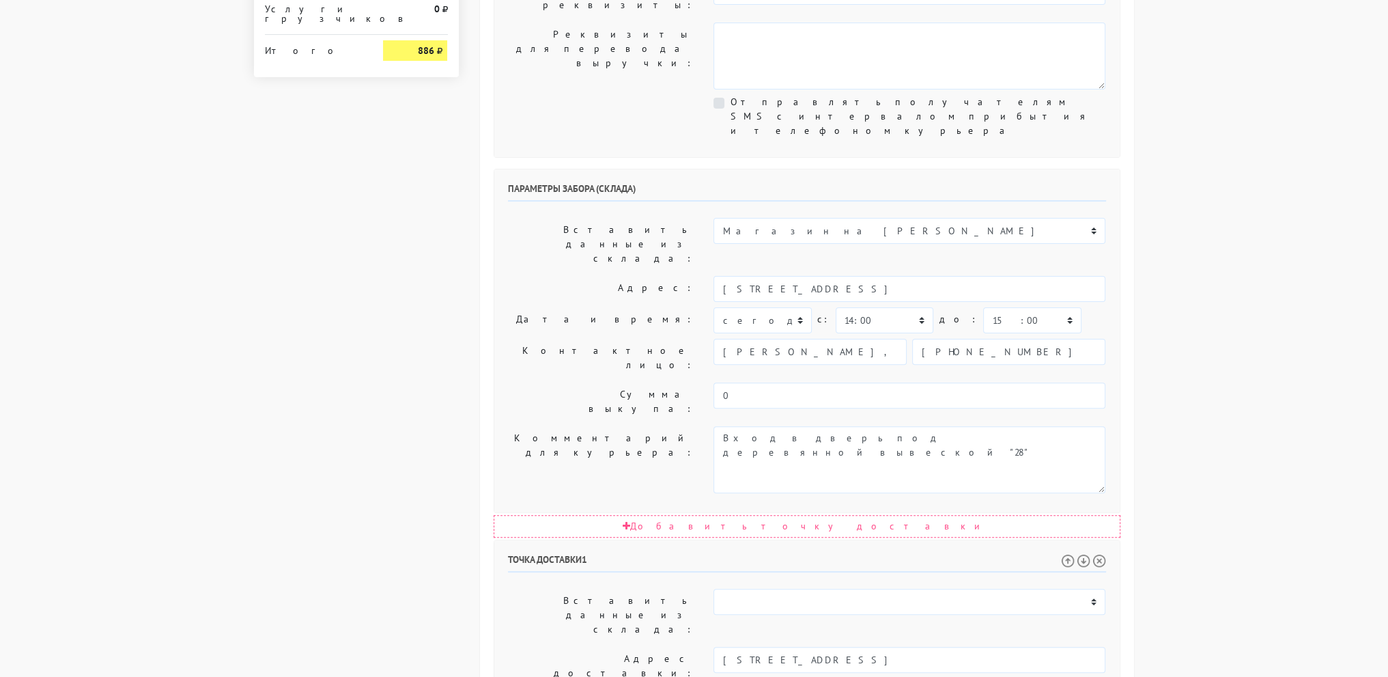
scroll to position [647, 0]
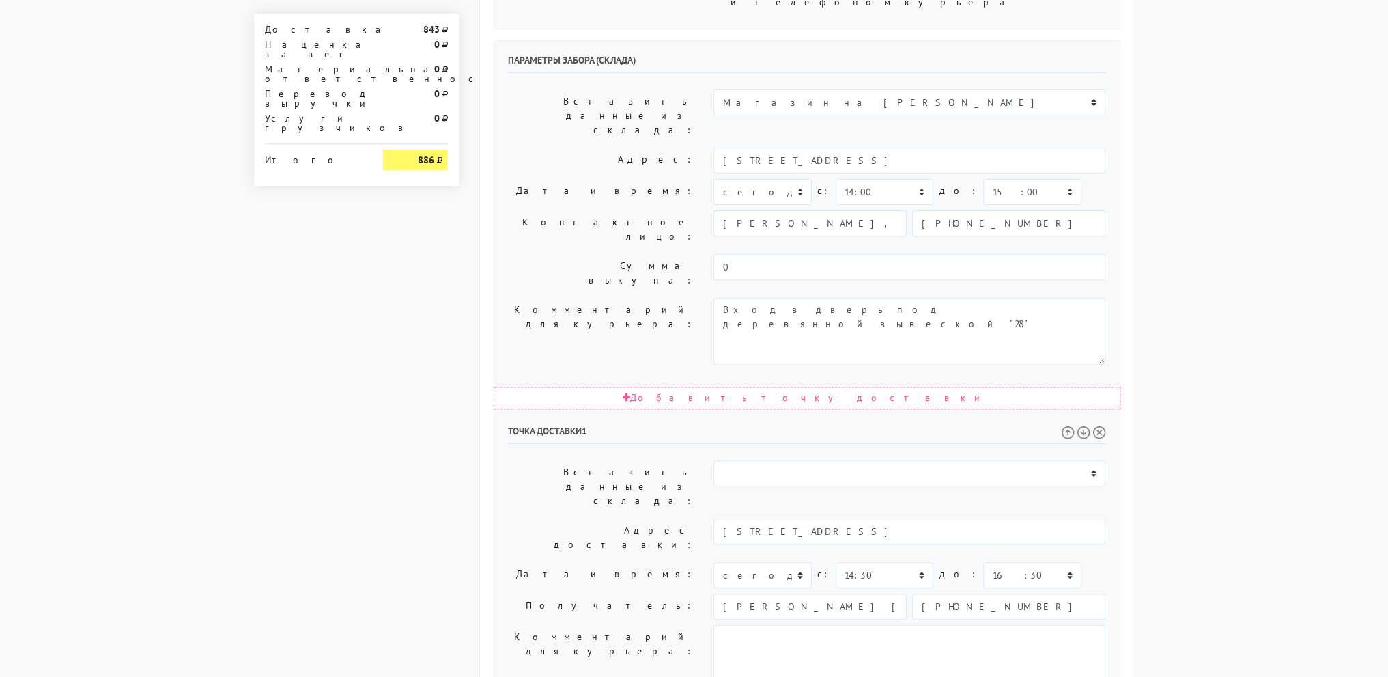
drag, startPoint x: 1252, startPoint y: 296, endPoint x: 968, endPoint y: 144, distance: 322.0
click at [1252, 294] on body "myshop-tx960.myinsales.ru myshop-tx960.myinsales.ru Выйти Заказы Настройки 843" at bounding box center [694, 158] width 1388 height 1611
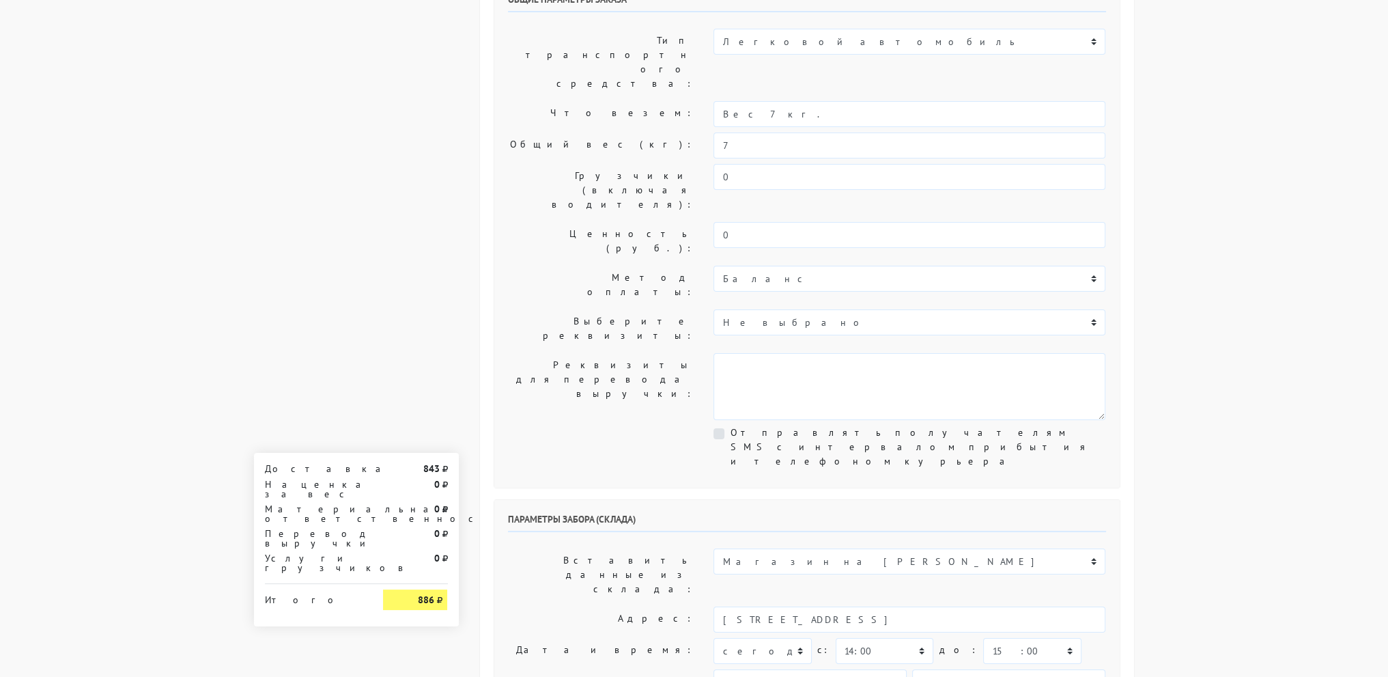
scroll to position [0, 0]
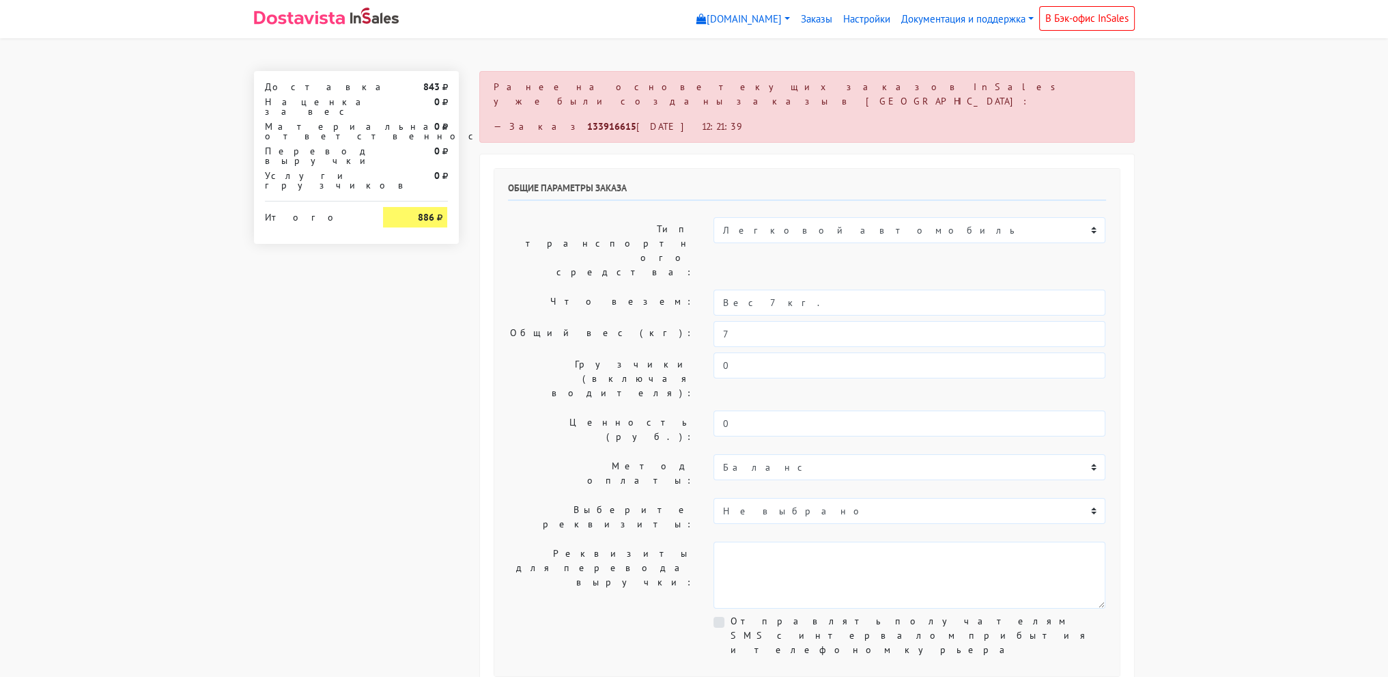
click at [352, 31] on link at bounding box center [326, 18] width 145 height 27
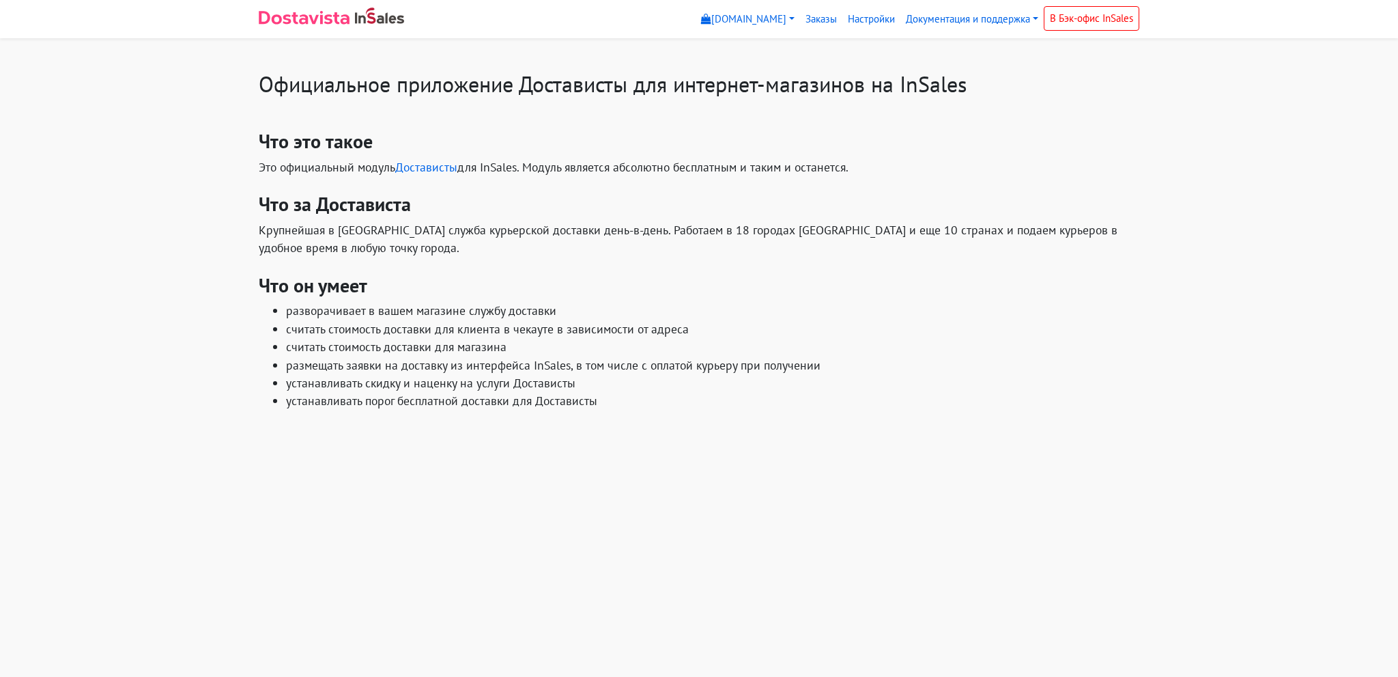
click at [321, 25] on link at bounding box center [331, 18] width 145 height 27
